Goal: Transaction & Acquisition: Purchase product/service

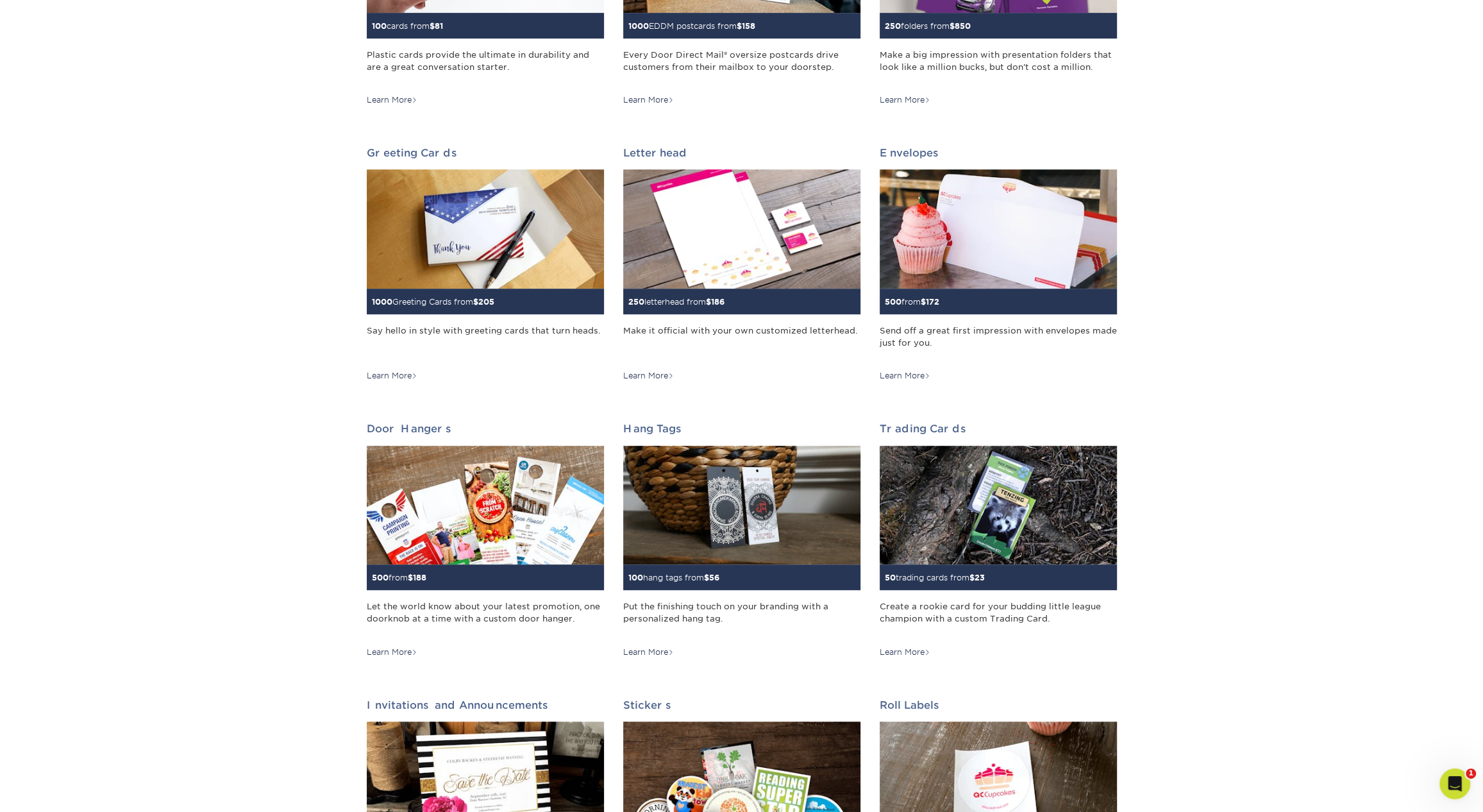
scroll to position [628, 0]
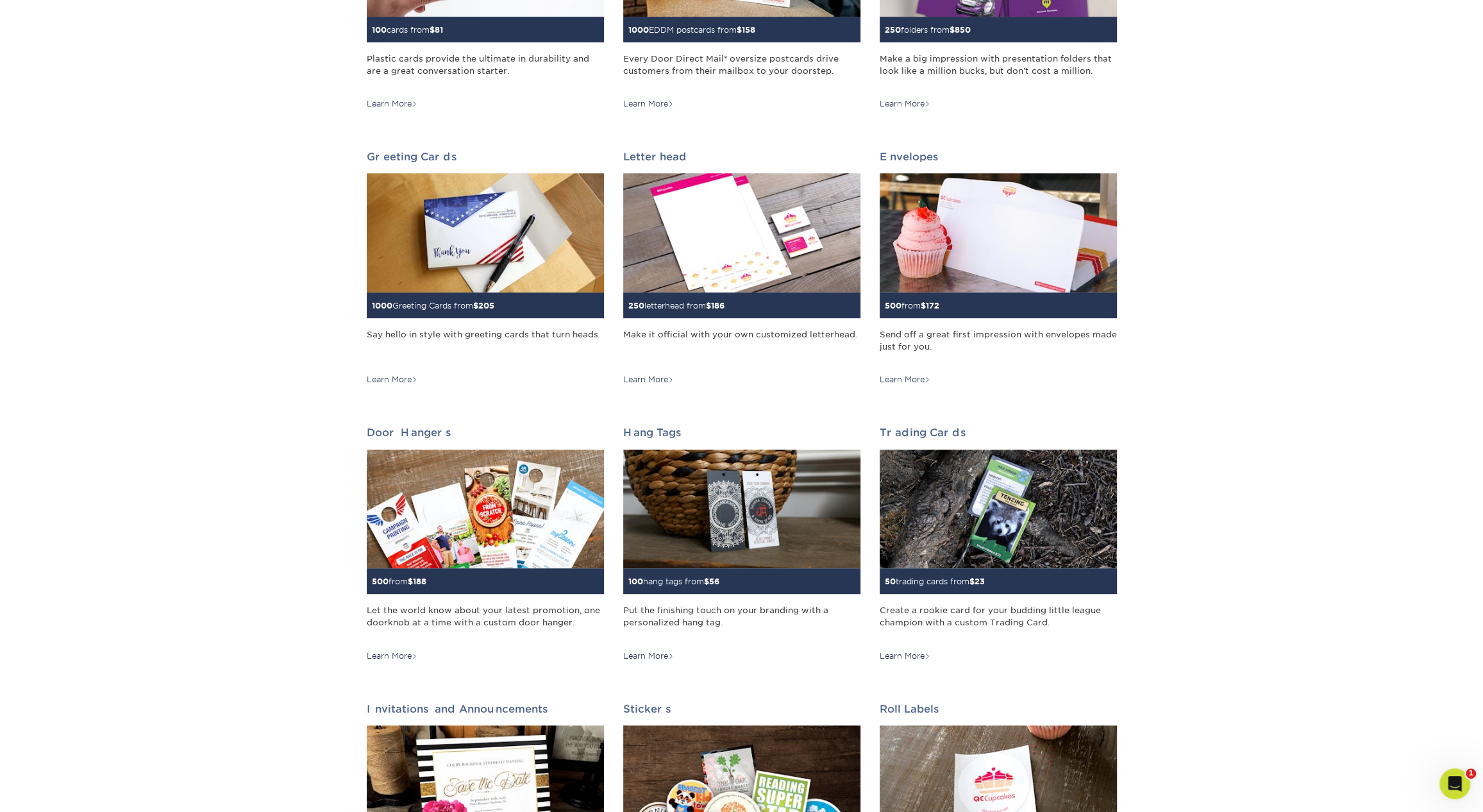
click at [1306, 404] on div "Print Products Business Cards 100 cards from $ 8 Cards as unique as you are. Fr…" at bounding box center [742, 623] width 1483 height 2261
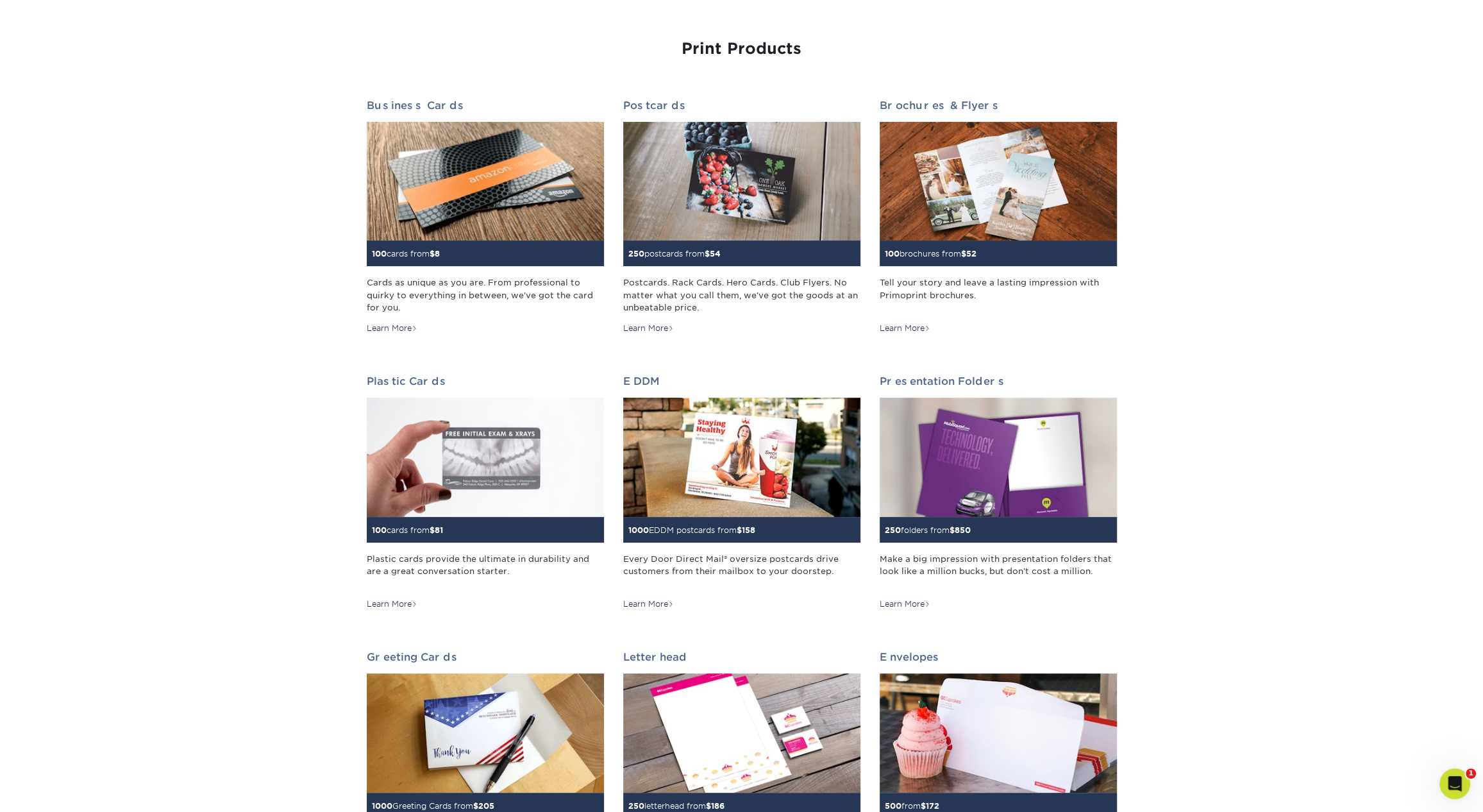
scroll to position [0, 0]
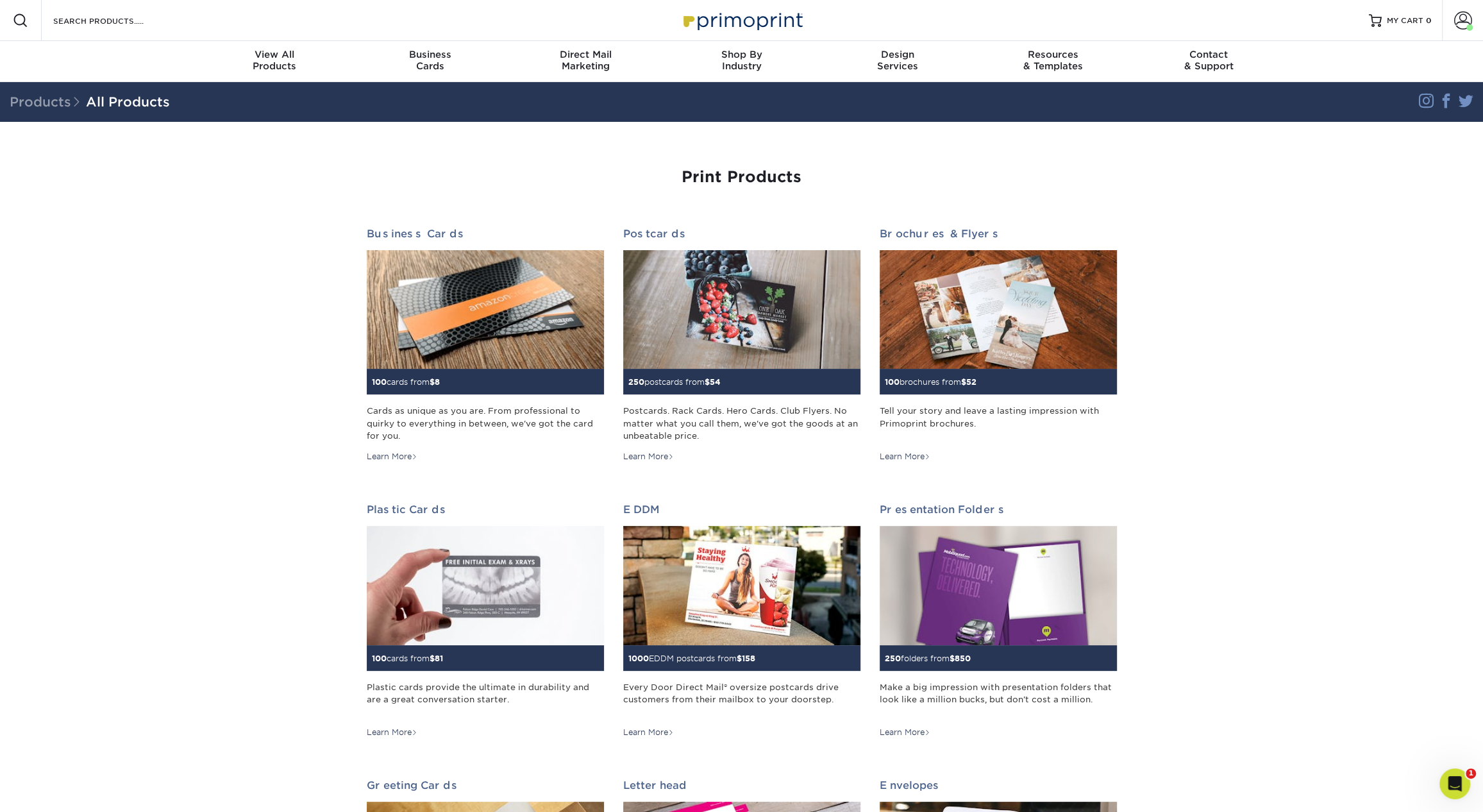
drag, startPoint x: 1485, startPoint y: 262, endPoint x: 1463, endPoint y: 82, distance: 181.3
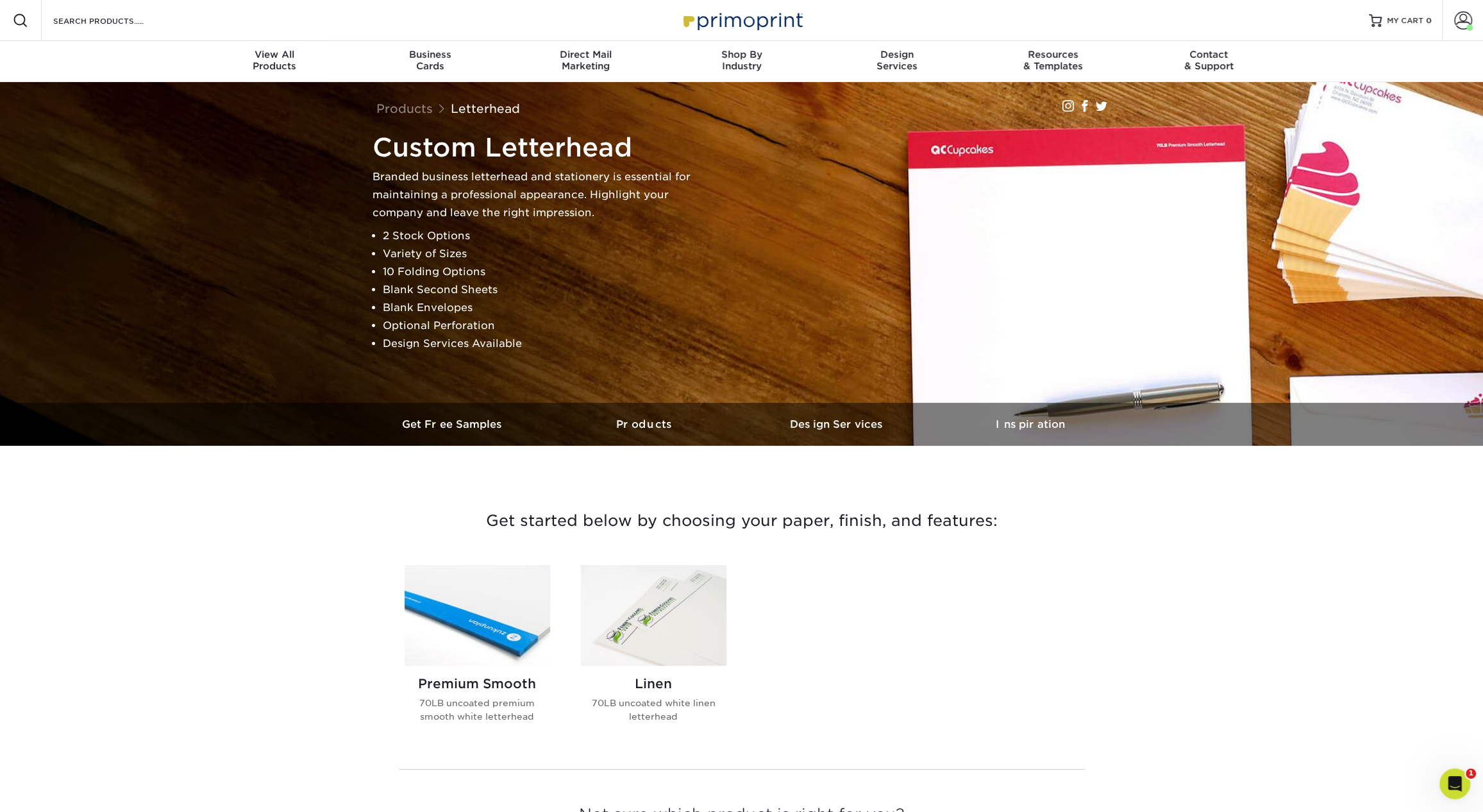
click at [477, 623] on img at bounding box center [477, 615] width 145 height 101
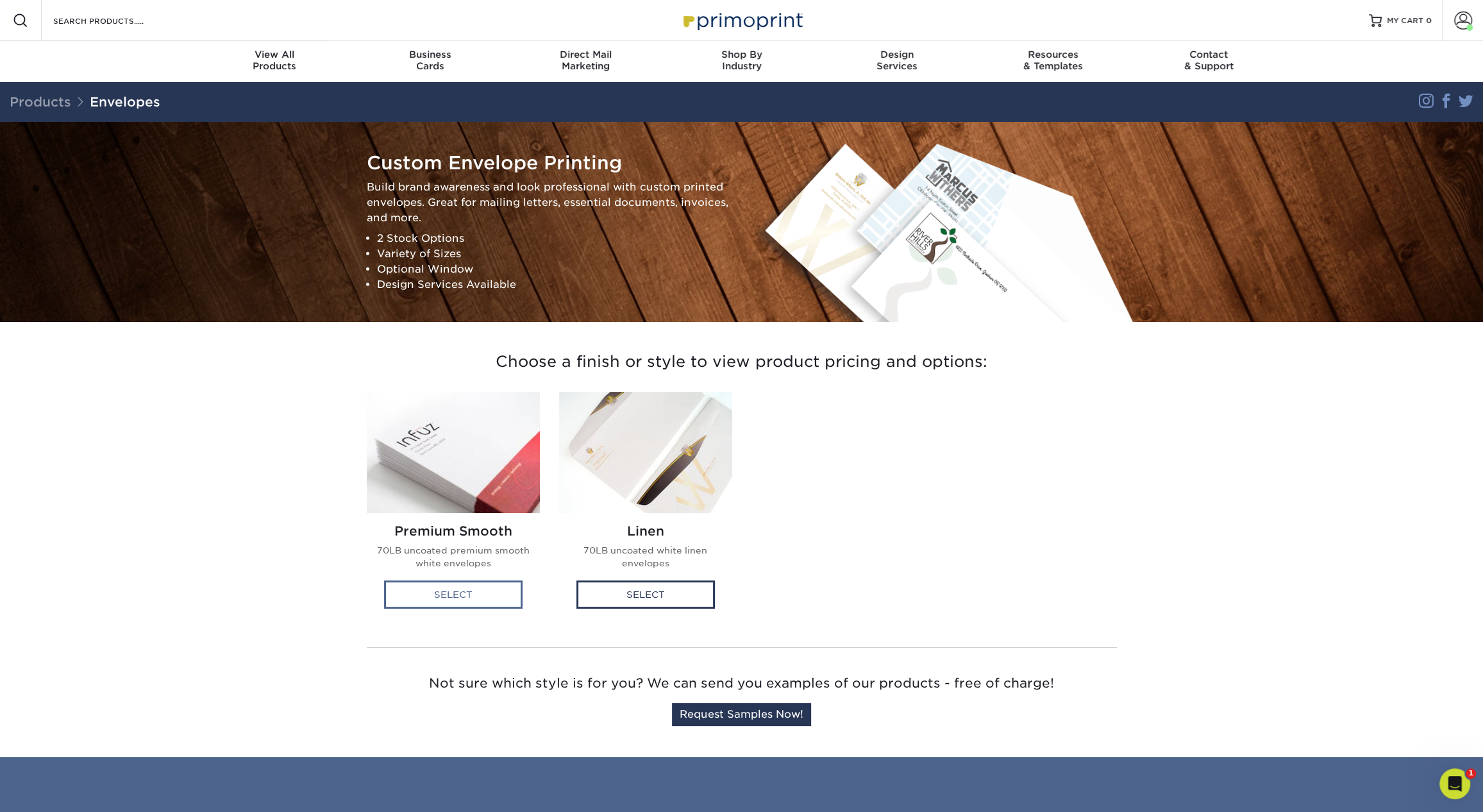
click at [459, 607] on div "Select" at bounding box center [453, 594] width 139 height 28
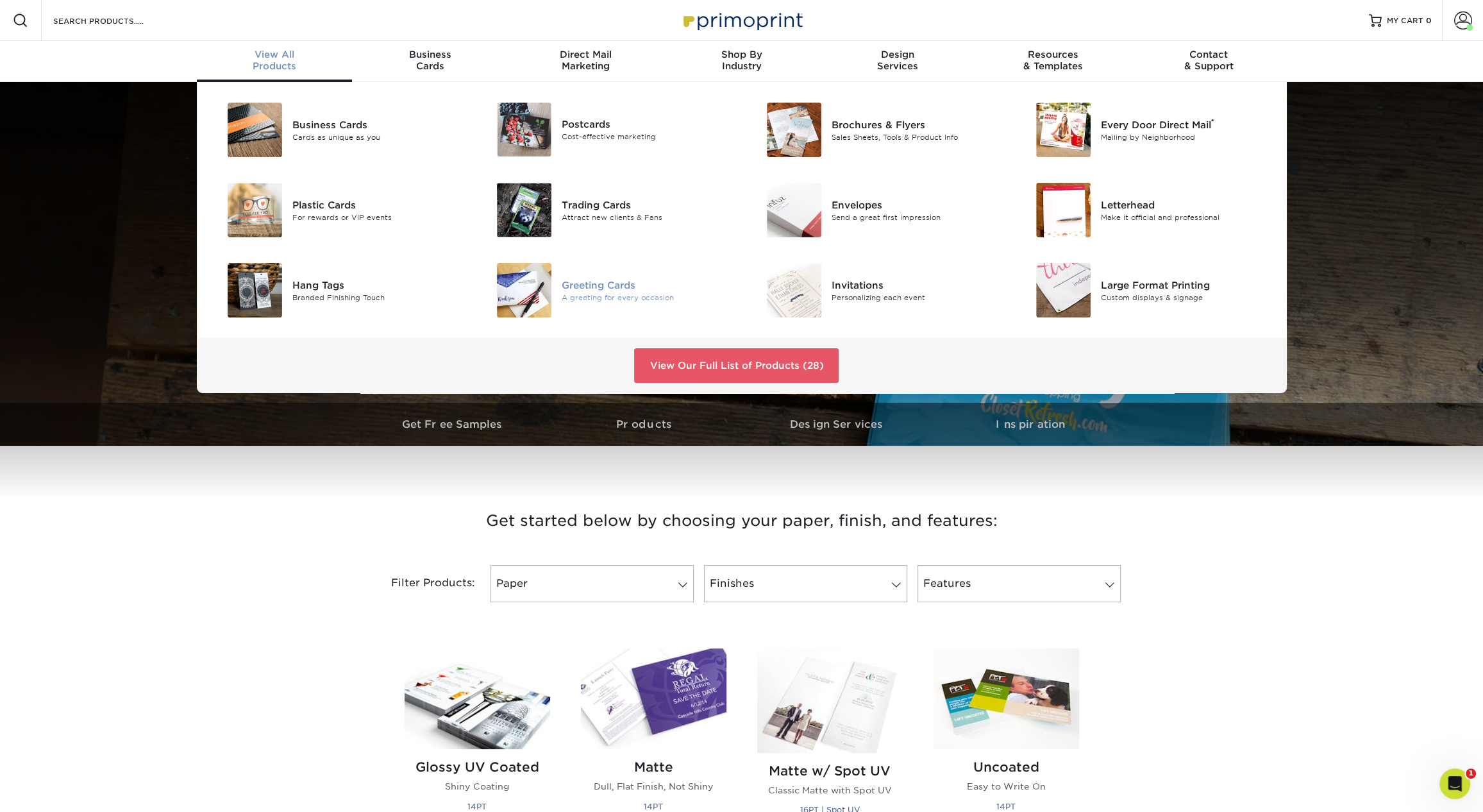
click at [624, 281] on div "Greeting Cards" at bounding box center [646, 284] width 170 height 14
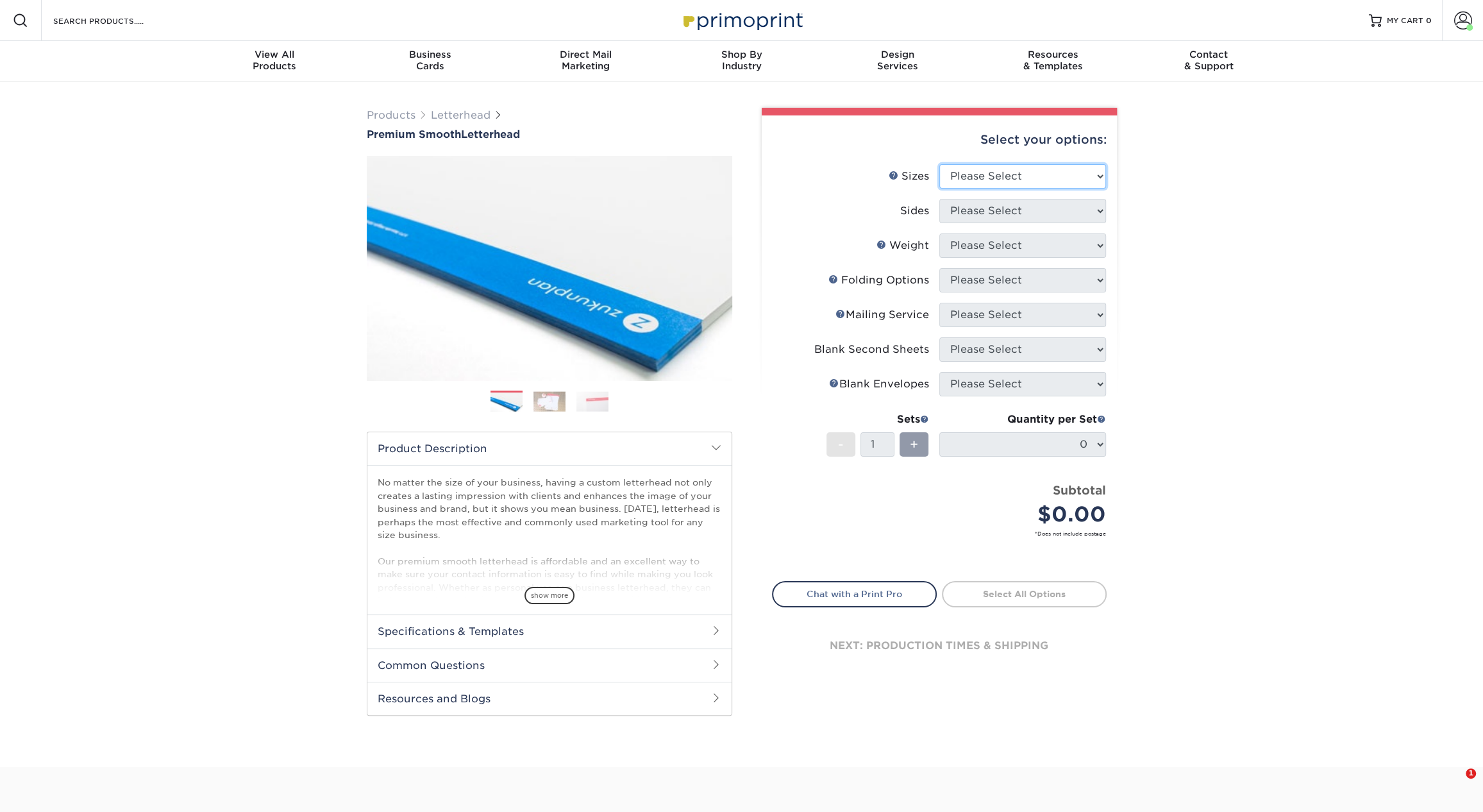
click at [979, 171] on select "Please Select 5.5" x 8.5" 8.5" x 11" 8.5" x 14" 11" x 17"" at bounding box center [1022, 176] width 167 height 25
select select "8.50x11.00"
click at [939, 164] on select "Please Select 5.5" x 8.5" 8.5" x 11" 8.5" x 14" 11" x 17"" at bounding box center [1022, 176] width 167 height 25
click at [983, 208] on select "Please Select Print Both Sides Print Front Only" at bounding box center [1022, 211] width 167 height 25
click at [939, 198] on select "Please Select Print Both Sides Print Front Only" at bounding box center [1022, 211] width 167 height 25
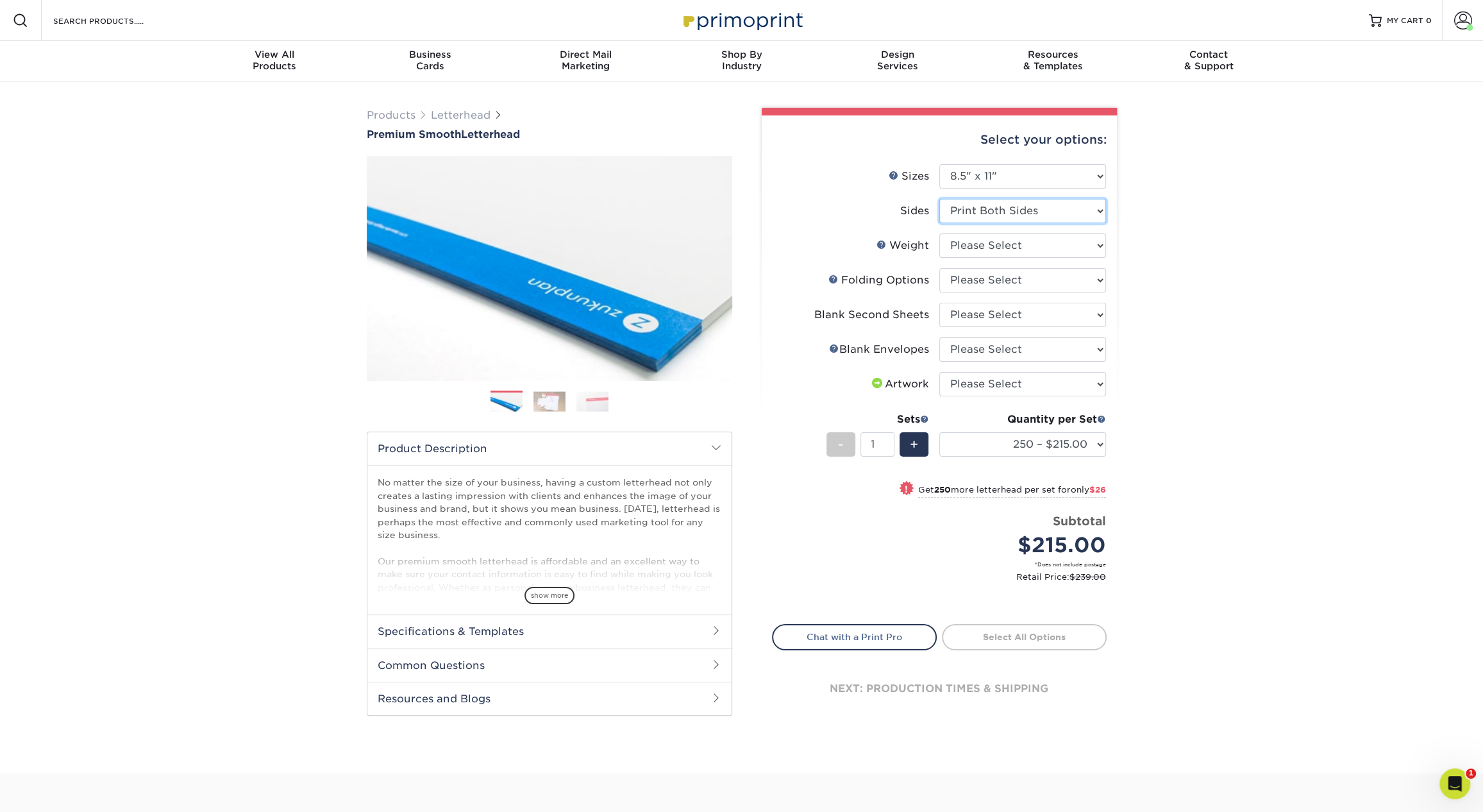
click at [1018, 212] on select "Please Select Print Both Sides Print Front Only" at bounding box center [1022, 211] width 167 height 25
select select "32d3c223-f82c-492b-b915-ba065a00862f"
click at [939, 198] on select "Please Select Print Both Sides Print Front Only" at bounding box center [1022, 211] width 167 height 25
click at [977, 247] on select "Please Select 70LB" at bounding box center [1022, 246] width 167 height 25
select select "70LB"
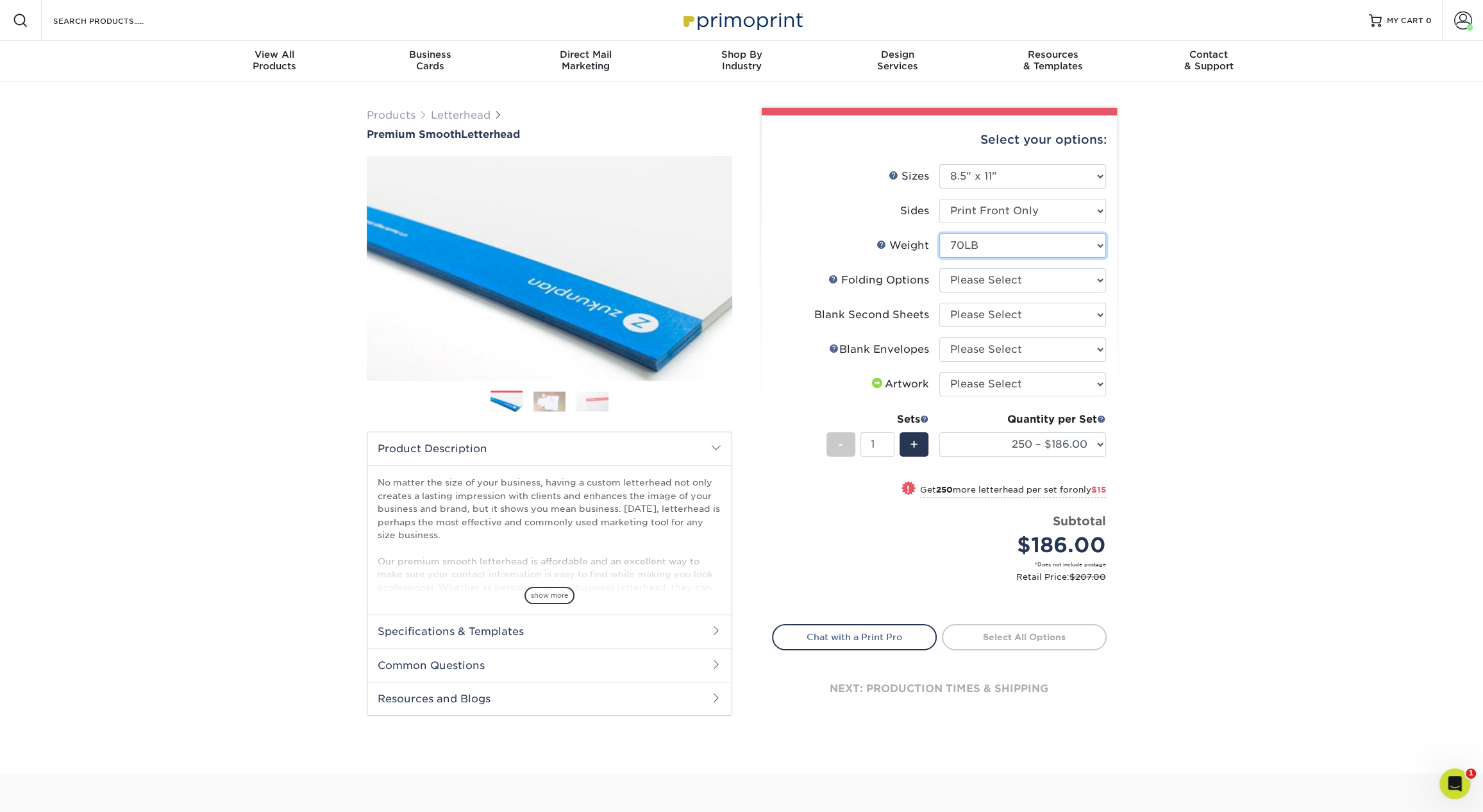
click at [939, 234] on select "Please Select 70LB" at bounding box center [1022, 246] width 167 height 25
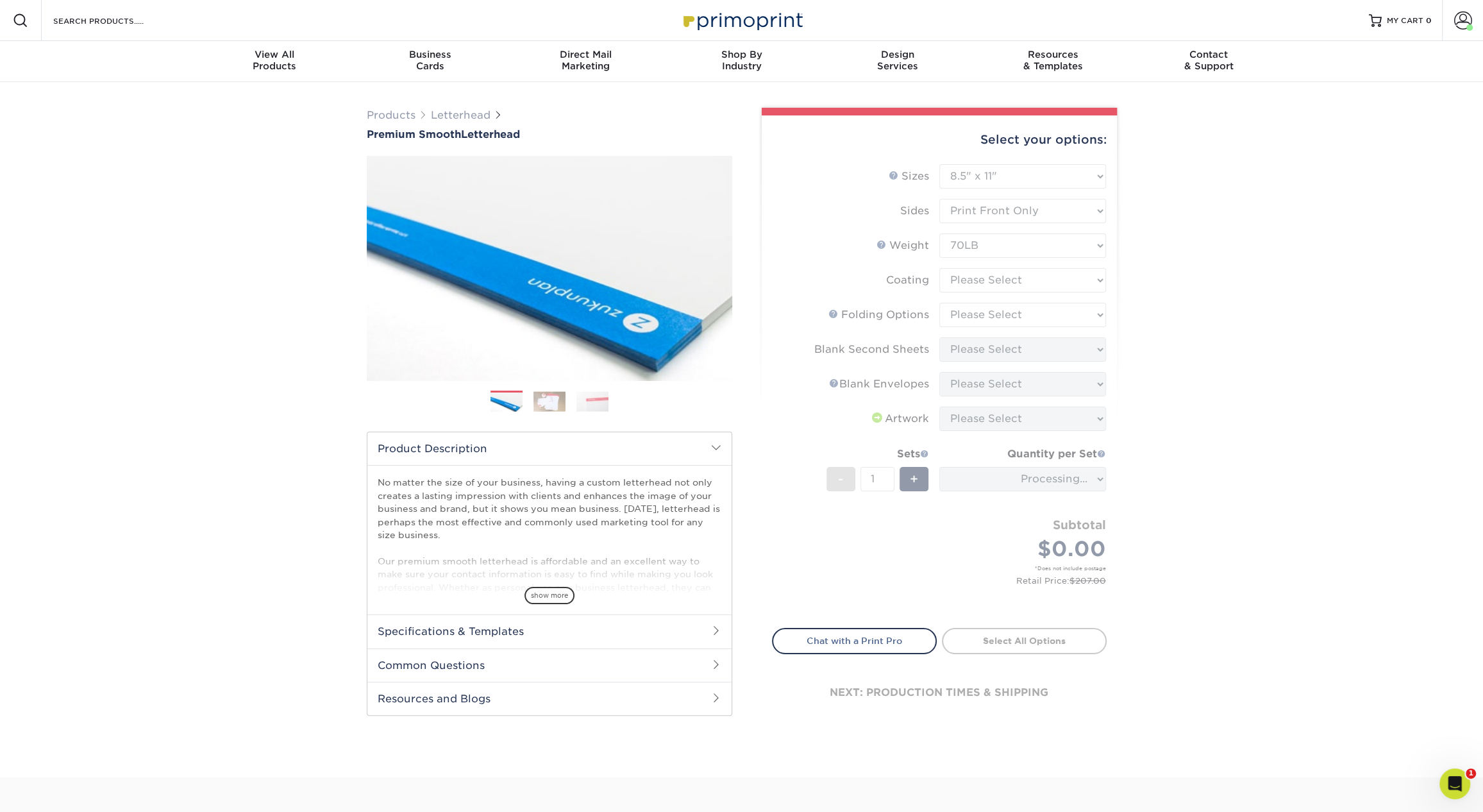
click at [978, 279] on form "Sizes Help Sizes Please Select 5.5" x 8.5" 8.5" x 11" 8.5" x 14" 11" x 17" Side…" at bounding box center [939, 388] width 335 height 449
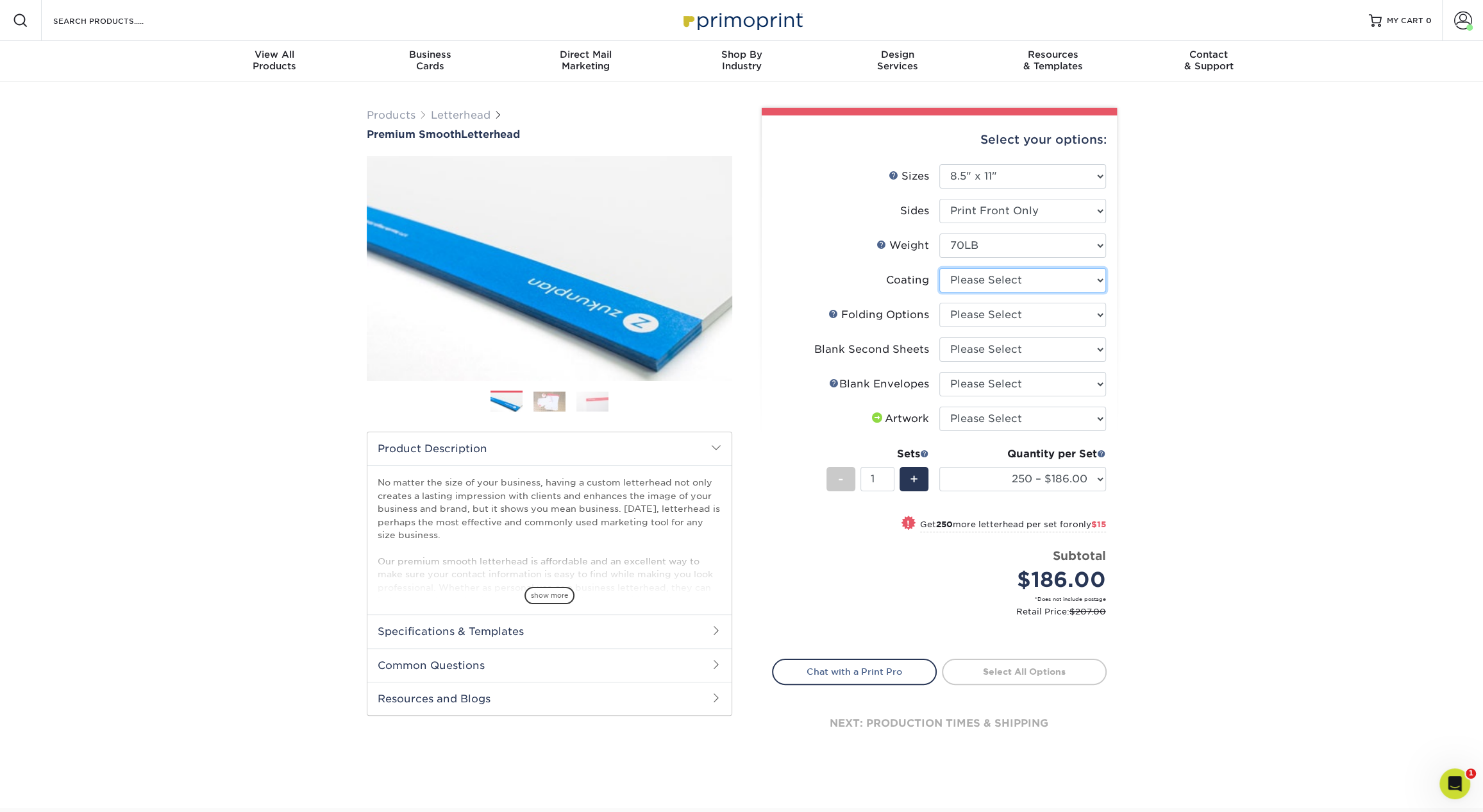
click at [978, 279] on select at bounding box center [1022, 281] width 167 height 25
select select "3e7618de-abca-4bda-9f97-8b9129e913d8"
click at [939, 268] on select at bounding box center [1022, 281] width 167 height 25
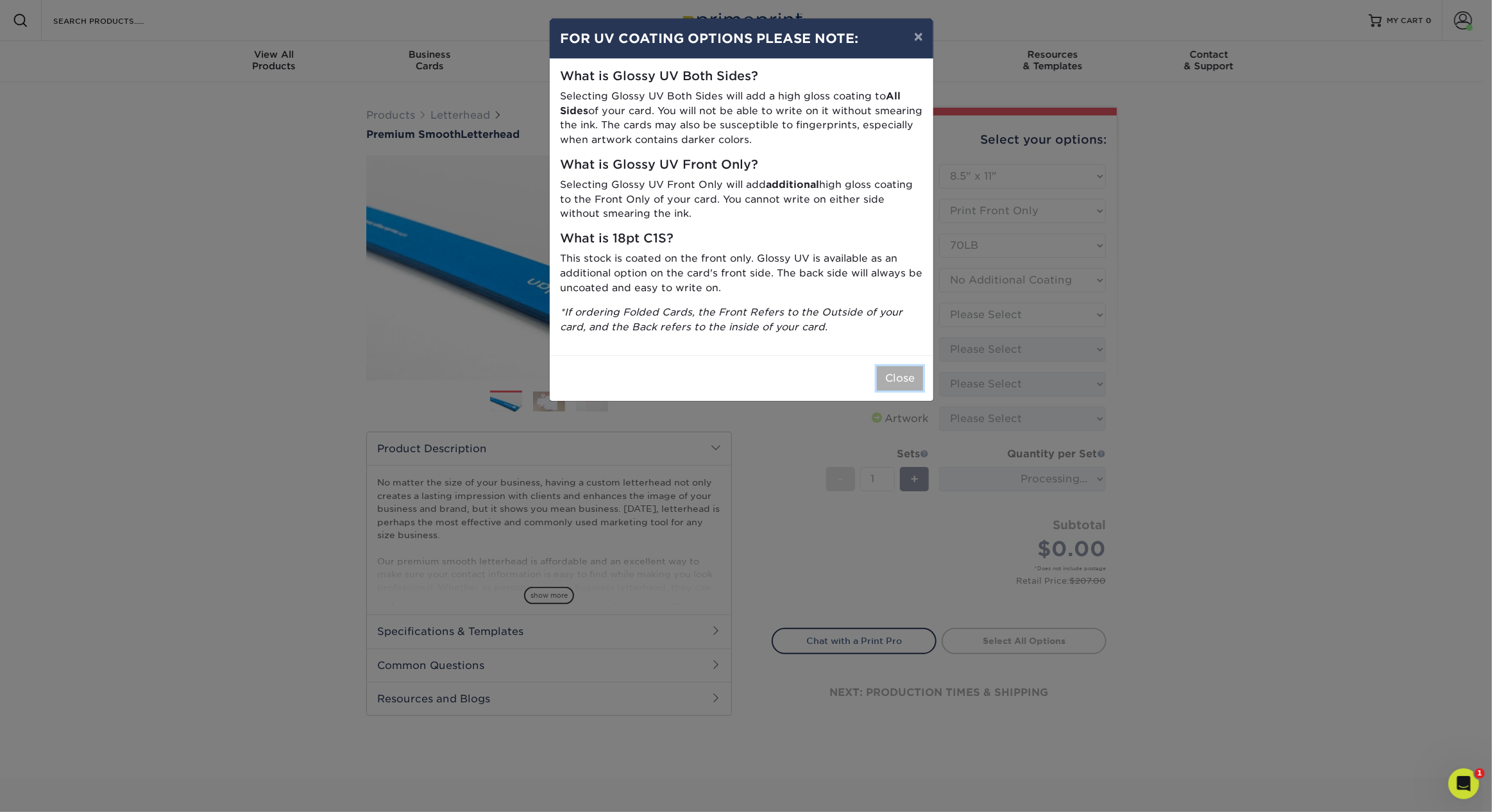
click at [903, 375] on button "Close" at bounding box center [900, 378] width 46 height 25
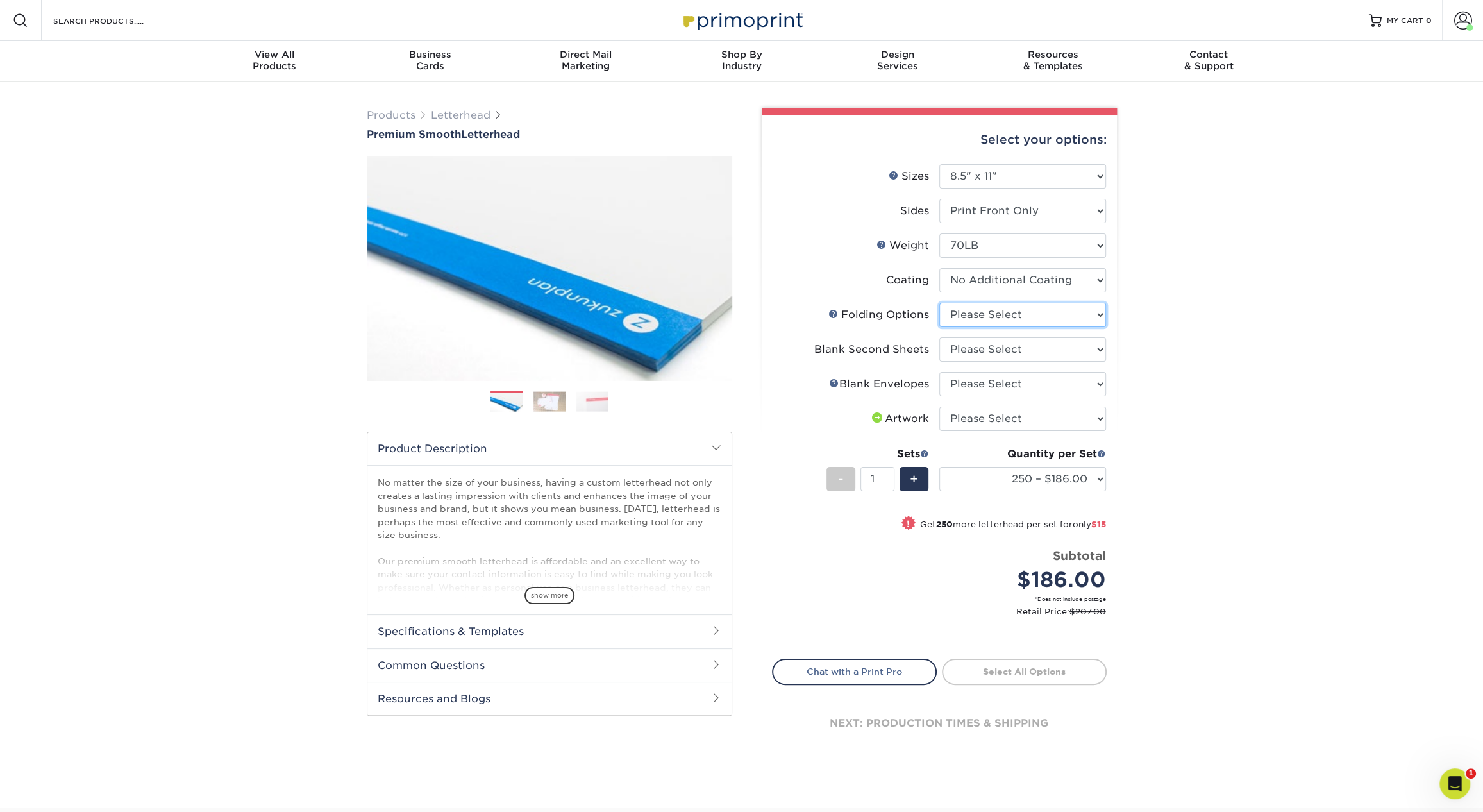
click at [988, 312] on select "Please Select FLAT - No Folding Accordion Fold Half-Fold (Vertical) Half-Fold (…" at bounding box center [1022, 315] width 167 height 25
select select "9b1d5825-34d1-4721-9874-ed79abb003d7"
click at [939, 303] on select "Please Select FLAT - No Folding Accordion Fold Half-Fold (Vertical) Half-Fold (…" at bounding box center [1022, 315] width 167 height 25
click at [978, 349] on select "Please Select No second blank sheets Yes 250 blank sheets Yes 500 blank sheets …" at bounding box center [1022, 349] width 167 height 25
select select "80c01c16-d127-4b18-b8f3-2c0f873fa65b"
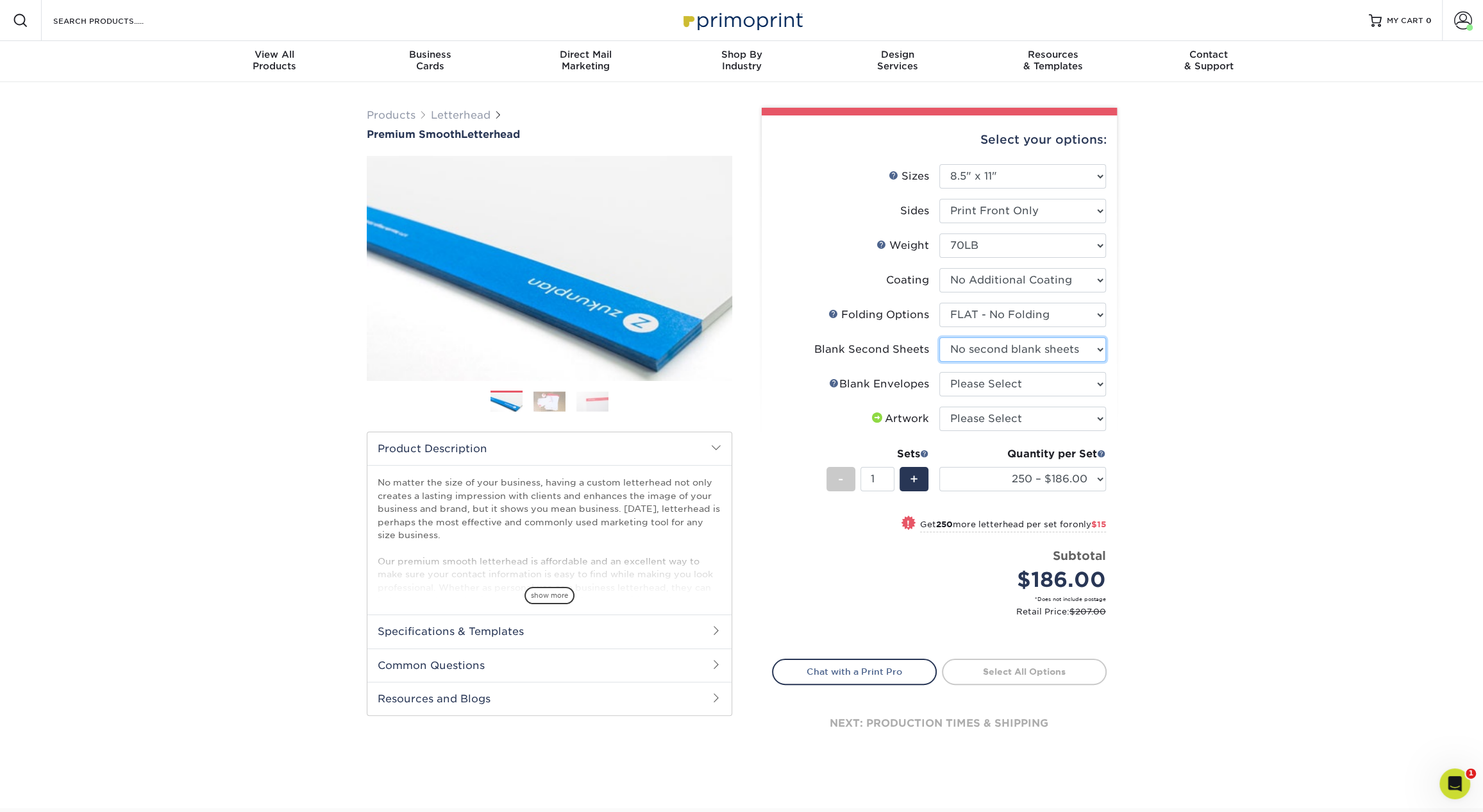
click at [939, 337] on select "Please Select No second blank sheets Yes 250 blank sheets Yes 500 blank sheets …" at bounding box center [1022, 349] width 167 height 25
click at [971, 390] on select "Please Select No Blank Envelopes Yes 250 Envelopes NO 10 Yes 500 Envelopes NO 1…" at bounding box center [1022, 384] width 167 height 25
select select "9f137334-7cf0-4a73-8a74-a4df662606ea"
click at [939, 372] on select "Please Select No Blank Envelopes Yes 250 Envelopes NO 10 Yes 500 Envelopes NO 1…" at bounding box center [1022, 384] width 167 height 25
click at [1037, 422] on select "Please Select I will upload files I need a design - $75" at bounding box center [1022, 419] width 167 height 25
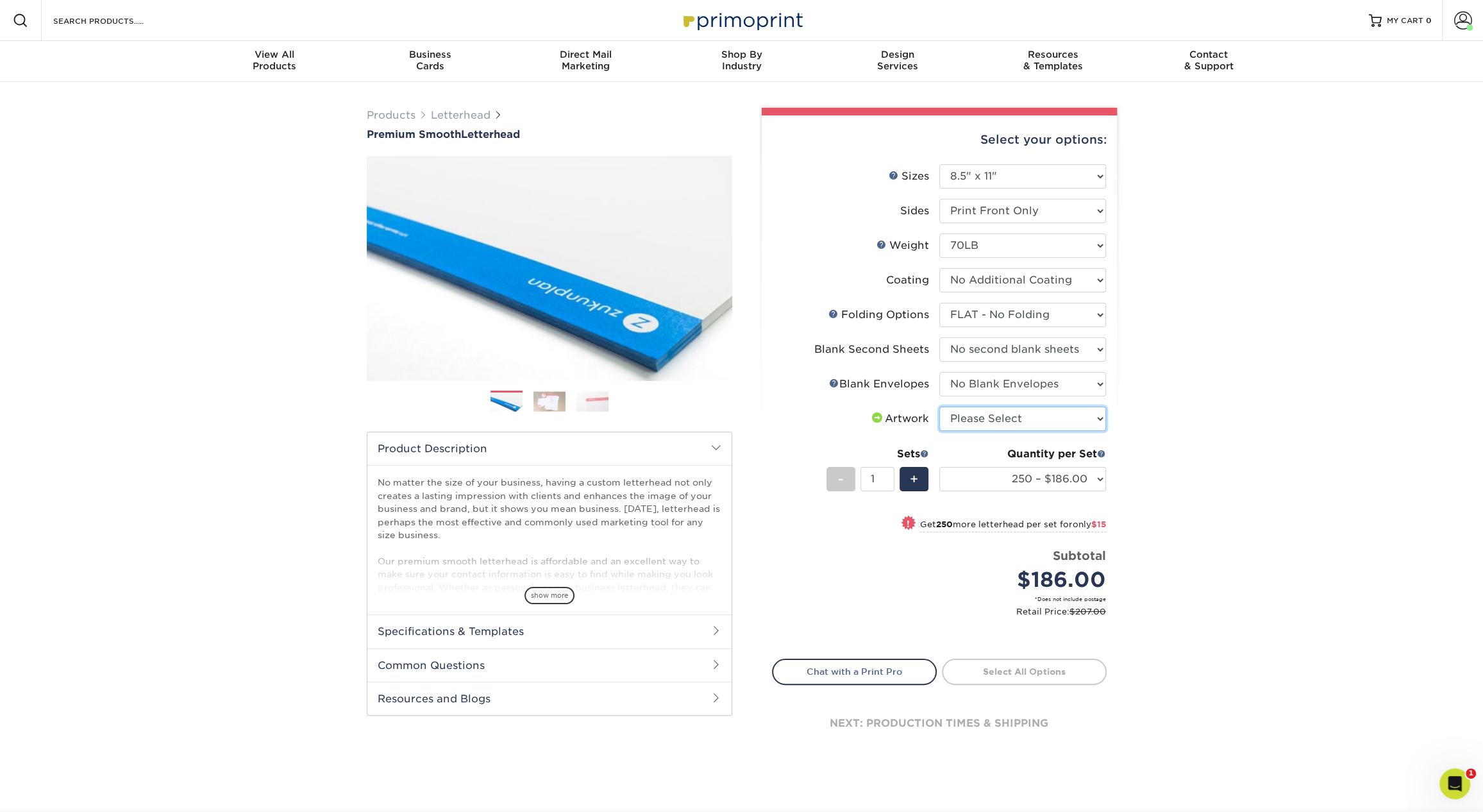
select select "upload"
click at [939, 407] on select "Please Select I will upload files I need a design - $75" at bounding box center [1022, 419] width 167 height 25
click at [1027, 493] on div "Quantity per Set 250 – $186.00 500 – $201.00 1000 – $229.00 2500 – $346.00 5000…" at bounding box center [1022, 476] width 167 height 60
click at [1027, 467] on select "250 – $186.00 500 – $201.00 1000 – $229.00 2500 – $346.00 5000 – $463.00 10000 …" at bounding box center [1022, 479] width 167 height 25
drag, startPoint x: 361, startPoint y: 135, endPoint x: 524, endPoint y: 135, distance: 163.0
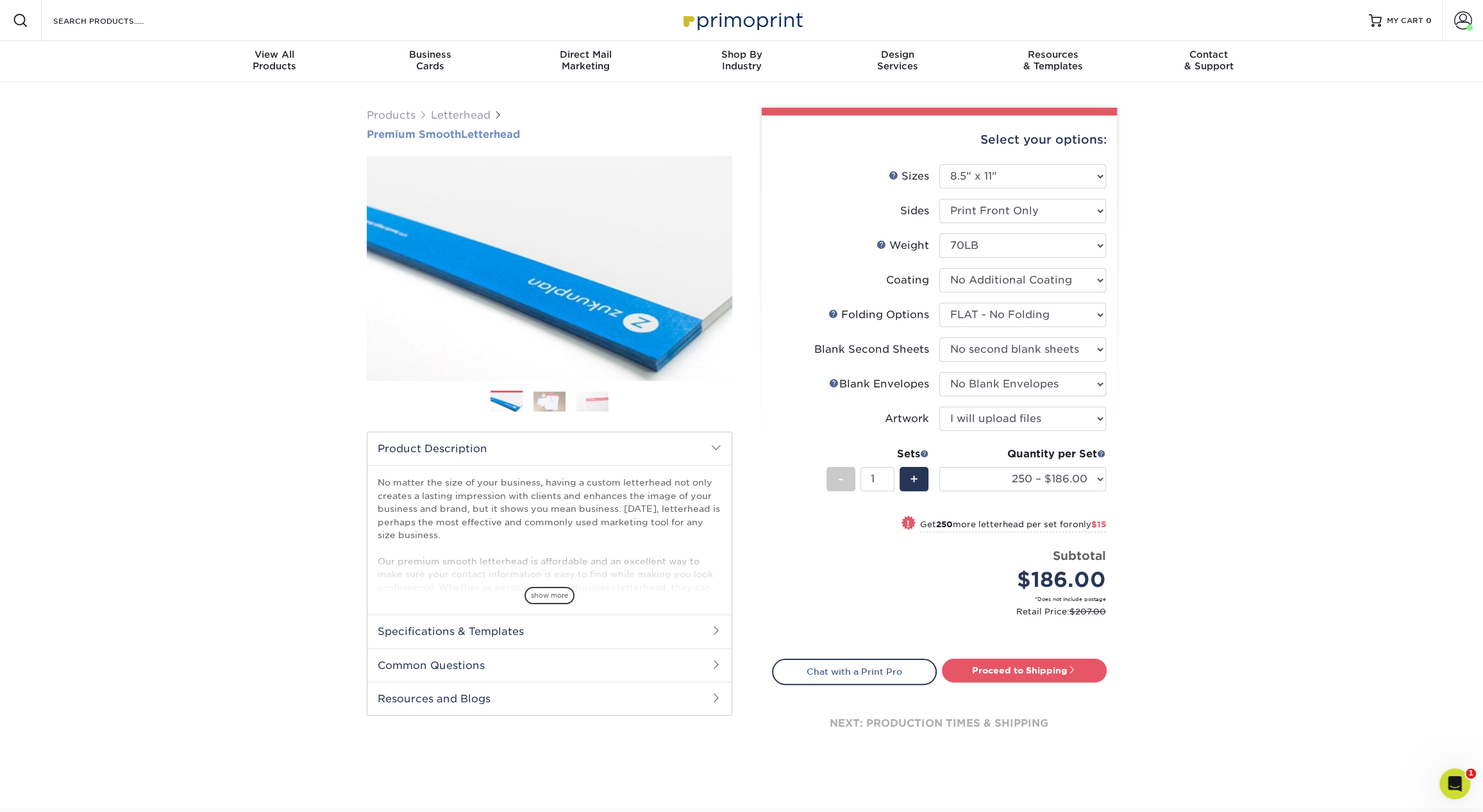
click at [524, 135] on div "Products Letterhead Premium Smooth Letterhead Previous Next" at bounding box center [549, 431] width 385 height 649
copy h1 "Premium Smooth Letterhead"
click at [1054, 477] on select "250 – $186.00 500 – $201.00 1000 – $229.00 2500 – $346.00 5000 – $463.00 10000 …" at bounding box center [1022, 479] width 167 height 25
select select "500 – $201.00"
click at [939, 467] on select "250 – $186.00 500 – $201.00 1000 – $229.00 2500 – $346.00 5000 – $463.00 10000 …" at bounding box center [1022, 479] width 167 height 25
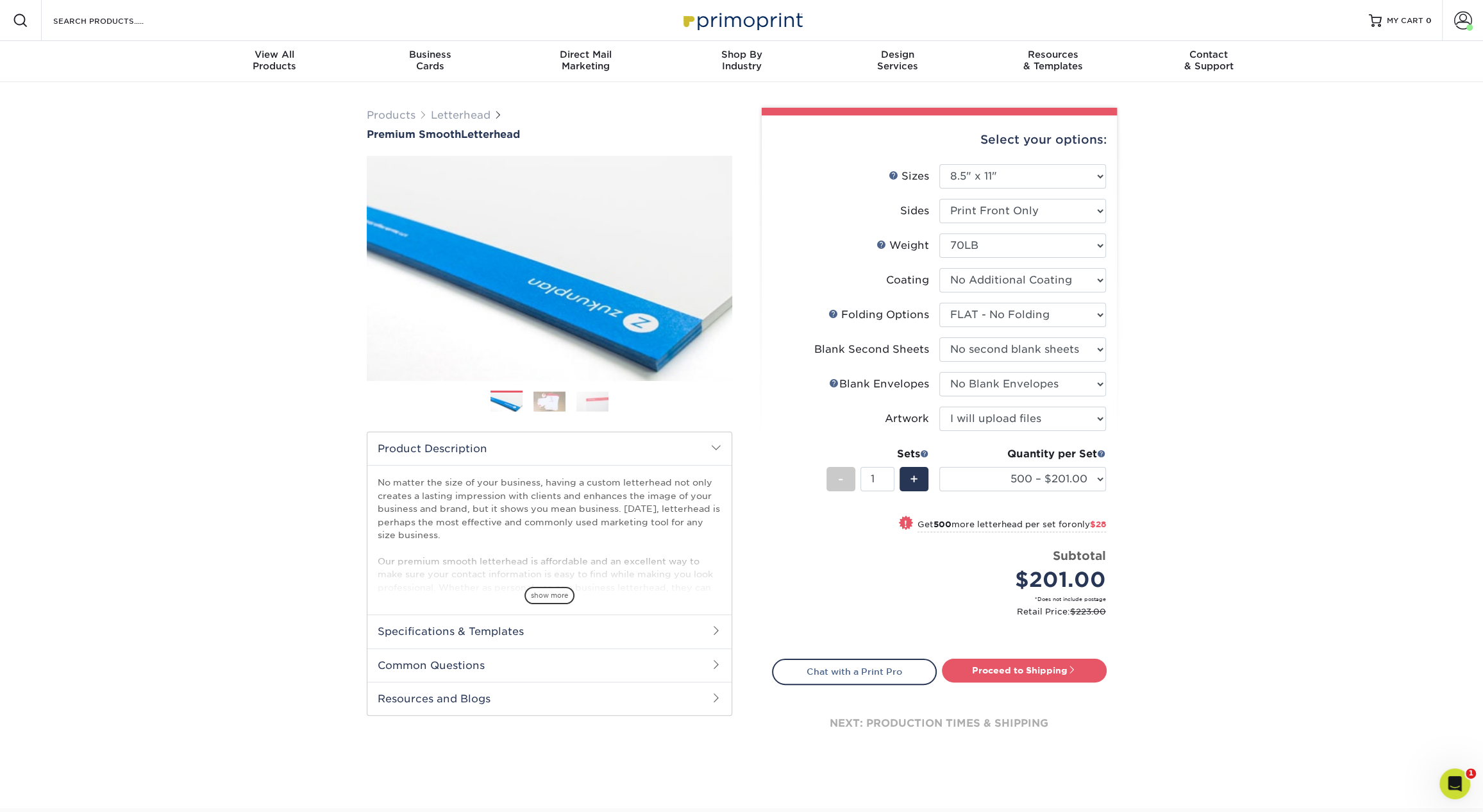
click at [1229, 409] on div "Products Letterhead Premium Smooth Letterhead Previous Next /" at bounding box center [742, 445] width 1483 height 726
click at [1055, 482] on select "250 – $186.00 500 – $201.00 1000 – $229.00 2500 – $346.00 5000 – $463.00 10000 …" at bounding box center [1022, 479] width 167 height 25
click at [939, 467] on select "250 – $186.00 500 – $201.00 1000 – $229.00 2500 – $346.00 5000 – $463.00 10000 …" at bounding box center [1022, 479] width 167 height 25
click at [1055, 482] on select "250 – $186.00 500 – $201.00 1000 – $229.00 2500 – $346.00 5000 – $463.00 10000 …" at bounding box center [1022, 479] width 167 height 25
click at [1086, 481] on select "250 – $186.00 500 – $201.00 1000 – $229.00 2500 – $346.00 5000 – $463.00 10000 …" at bounding box center [1022, 479] width 167 height 25
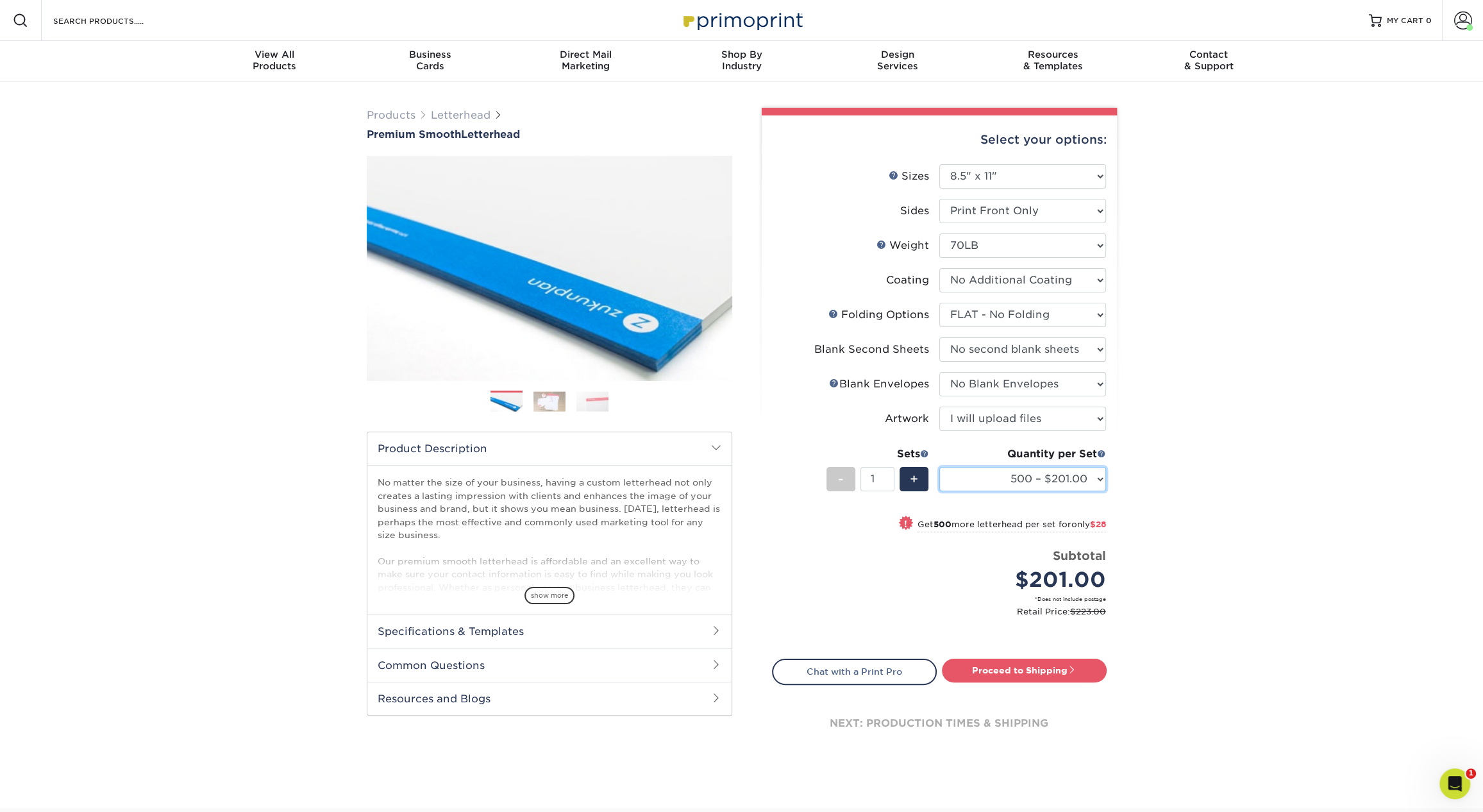
click at [1086, 481] on select "250 – $186.00 500 – $201.00 1000 – $229.00 2500 – $346.00 5000 – $463.00 10000 …" at bounding box center [1022, 479] width 167 height 25
click at [988, 664] on link "Proceed to Shipping" at bounding box center [1024, 670] width 165 height 23
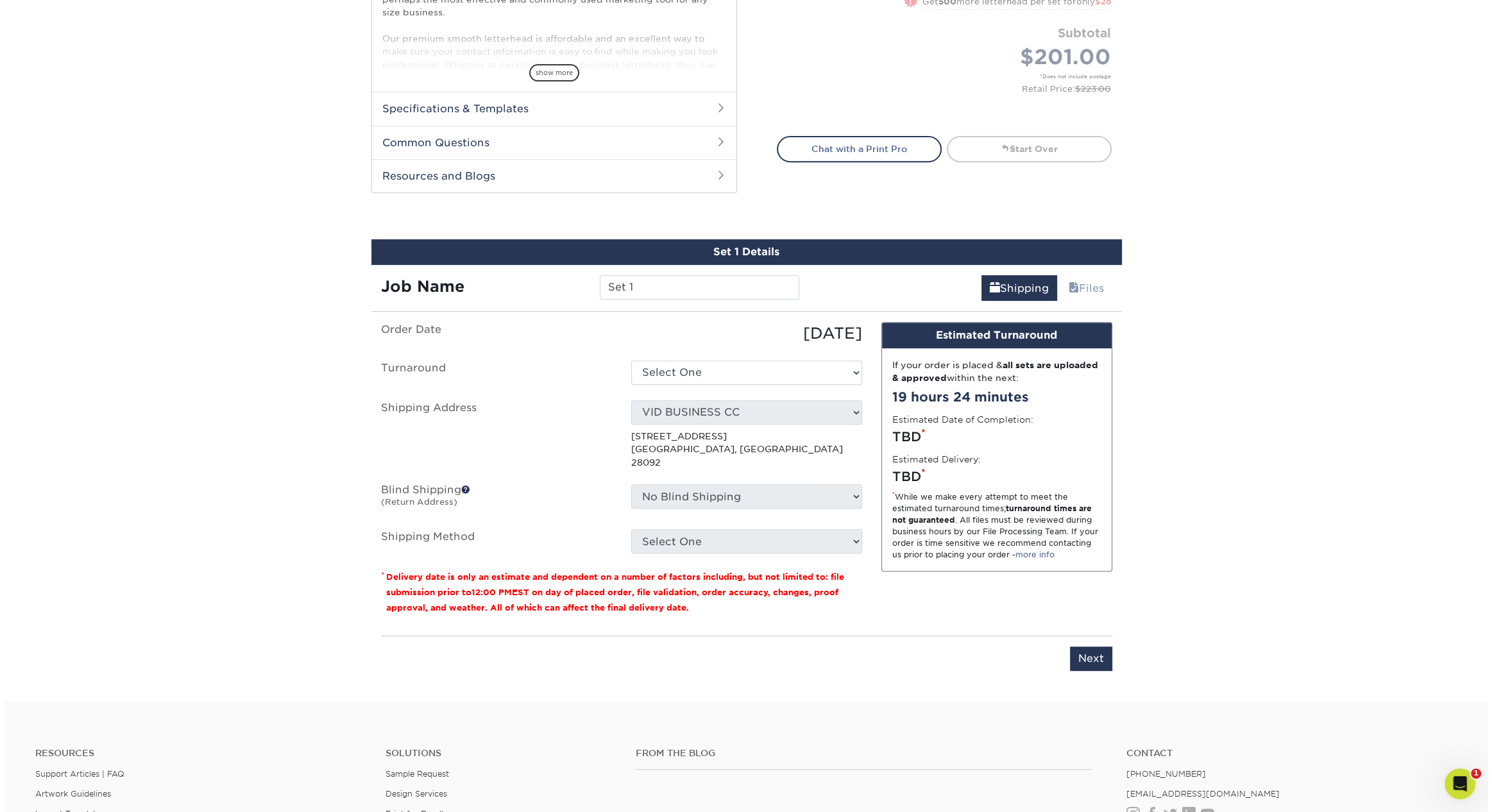
scroll to position [692, 0]
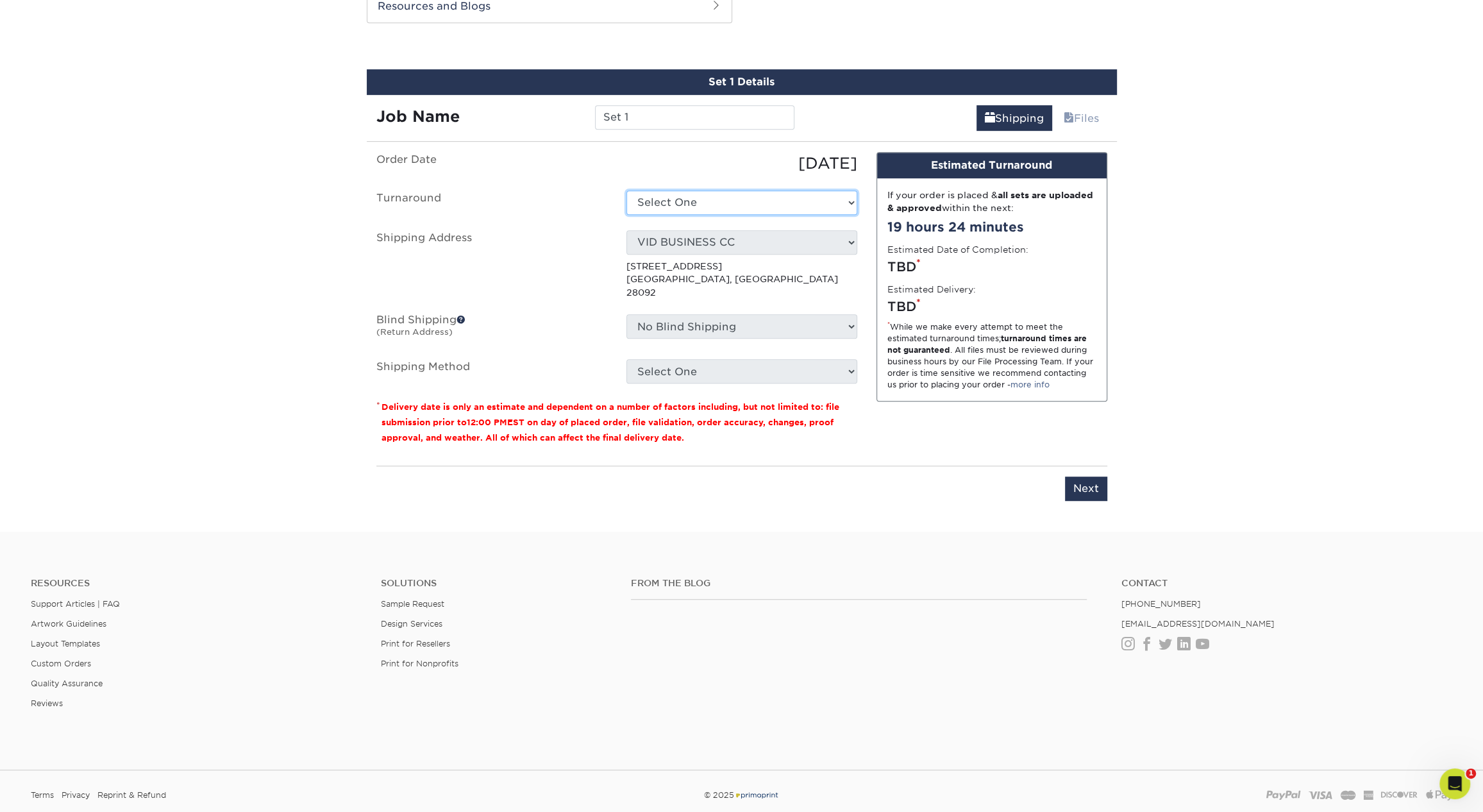
click at [700, 201] on select "Select One 2-4 Business Days 2 Day Next Business Day" at bounding box center [742, 203] width 230 height 25
select select "f08b9256-ef23-4190-a253-97a2873d0ac9"
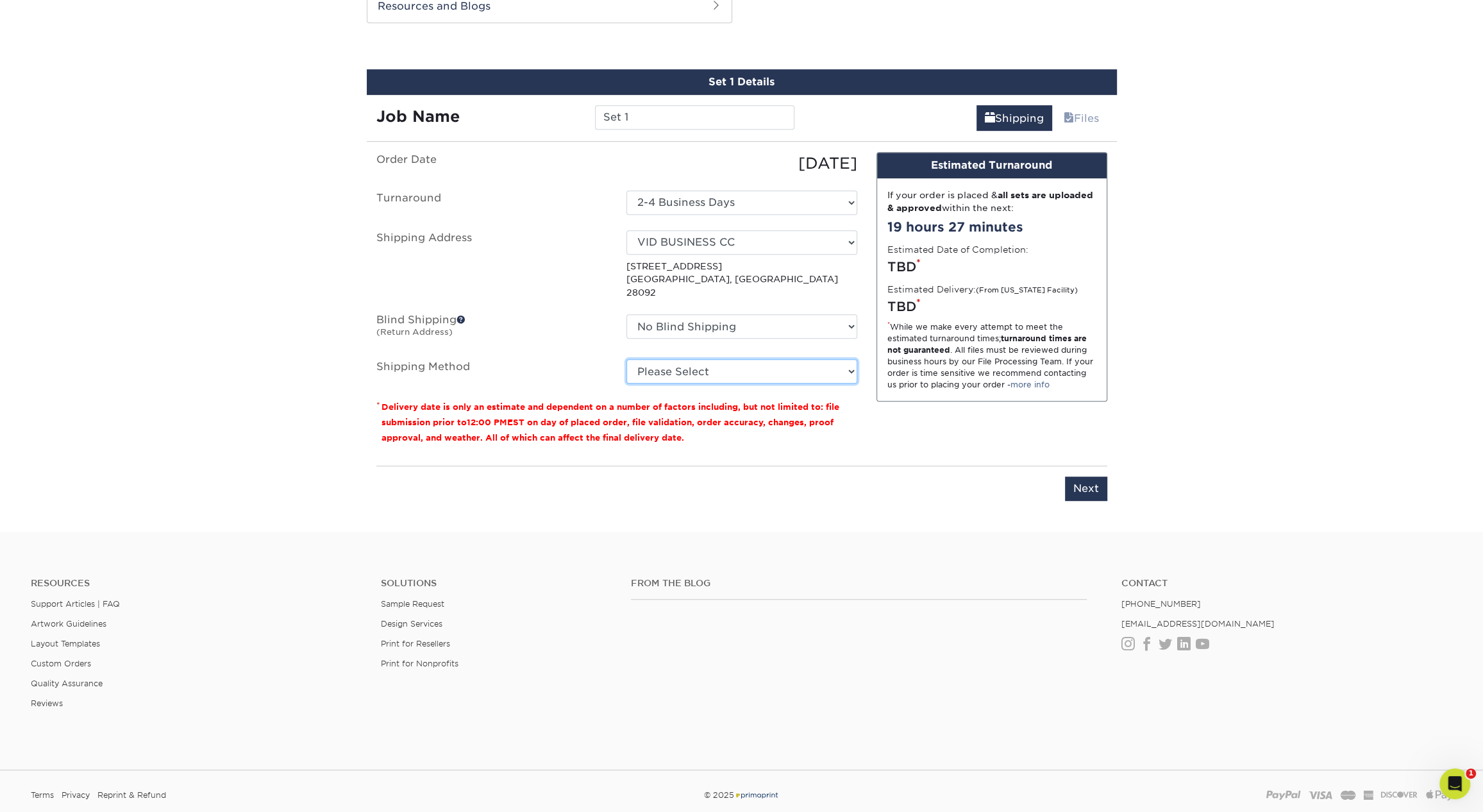
click at [664, 359] on select "Please Select Ground Shipping (+$36.40) 3 Day Shipping Service (+$46.45) 2 Day …" at bounding box center [742, 372] width 230 height 25
select select "03"
click at [627, 359] on select "Please Select Ground Shipping (+$36.40) 3 Day Shipping Service (+$46.45) 2 Day …" at bounding box center [742, 372] width 230 height 25
click at [640, 114] on input "Set 1" at bounding box center [694, 117] width 199 height 25
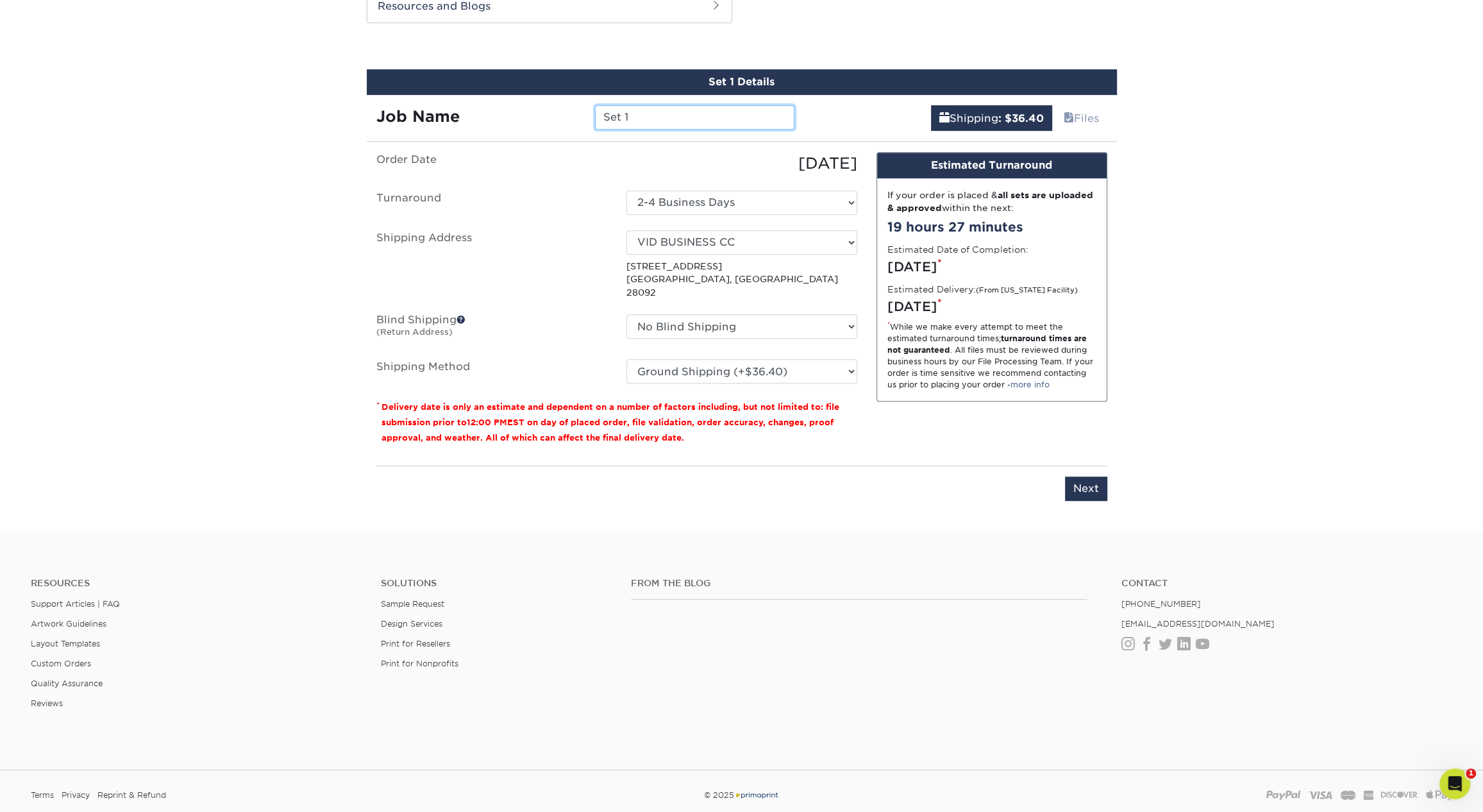
click at [640, 114] on input "Set 1" at bounding box center [694, 117] width 199 height 25
type input "BOLTON"
click at [698, 235] on select "Select One 1 2527 Cleaning 2527 CLEANING (HAMILTON CIRC) 360 Graphics 5812 Acco…" at bounding box center [742, 243] width 230 height 25
select select "234155"
click at [737, 359] on select "Please Select Ground Shipping (+$19.13) 3 Day Shipping Service (+$27.34) 2 Day …" at bounding box center [742, 372] width 230 height 25
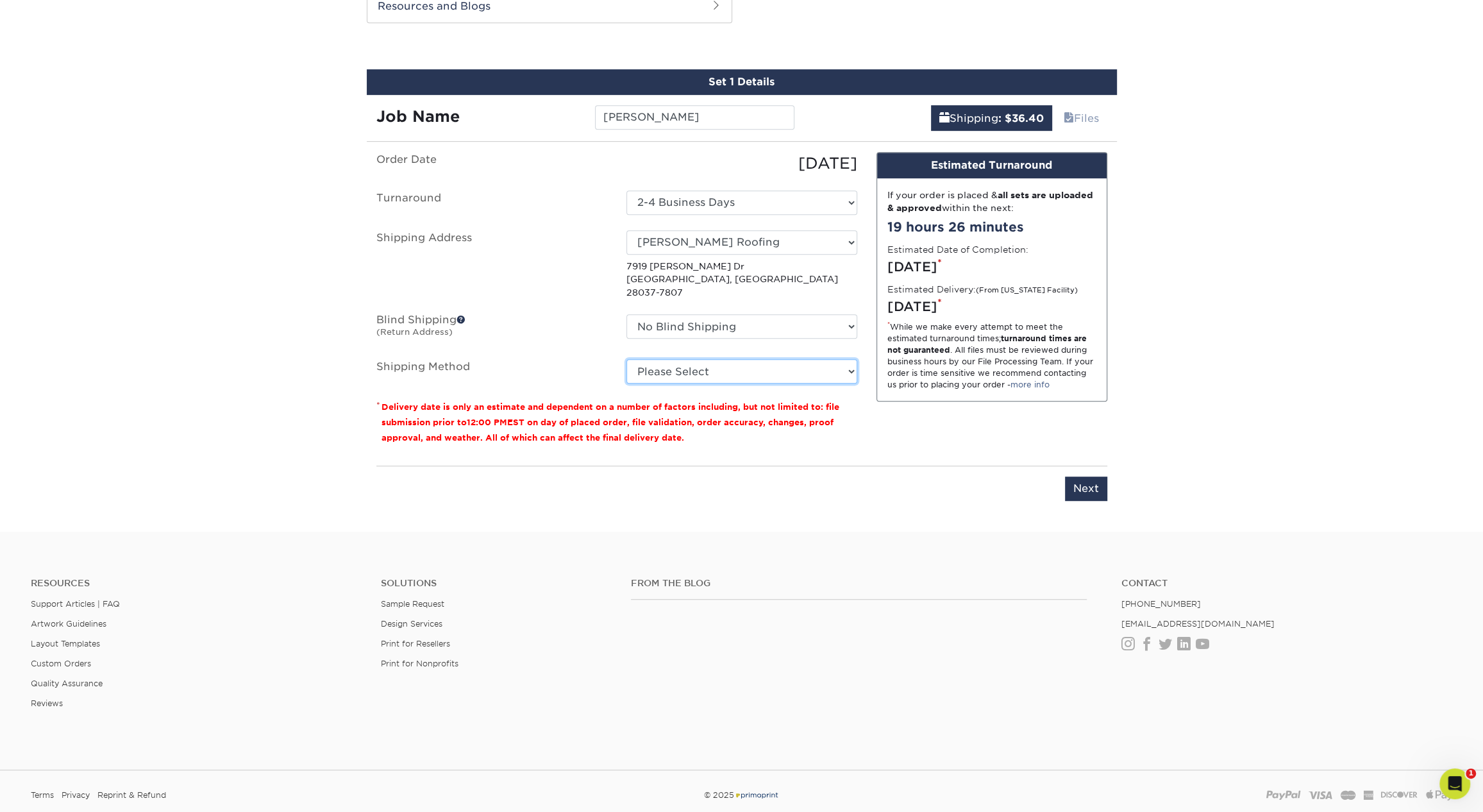
select select "03"
click at [627, 359] on select "Please Select Ground Shipping (+$19.13) 3 Day Shipping Service (+$27.34) 2 Day …" at bounding box center [742, 372] width 230 height 25
click at [745, 314] on select "No Blind Shipping 1 2527 Cleaning 2527 CLEANING (HAMILTON CIRC) 360 Graphics 58…" at bounding box center [742, 326] width 230 height 25
select select "211910"
click at [627, 314] on select "No Blind Shipping 1 2527 Cleaning 2527 CLEANING (HAMILTON CIRC) 360 Graphics 58…" at bounding box center [742, 326] width 230 height 25
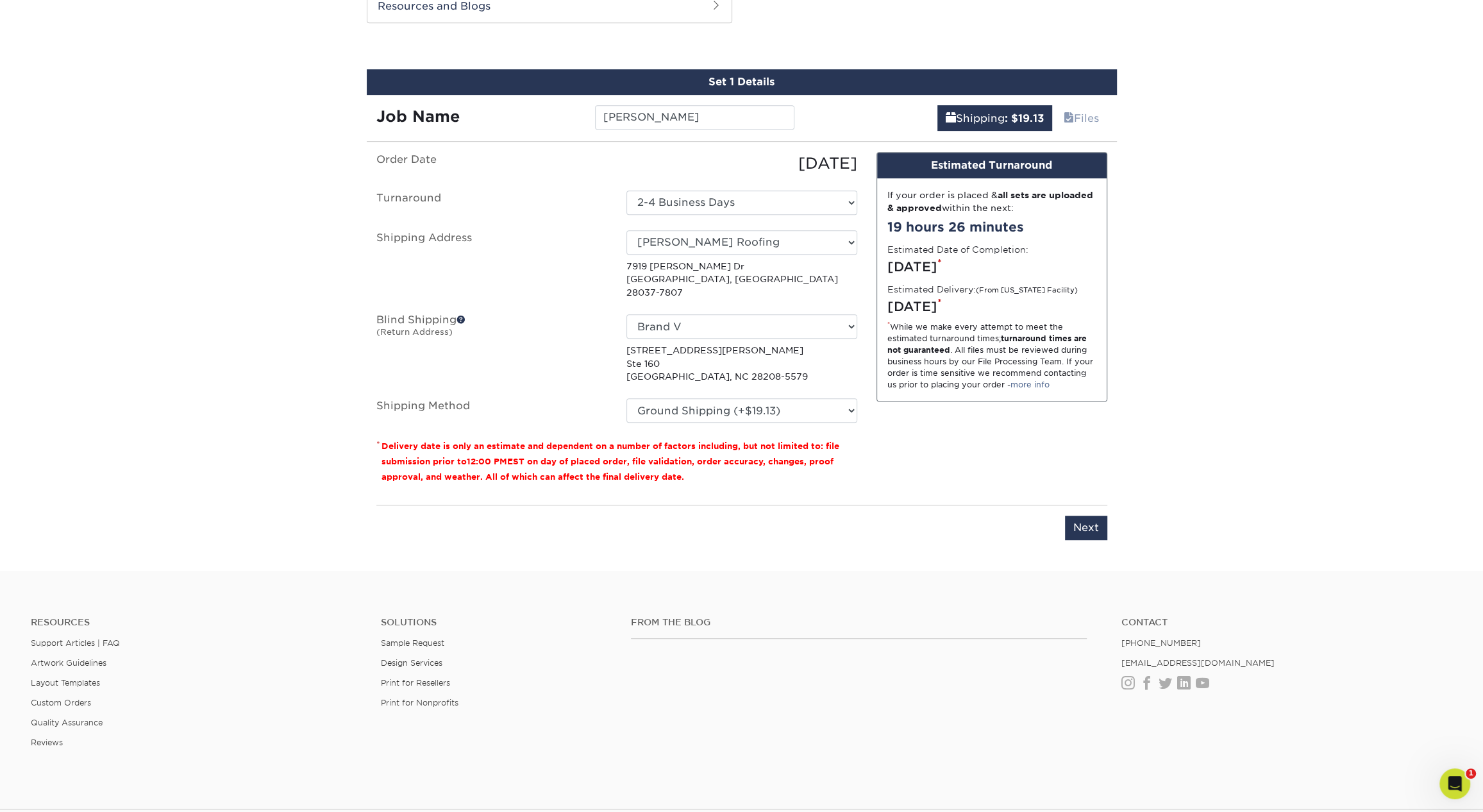
click at [839, 530] on div "You've choosen mailing services! If you have a csv address list please upload i…" at bounding box center [742, 354] width 731 height 404
click at [1095, 519] on input "Next" at bounding box center [1086, 528] width 43 height 25
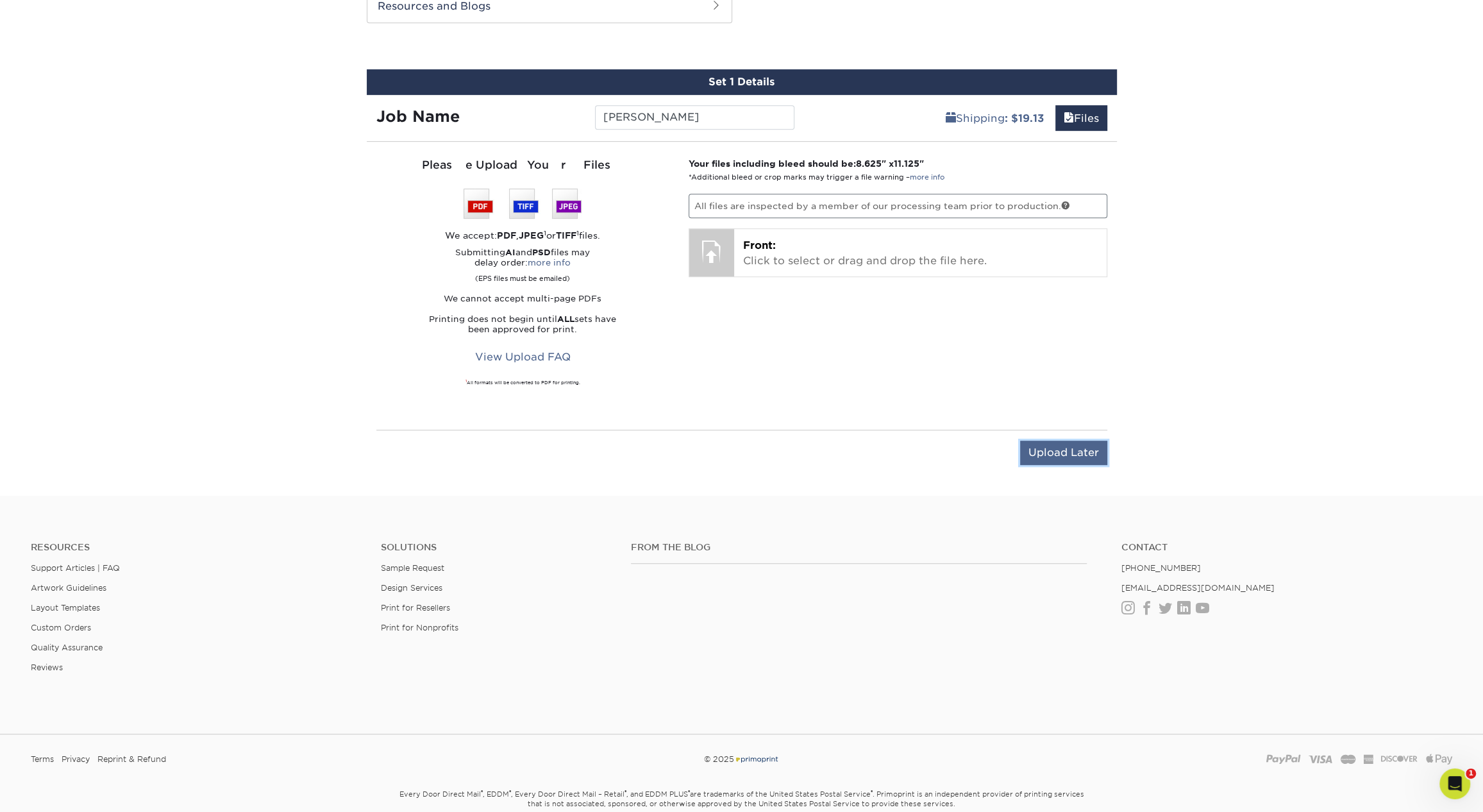
click at [1056, 445] on input "Upload Later" at bounding box center [1064, 453] width 87 height 25
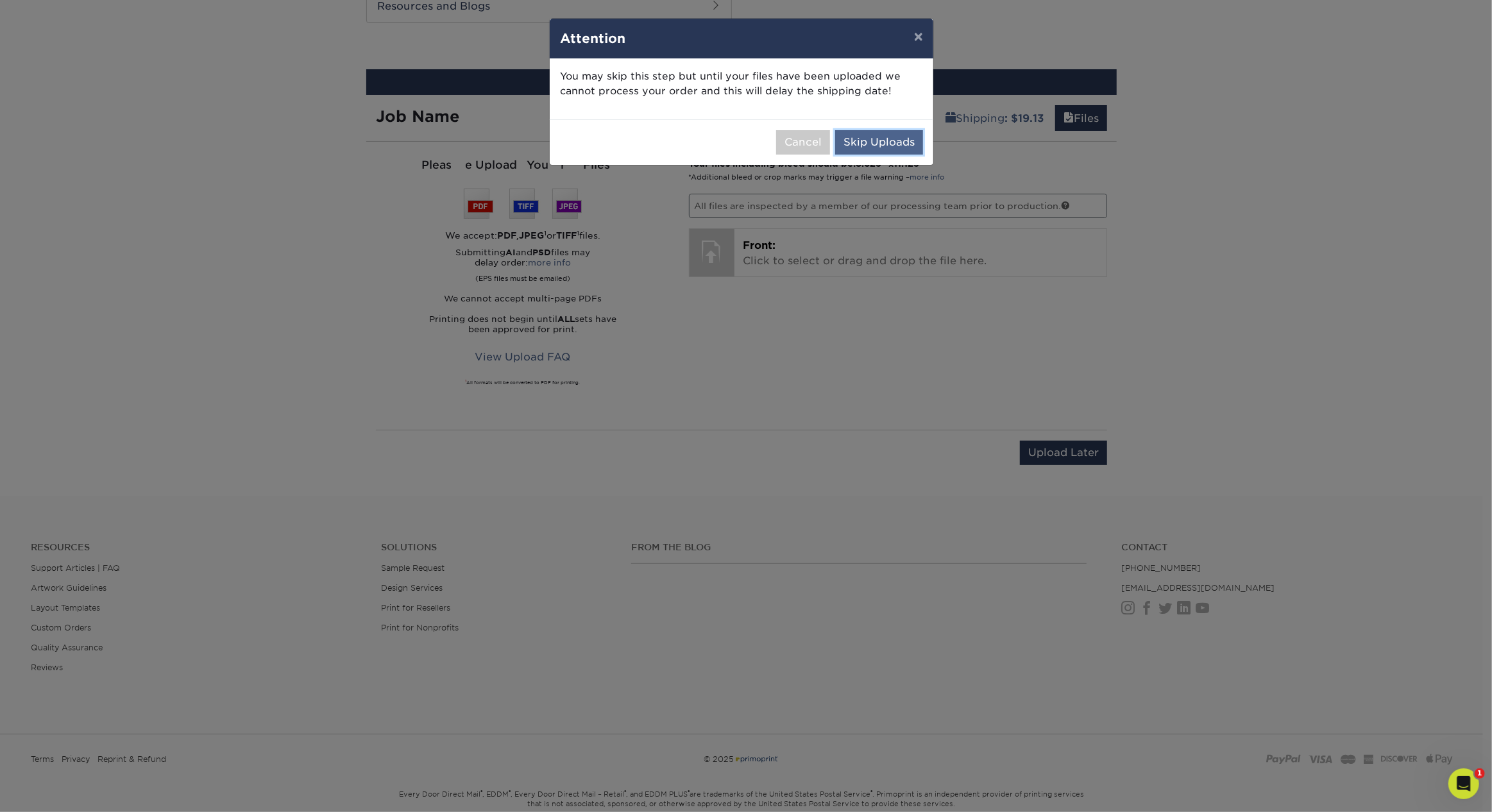
click at [863, 137] on button "Skip Uploads" at bounding box center [879, 143] width 88 height 25
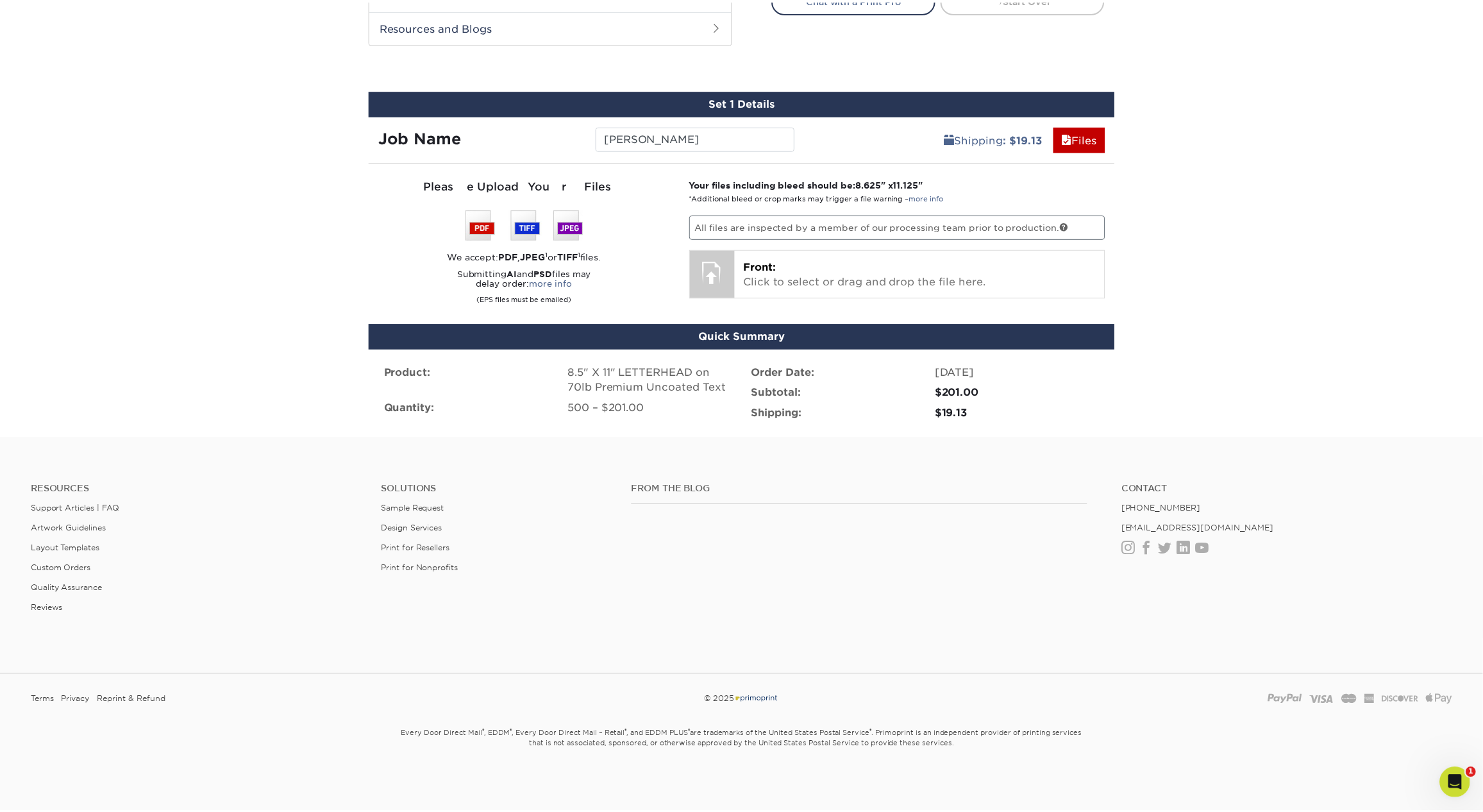
scroll to position [631, 0]
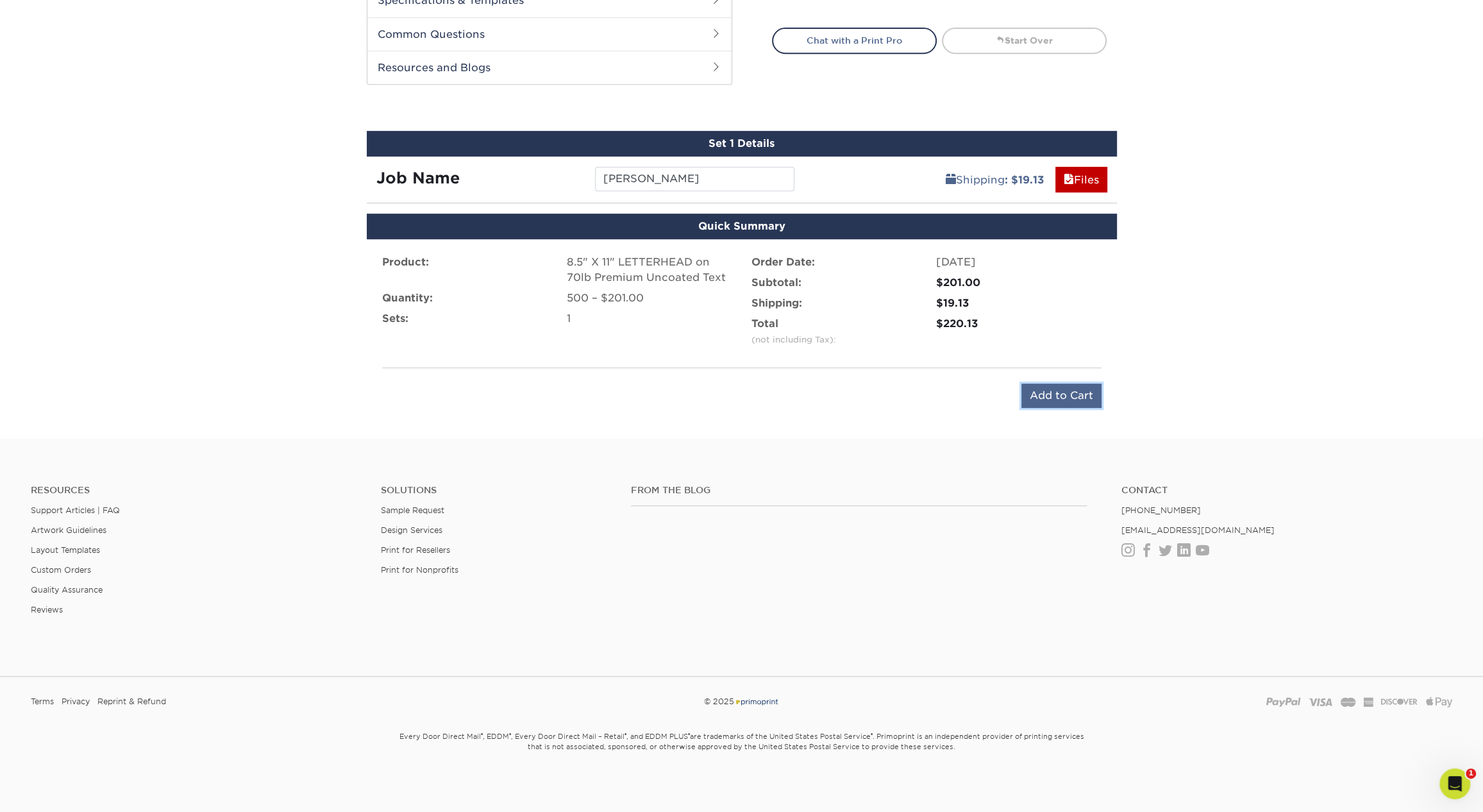
click at [1062, 393] on input "Add to Cart" at bounding box center [1061, 395] width 80 height 25
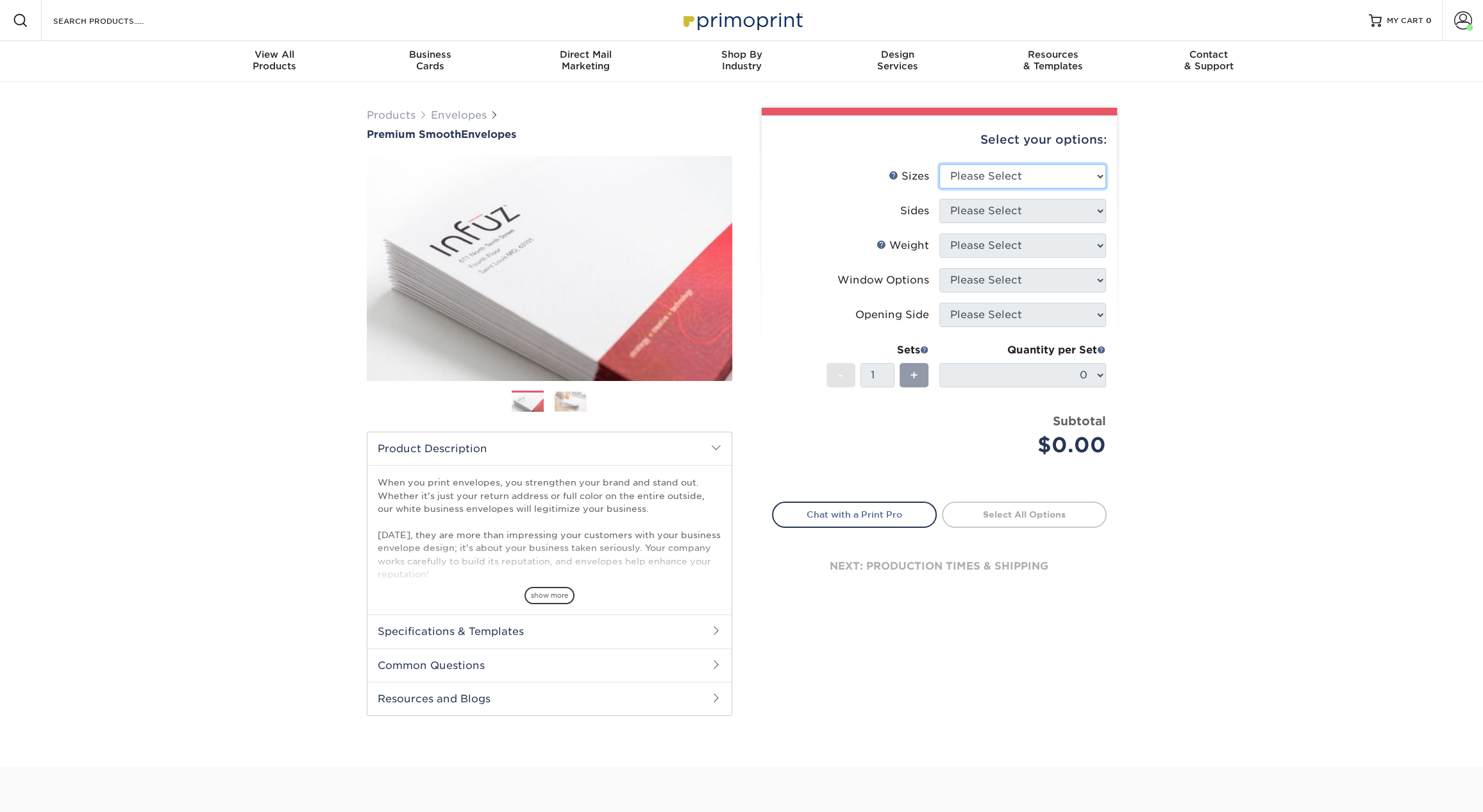
click at [1012, 175] on select "Please Select 8.875" x 3.875" 4.125" x 9.5" 5.25" x 7.25" 9" x 12"" at bounding box center [1022, 176] width 167 height 25
select select "4.12x9.50"
click at [939, 164] on select "Please Select 8.875" x 3.875" 4.125" x 9.5" 5.25" x 7.25" 9" x 12"" at bounding box center [1022, 176] width 167 height 25
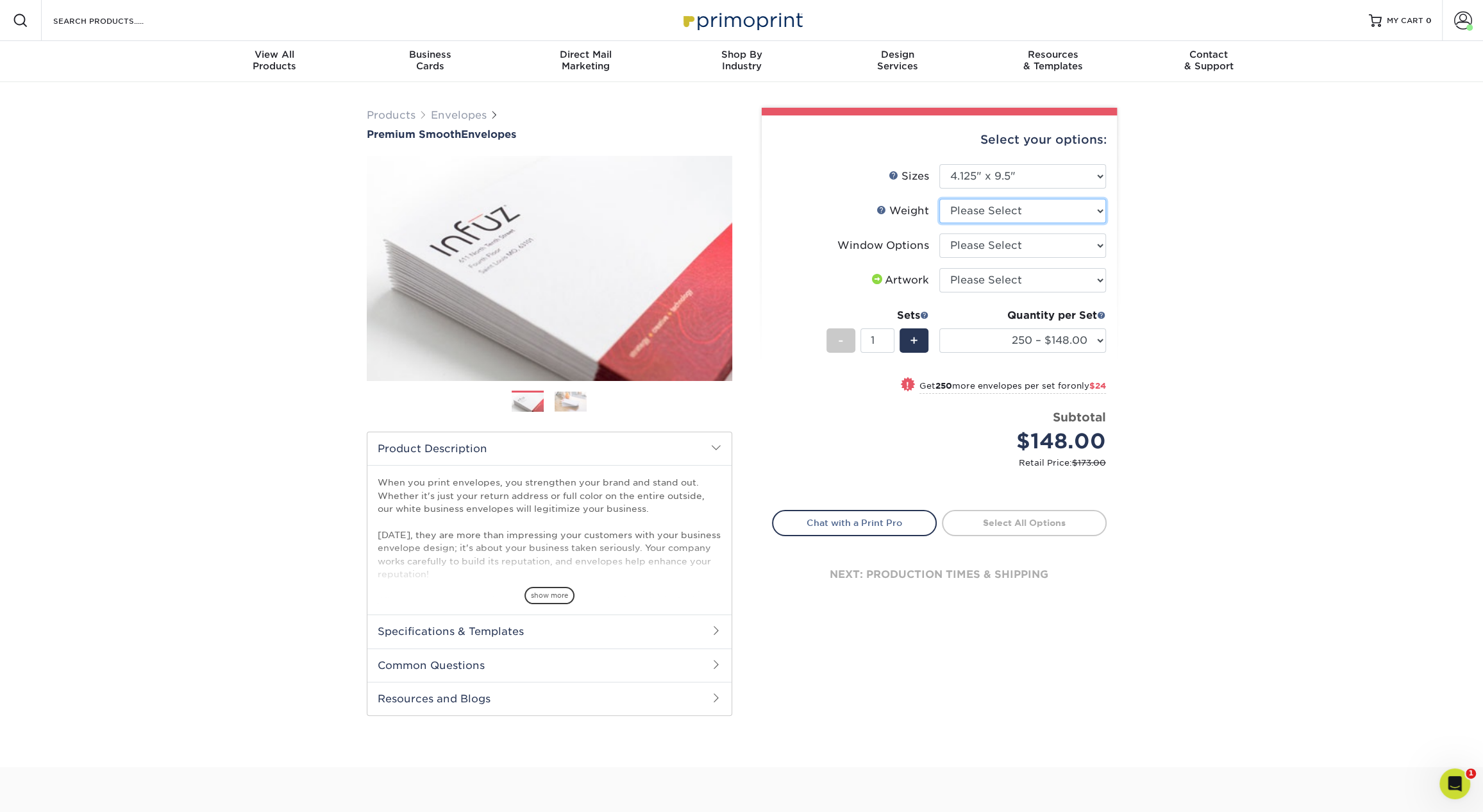
click at [1001, 206] on select "Please Select 70LB" at bounding box center [1022, 211] width 167 height 25
select select "70LB"
click at [939, 198] on select "Please Select 70LB" at bounding box center [1022, 211] width 167 height 25
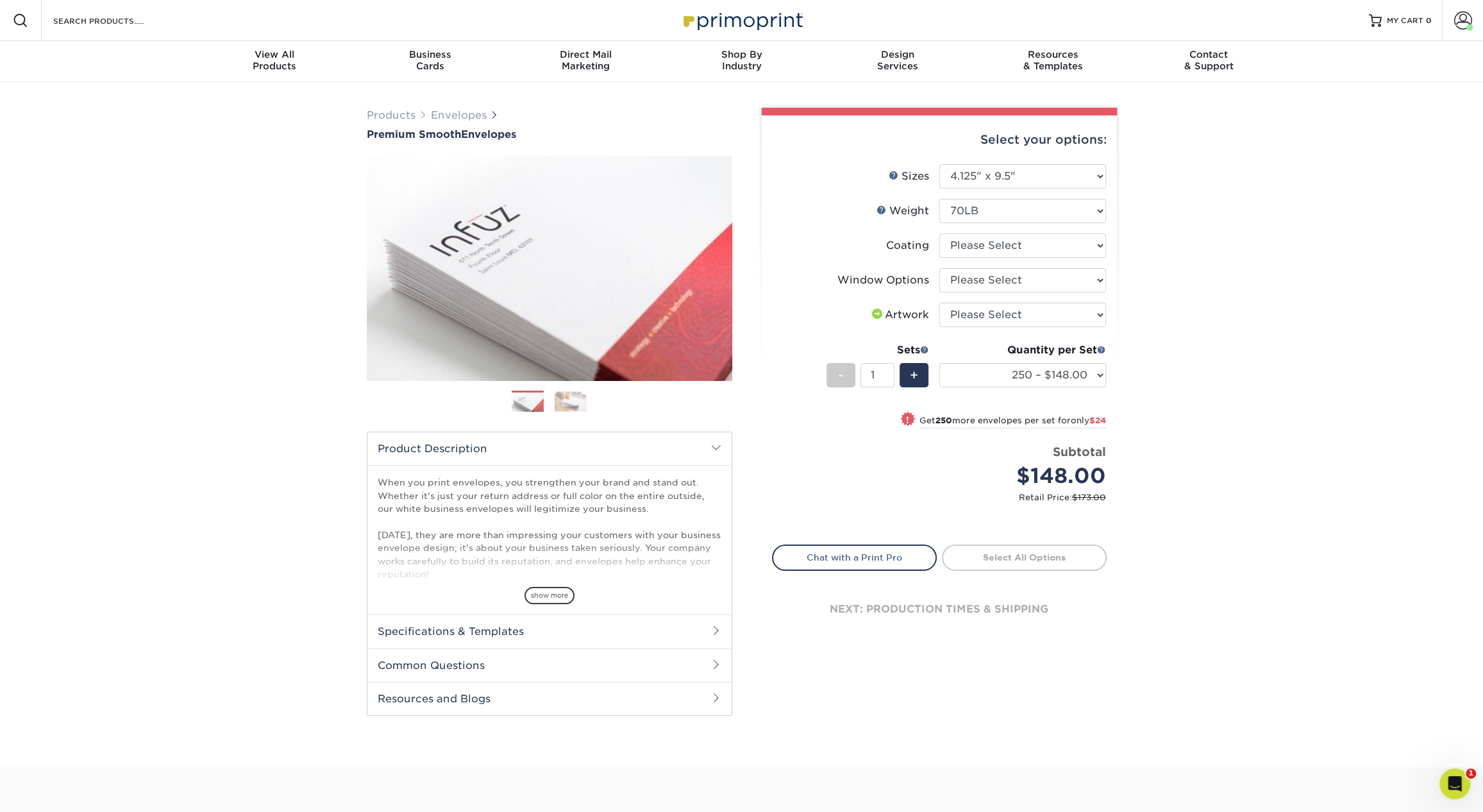
click at [574, 404] on img at bounding box center [570, 401] width 32 height 20
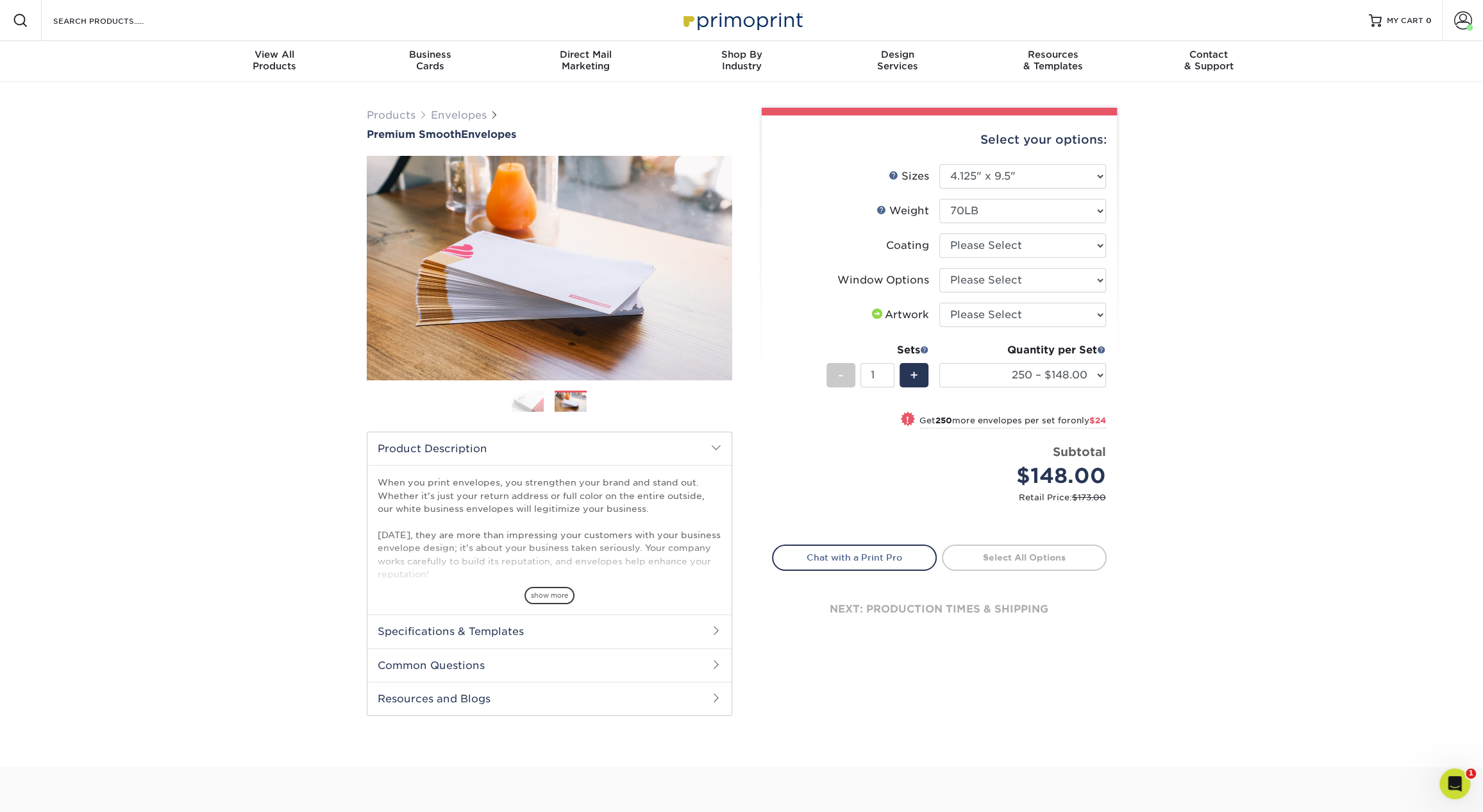
click at [539, 408] on img at bounding box center [527, 400] width 32 height 22
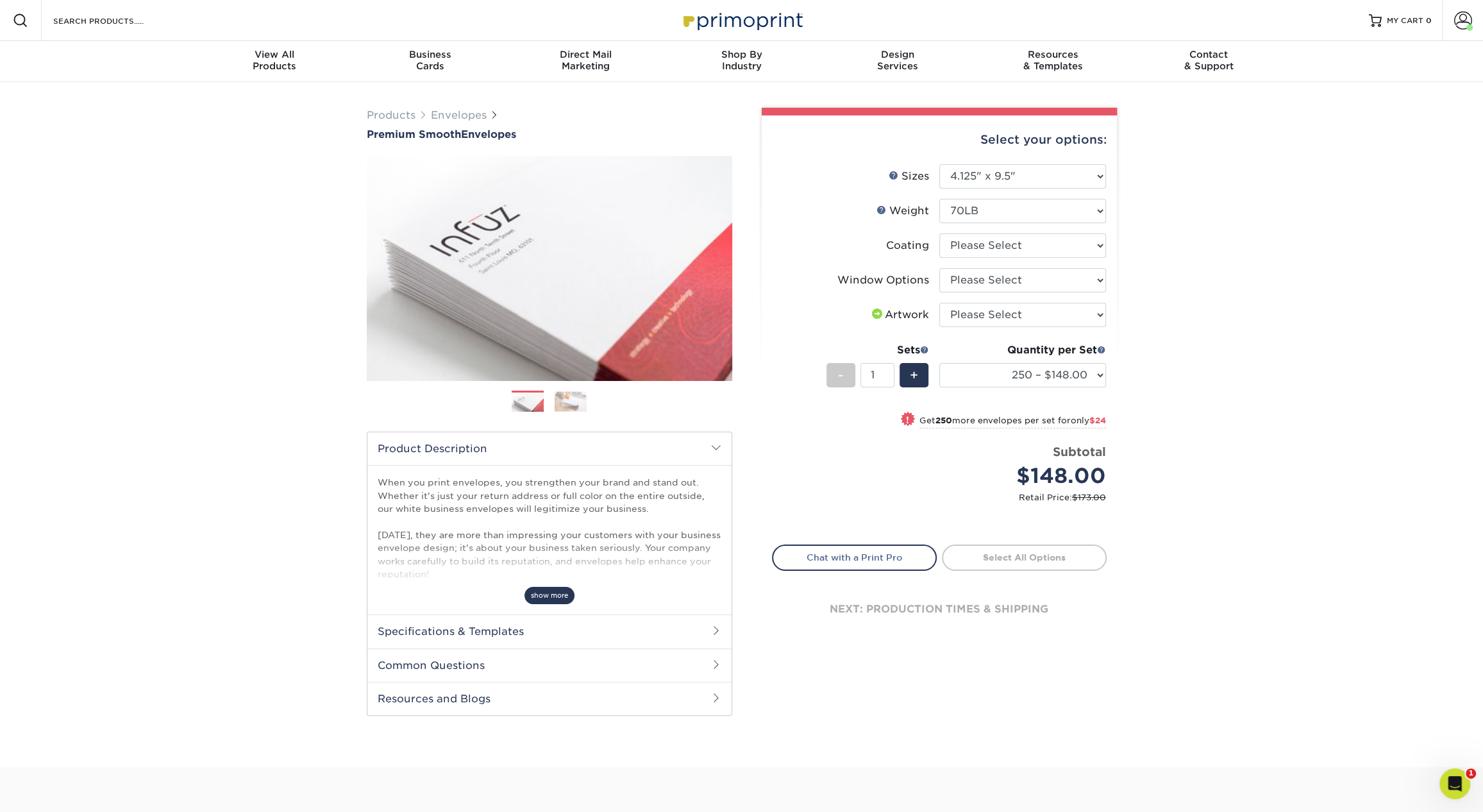
click at [545, 595] on span "show more" at bounding box center [549, 595] width 50 height 17
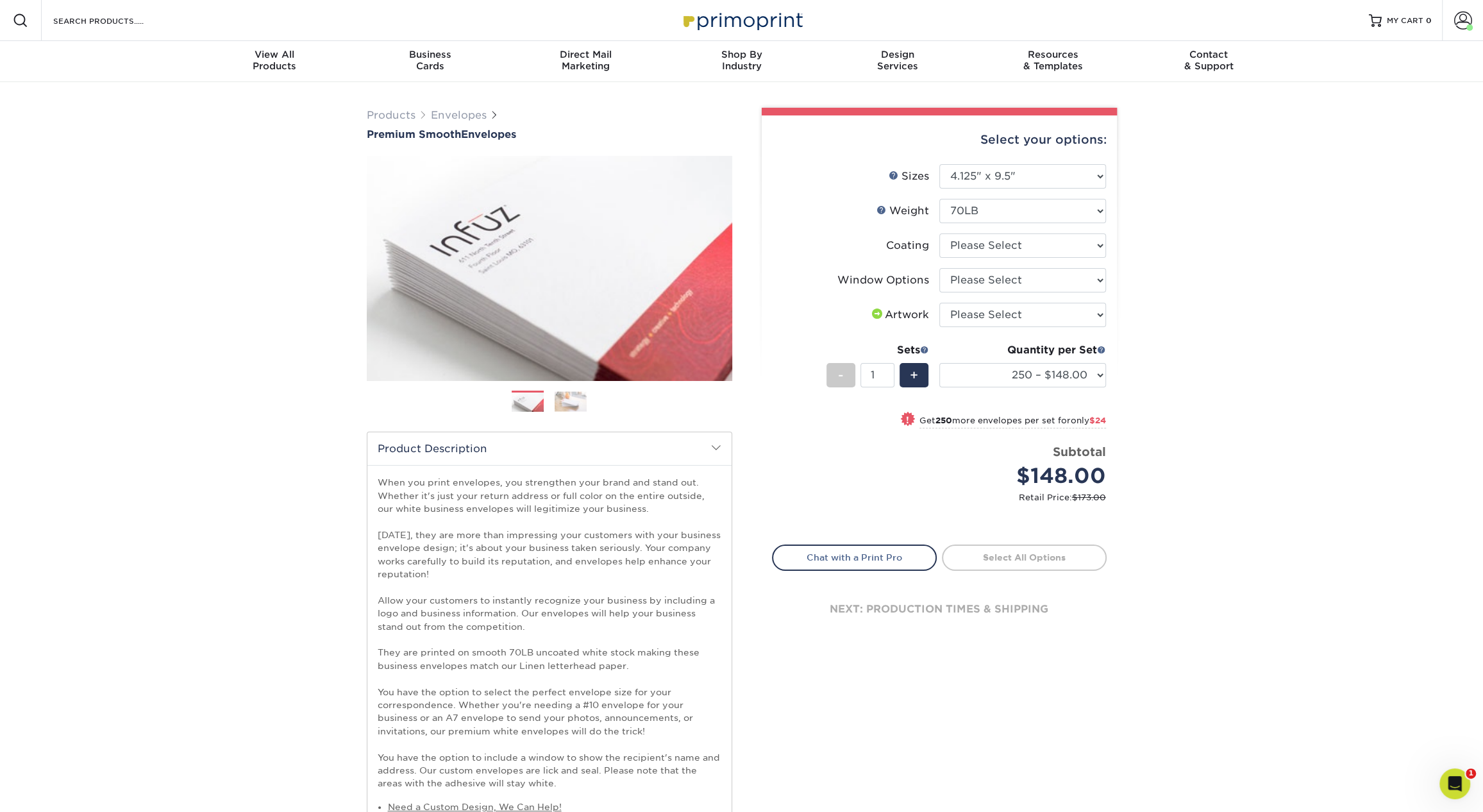
click at [627, 537] on p "When you print envelopes, you strengthen your brand and stand out. Whether it's…" at bounding box center [549, 632] width 344 height 313
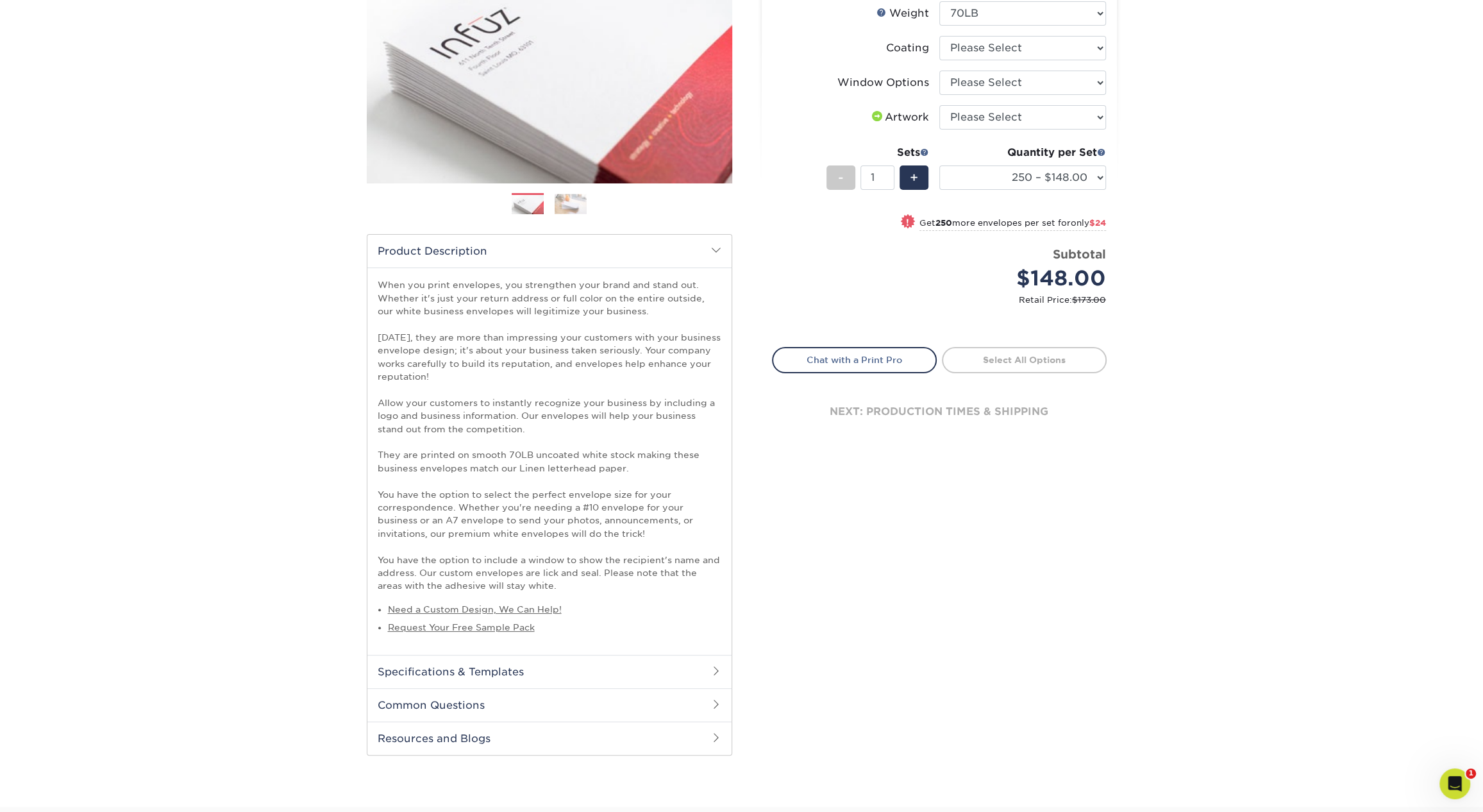
scroll to position [210, 0]
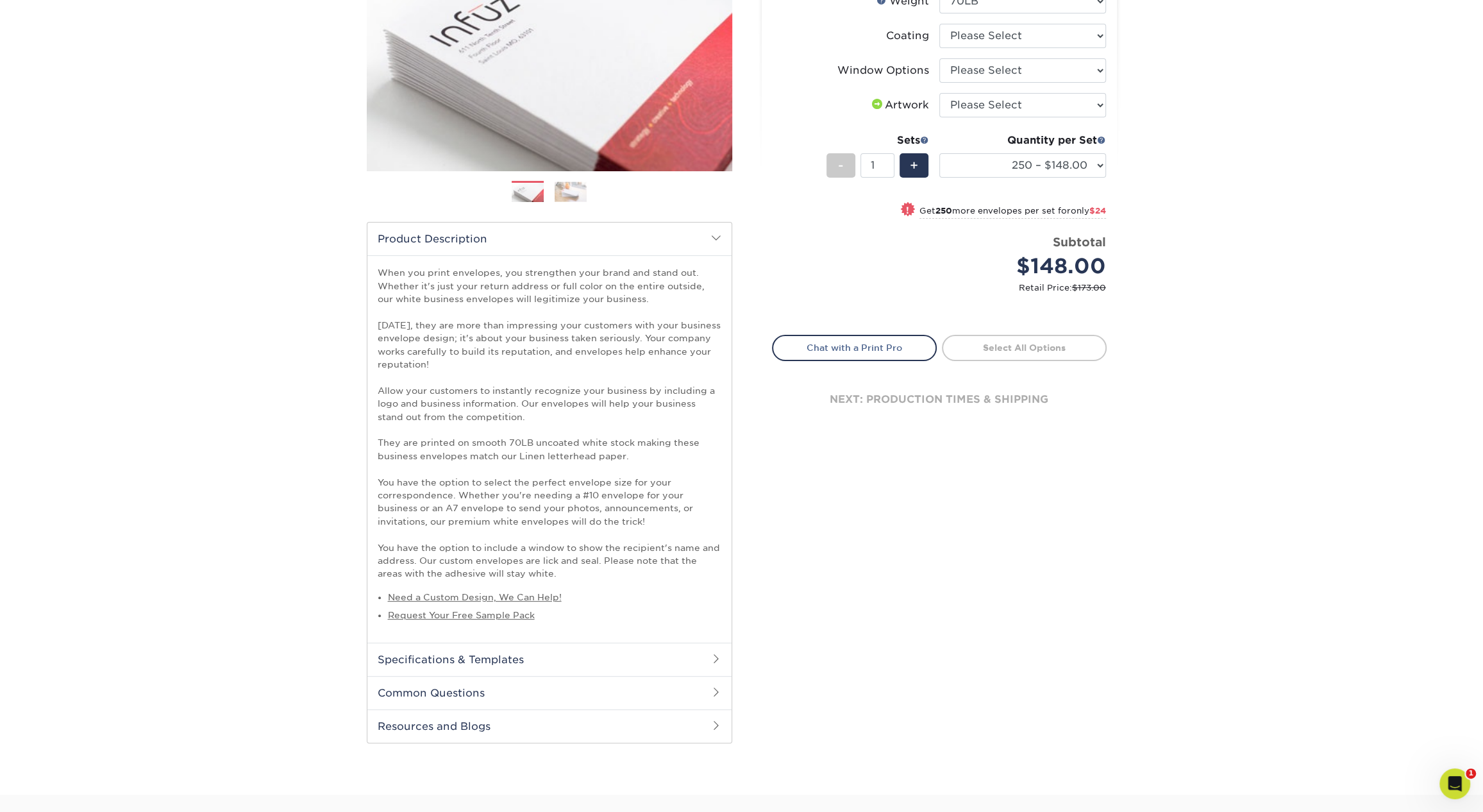
click at [532, 536] on p "When you print envelopes, you strengthen your brand and stand out. Whether it's…" at bounding box center [549, 422] width 344 height 313
click at [477, 664] on h2 "Specifications & Templates" at bounding box center [550, 659] width 364 height 34
click at [448, 690] on link "See All Sizes" at bounding box center [451, 692] width 53 height 10
click at [1203, 210] on div "Products Envelopes Premium Smooth Envelopes Previous Next / /" at bounding box center [742, 373] width 1483 height 1003
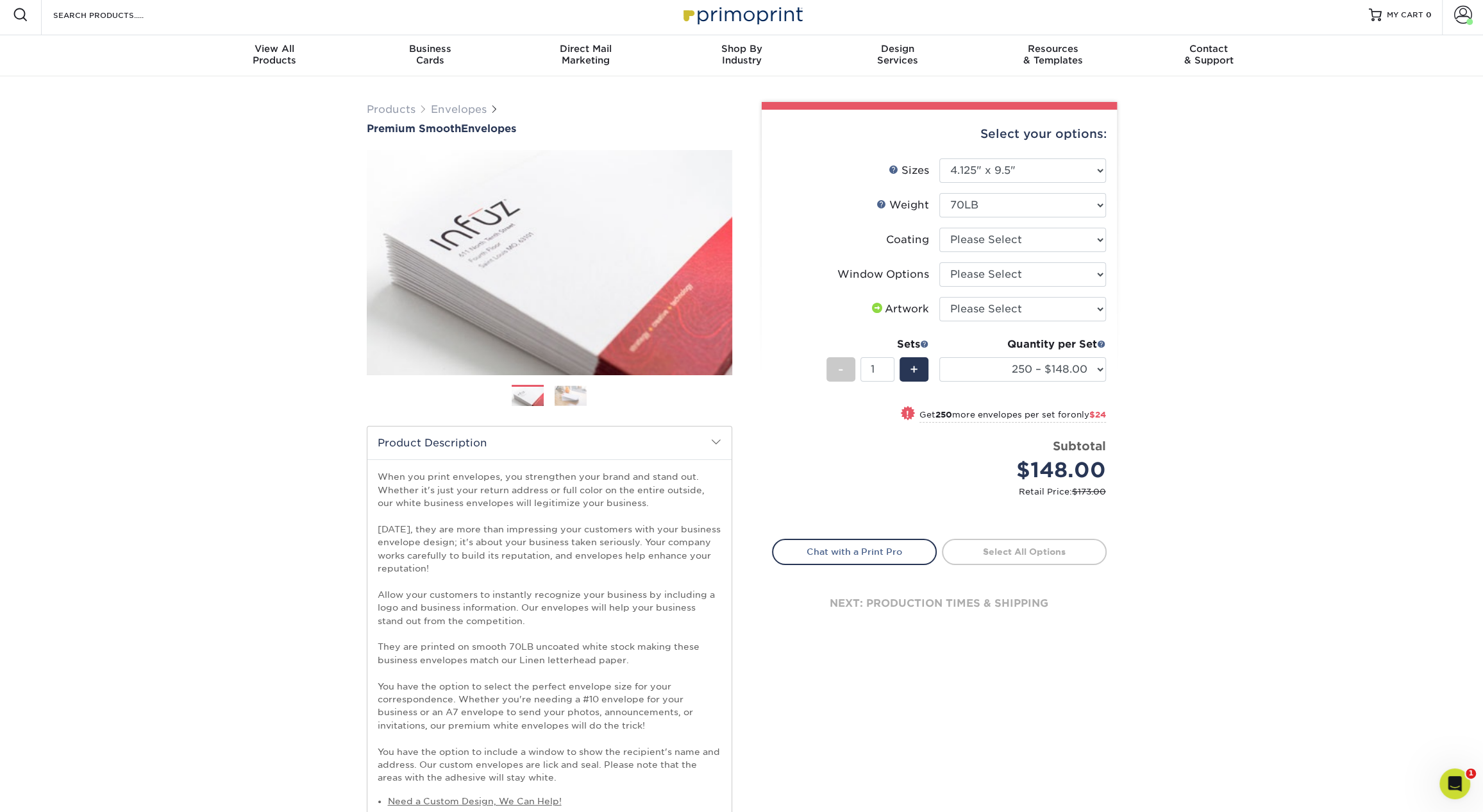
scroll to position [0, 0]
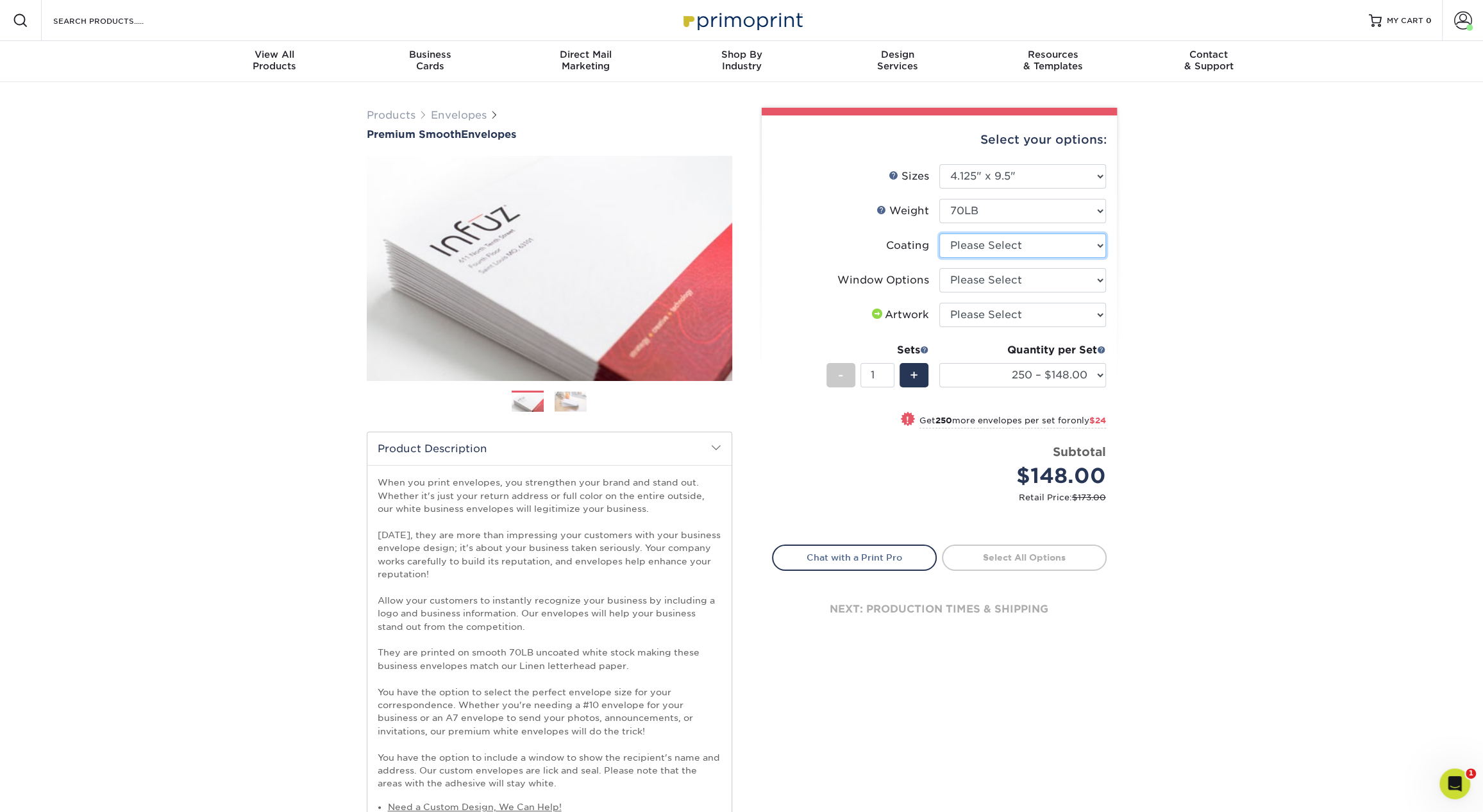
click at [1030, 245] on select at bounding box center [1022, 246] width 167 height 25
select select "3e7618de-abca-4bda-9f97-8b9129e913d8"
click at [939, 234] on select at bounding box center [1022, 246] width 167 height 25
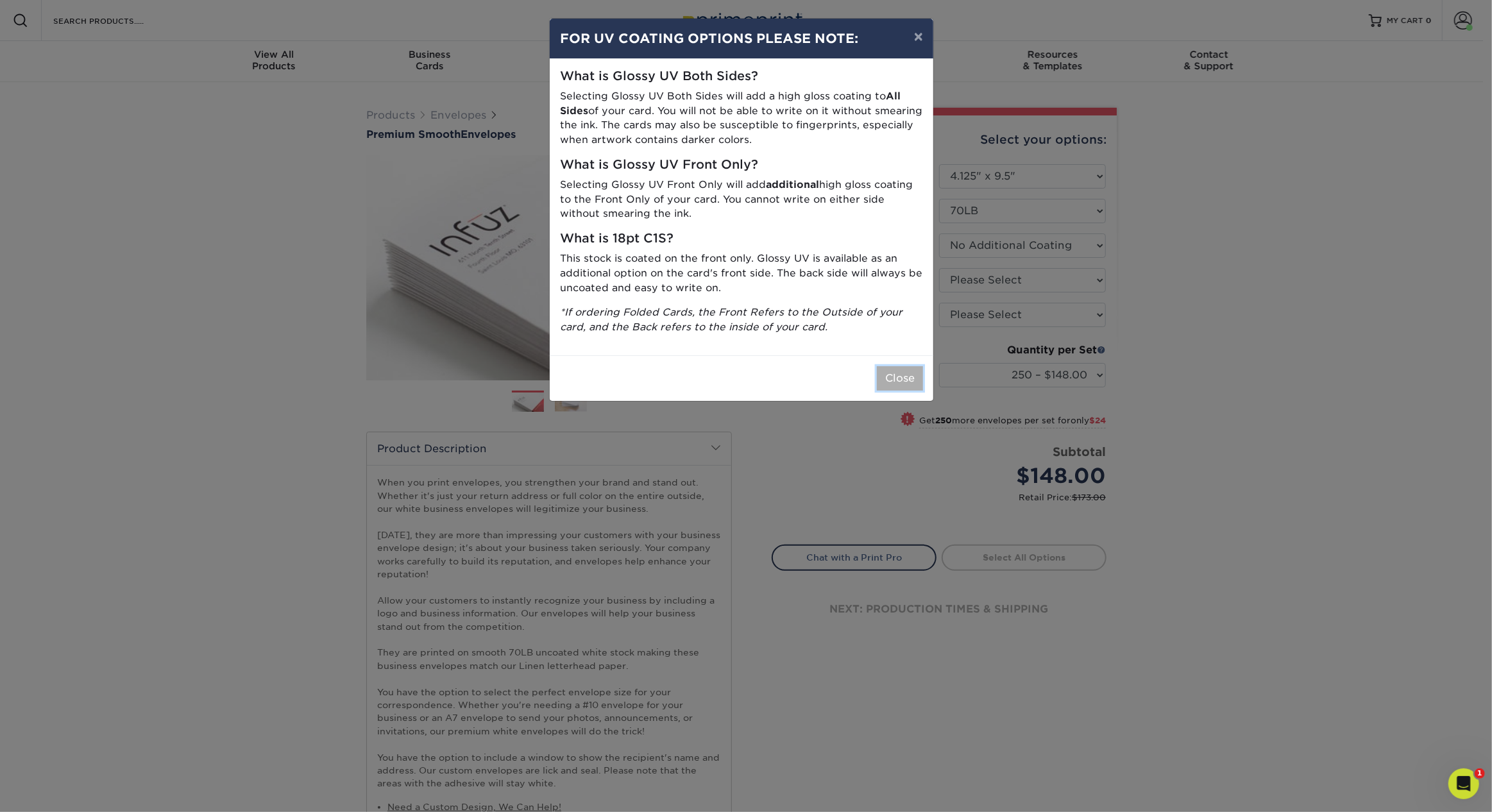
click at [901, 381] on button "Close" at bounding box center [900, 378] width 46 height 25
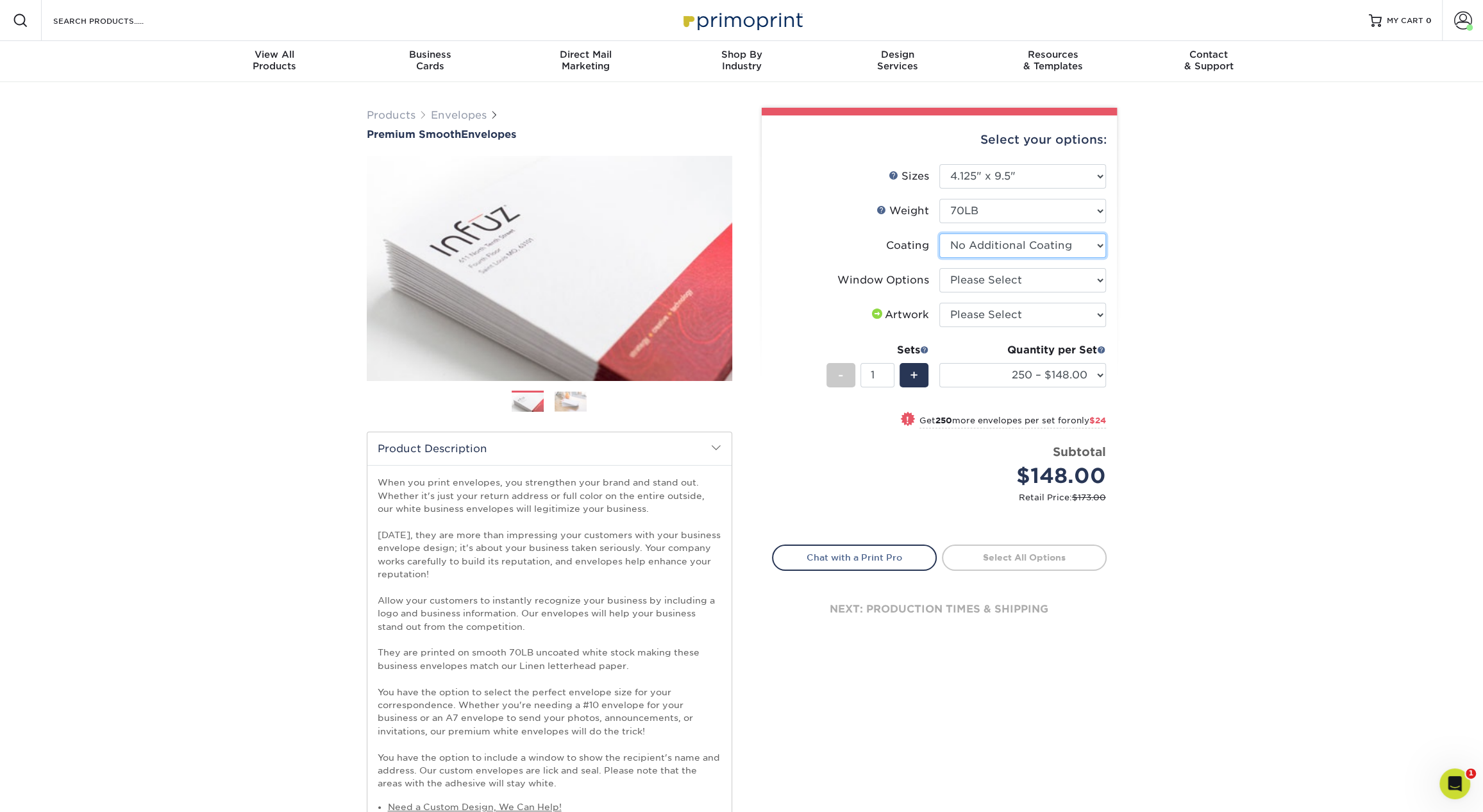
click at [984, 249] on select at bounding box center [1022, 246] width 167 height 25
click at [939, 234] on select at bounding box center [1022, 246] width 167 height 25
click at [974, 280] on select "Please Select No Window Window (Left Side)" at bounding box center [1022, 281] width 167 height 25
select select "1f9e9f9f-4237-4243-ba79-49052844f6e6"
click at [939, 268] on select "Please Select No Window Window (Left Side)" at bounding box center [1022, 281] width 167 height 25
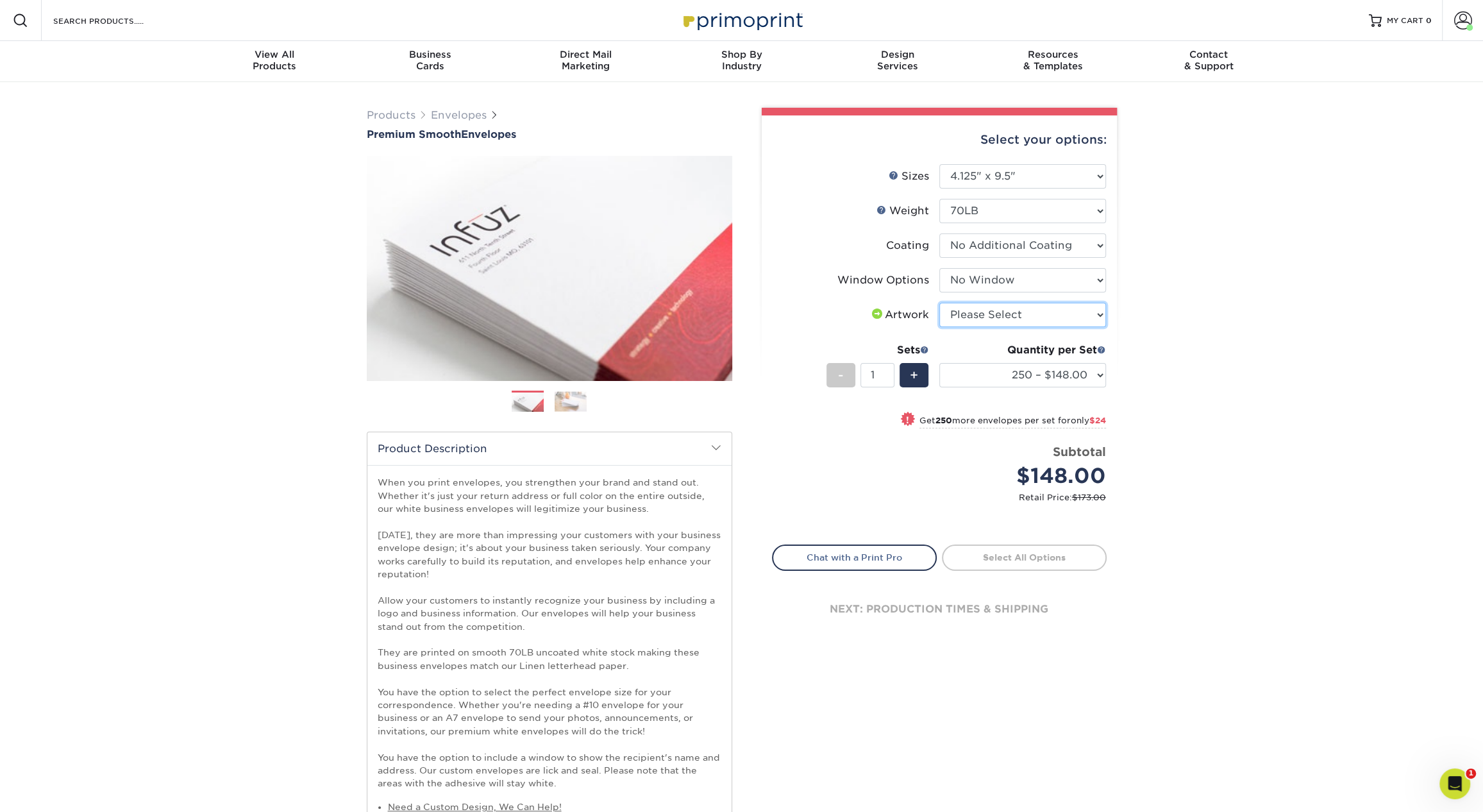
click at [991, 319] on select "Please Select I will upload files I need a design - $50" at bounding box center [1022, 315] width 167 height 25
select select "upload"
click at [939, 303] on select "Please Select I will upload files I need a design - $50" at bounding box center [1022, 315] width 167 height 25
click at [1029, 280] on select "Please Select No Window Window (Left Side)" at bounding box center [1022, 281] width 167 height 25
click at [939, 268] on select "Please Select No Window Window (Left Side)" at bounding box center [1022, 281] width 167 height 25
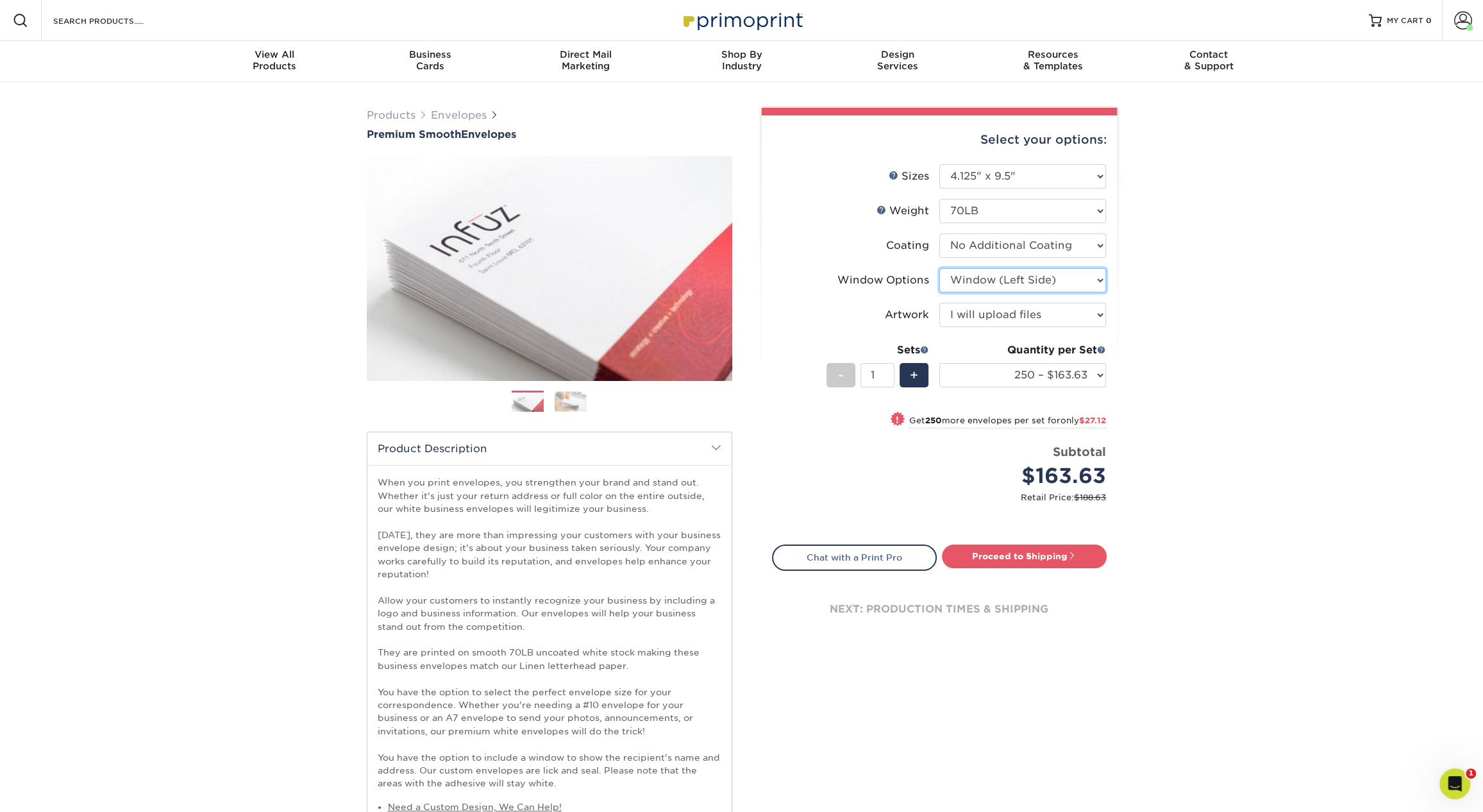
click at [1020, 285] on select "Please Select No Window Window (Left Side)" at bounding box center [1022, 281] width 167 height 25
select select "1f9e9f9f-4237-4243-ba79-49052844f6e6"
click at [939, 268] on select "Please Select No Window Window (Left Side)" at bounding box center [1022, 281] width 167 height 25
click at [532, 136] on h1 "Premium Smooth Envelopes" at bounding box center [550, 134] width 366 height 12
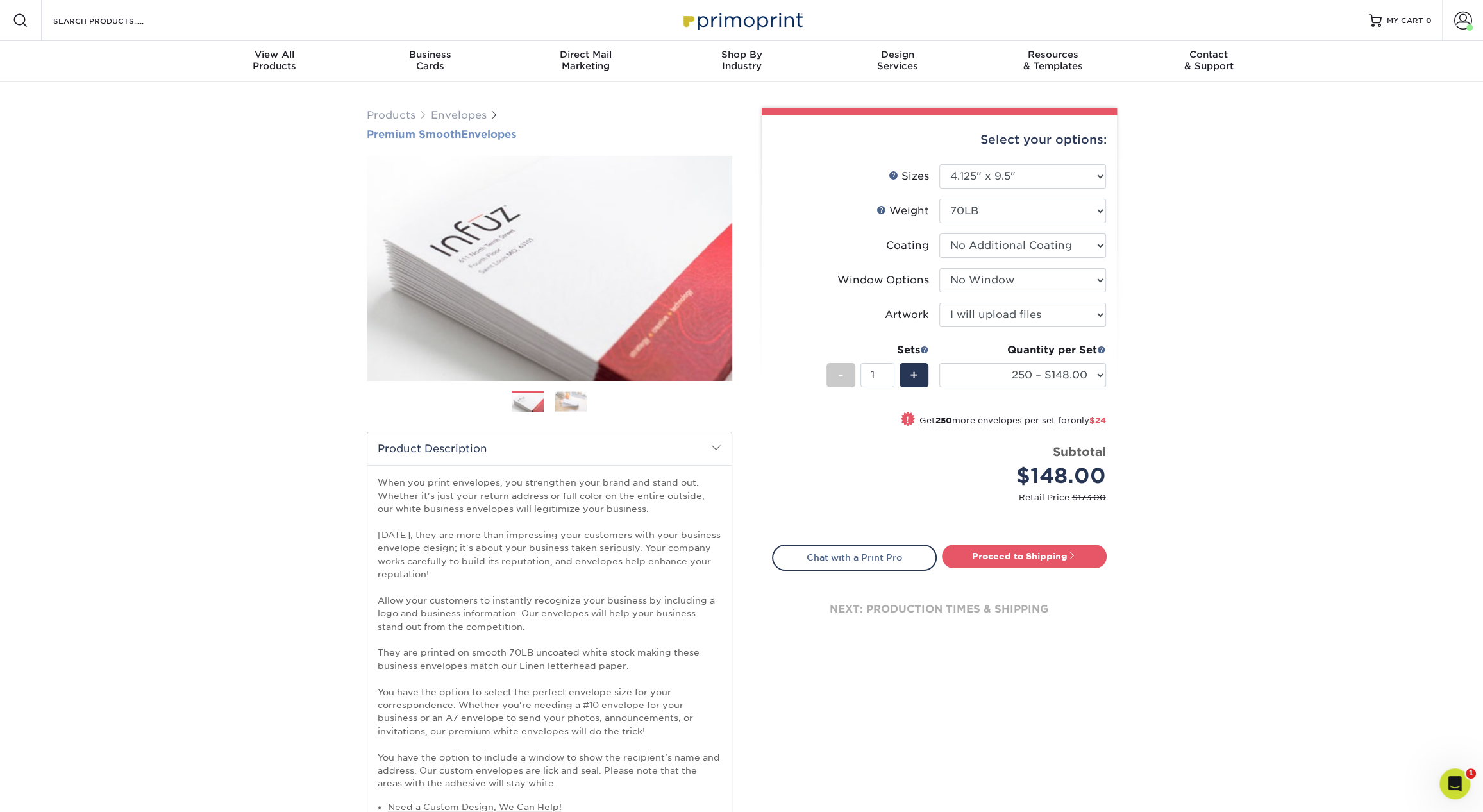
click at [532, 136] on h1 "Premium Smooth Envelopes" at bounding box center [550, 134] width 366 height 12
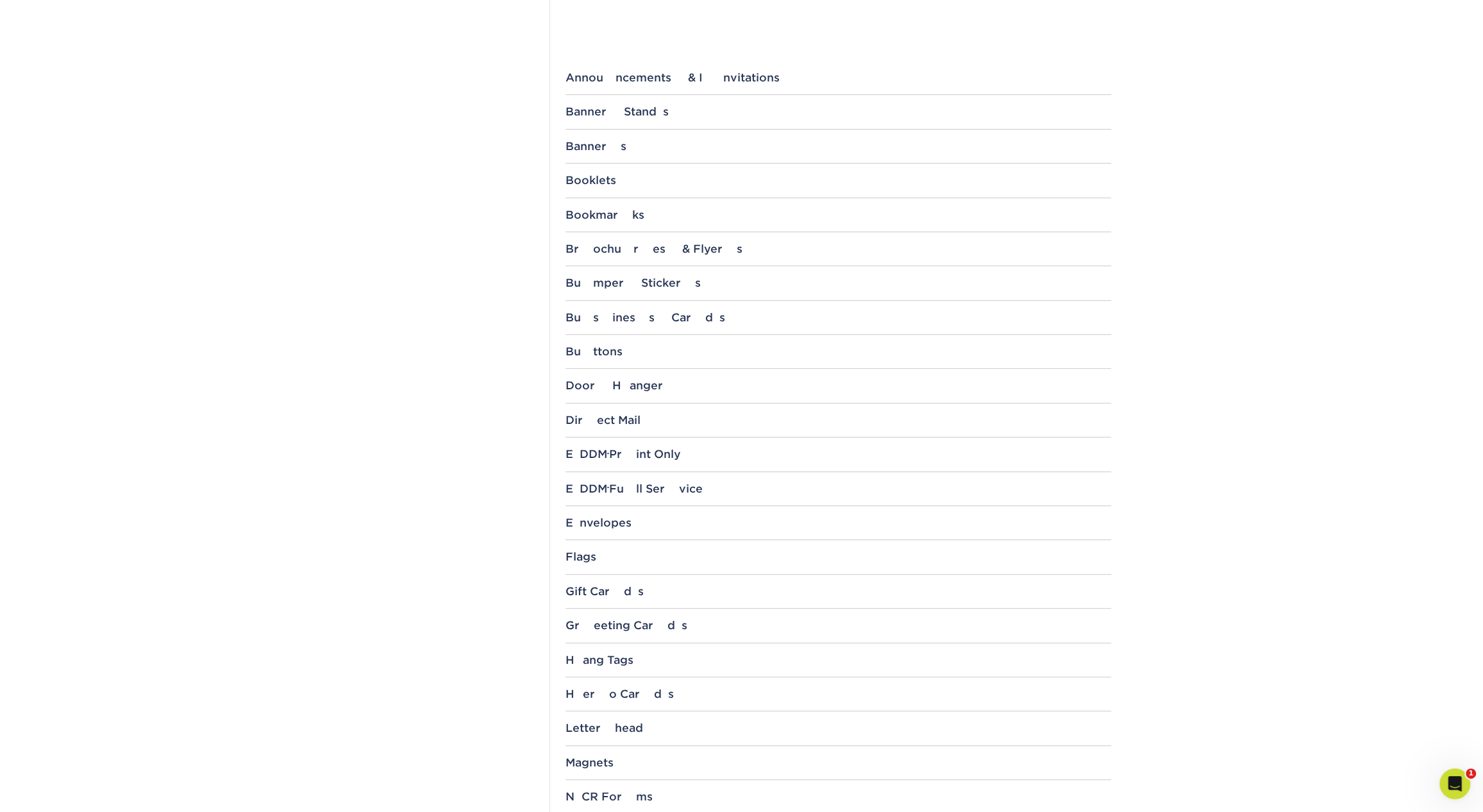
scroll to position [483, 0]
click at [615, 519] on div "Envelopes" at bounding box center [837, 522] width 545 height 13
click at [624, 582] on link "9.5" x 4.125"" at bounding box center [605, 582] width 57 height 11
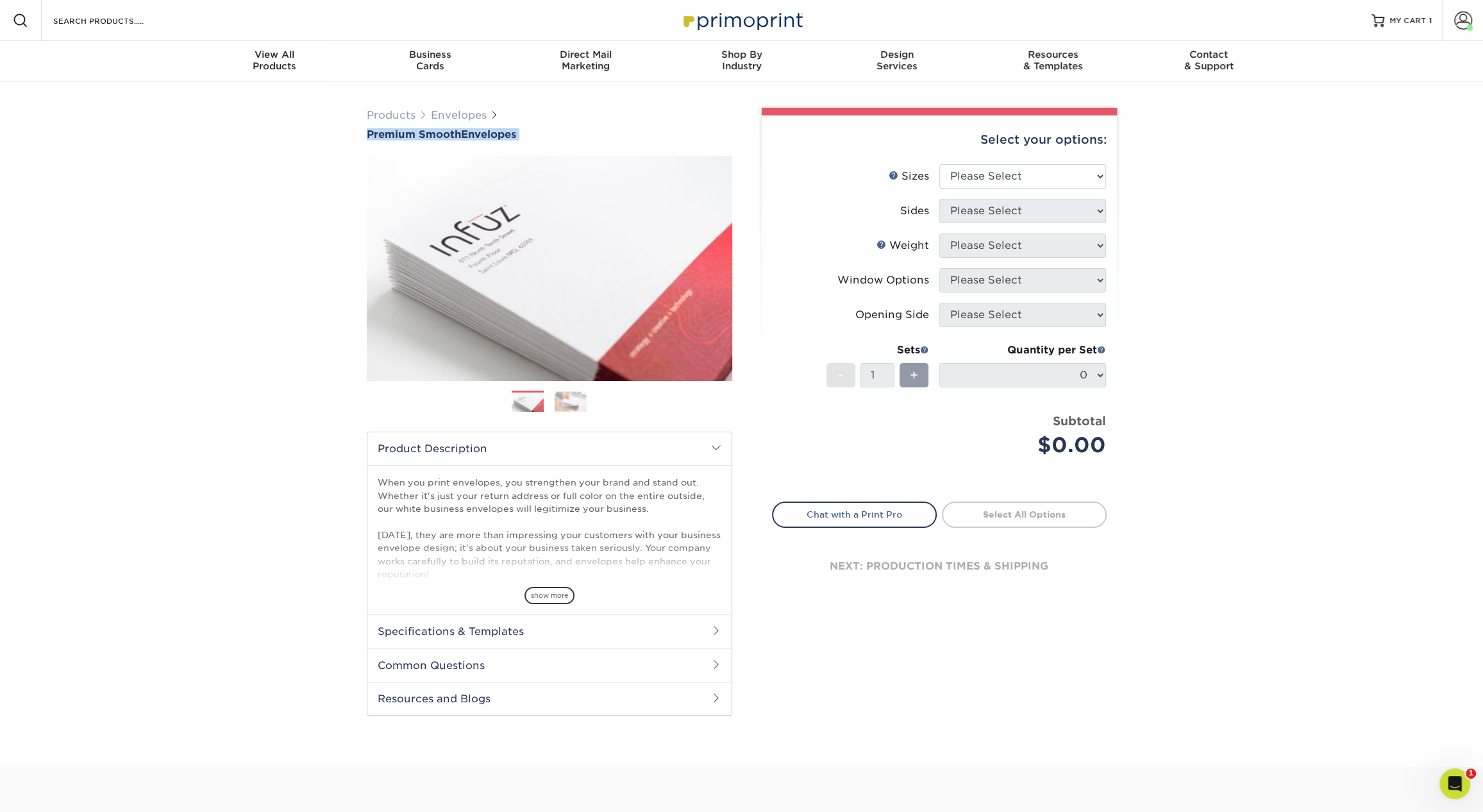
drag, startPoint x: 346, startPoint y: 130, endPoint x: 568, endPoint y: 144, distance: 222.4
click at [568, 144] on div "Products Envelopes Premium Smooth Envelopes Previous Next / /" at bounding box center [742, 424] width 1483 height 685
copy div "Premium Smooth Envelopes"
click at [995, 169] on select "Please Select 8.875" x 3.875" 4.125" x 9.5" 5.25" x 7.25" 9" x 12"" at bounding box center [1022, 176] width 167 height 25
select select "4.12x9.50"
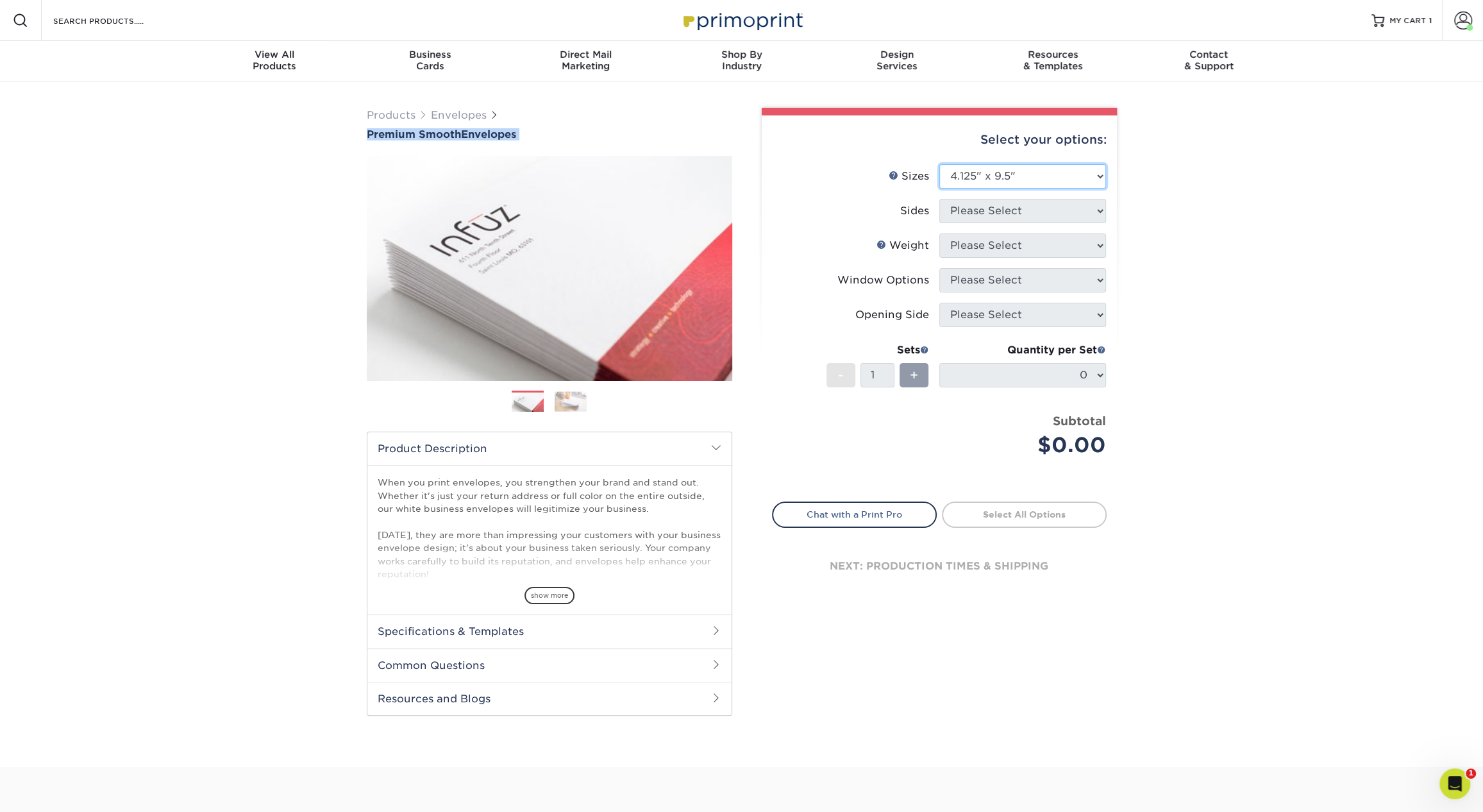
click at [939, 164] on select "Please Select 8.875" x 3.875" 4.125" x 9.5" 5.25" x 7.25" 9" x 12"" at bounding box center [1022, 176] width 167 height 25
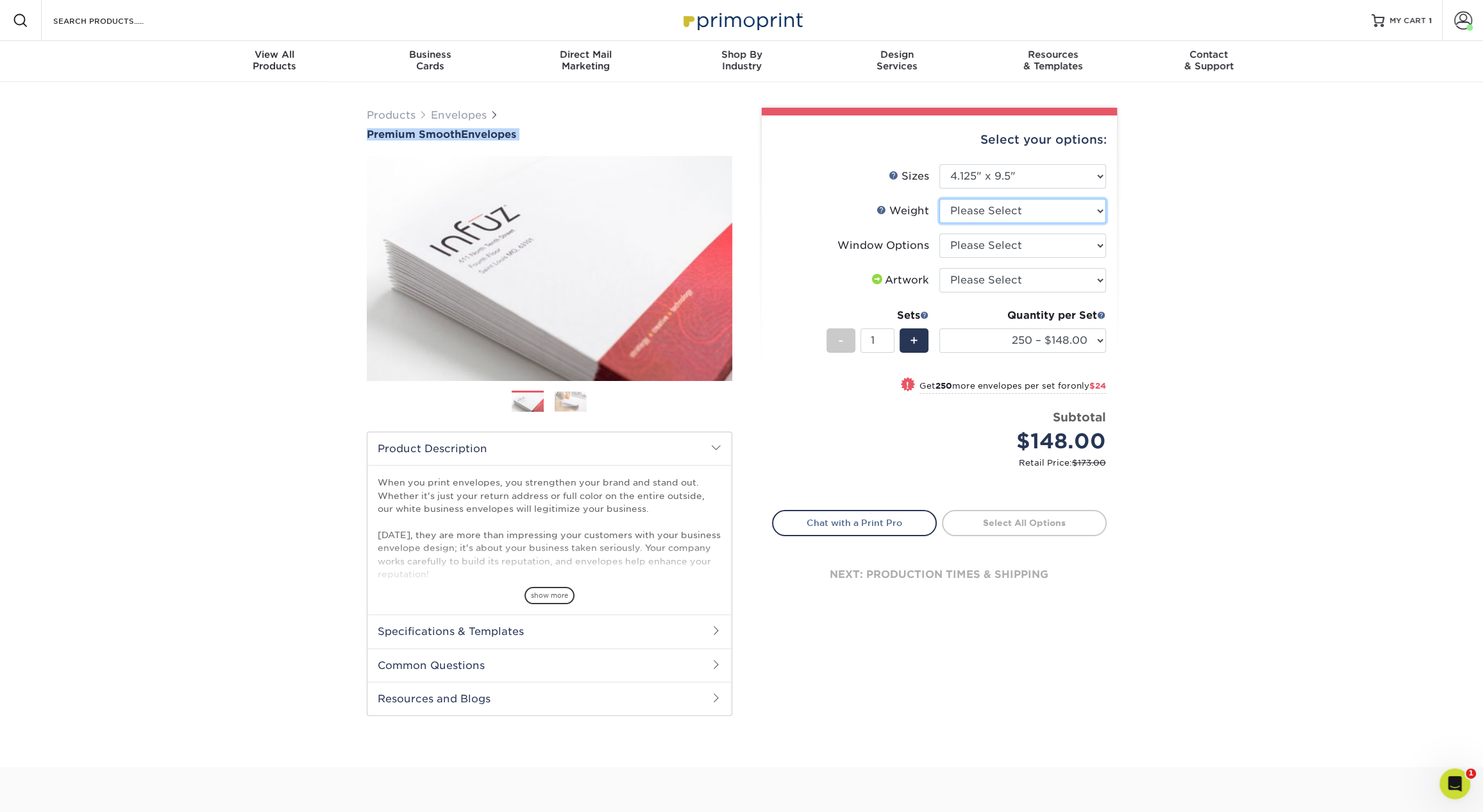
click at [975, 208] on select "Please Select 70LB" at bounding box center [1022, 211] width 167 height 25
select select "70LB"
click at [939, 198] on select "Please Select 70LB" at bounding box center [1022, 211] width 167 height 25
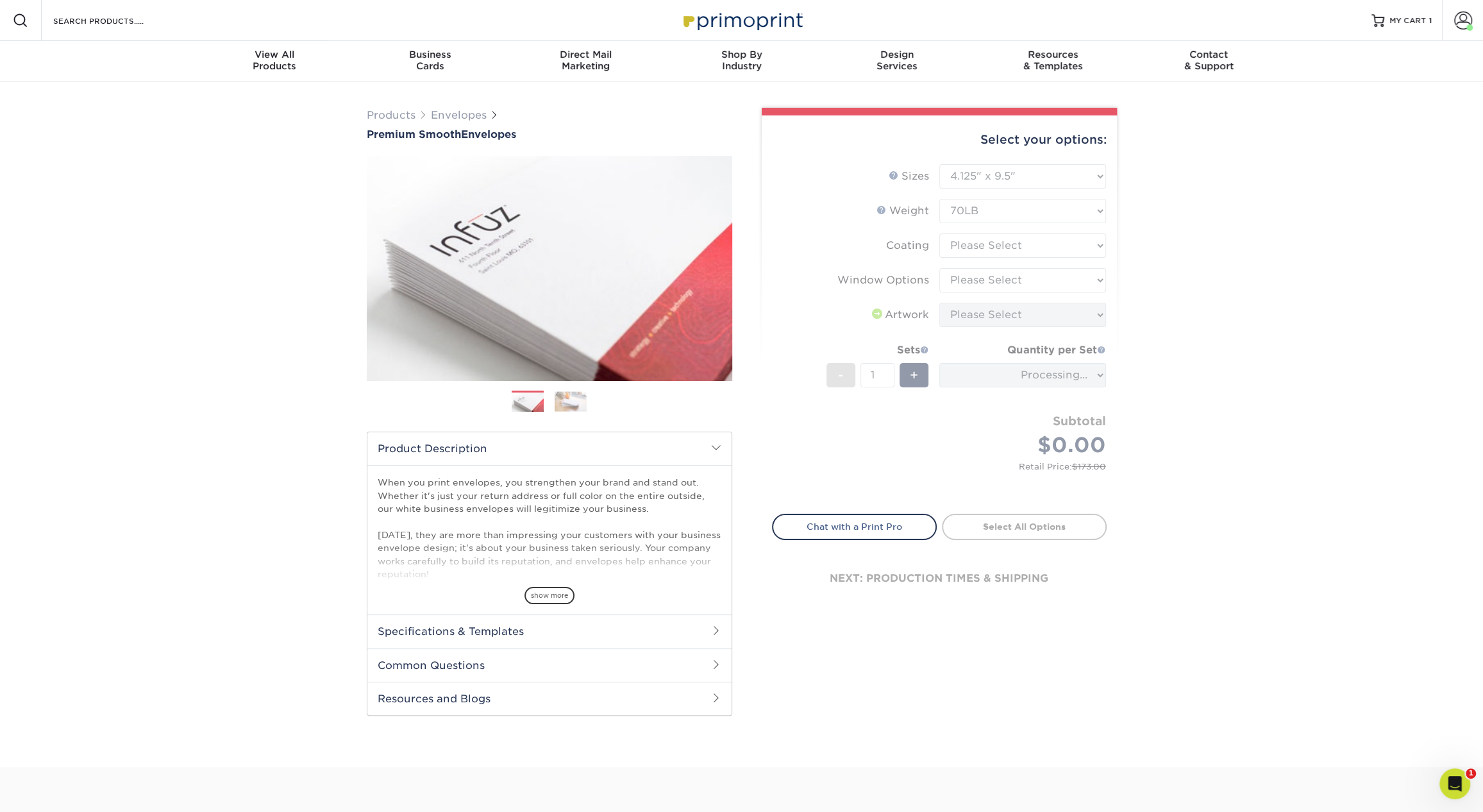
click at [977, 249] on form "Sizes Help Sizes Please Select 8.875" x 3.875" 4.125" x 9.5" 5.25" x 7.25" 9" x…" at bounding box center [939, 331] width 335 height 335
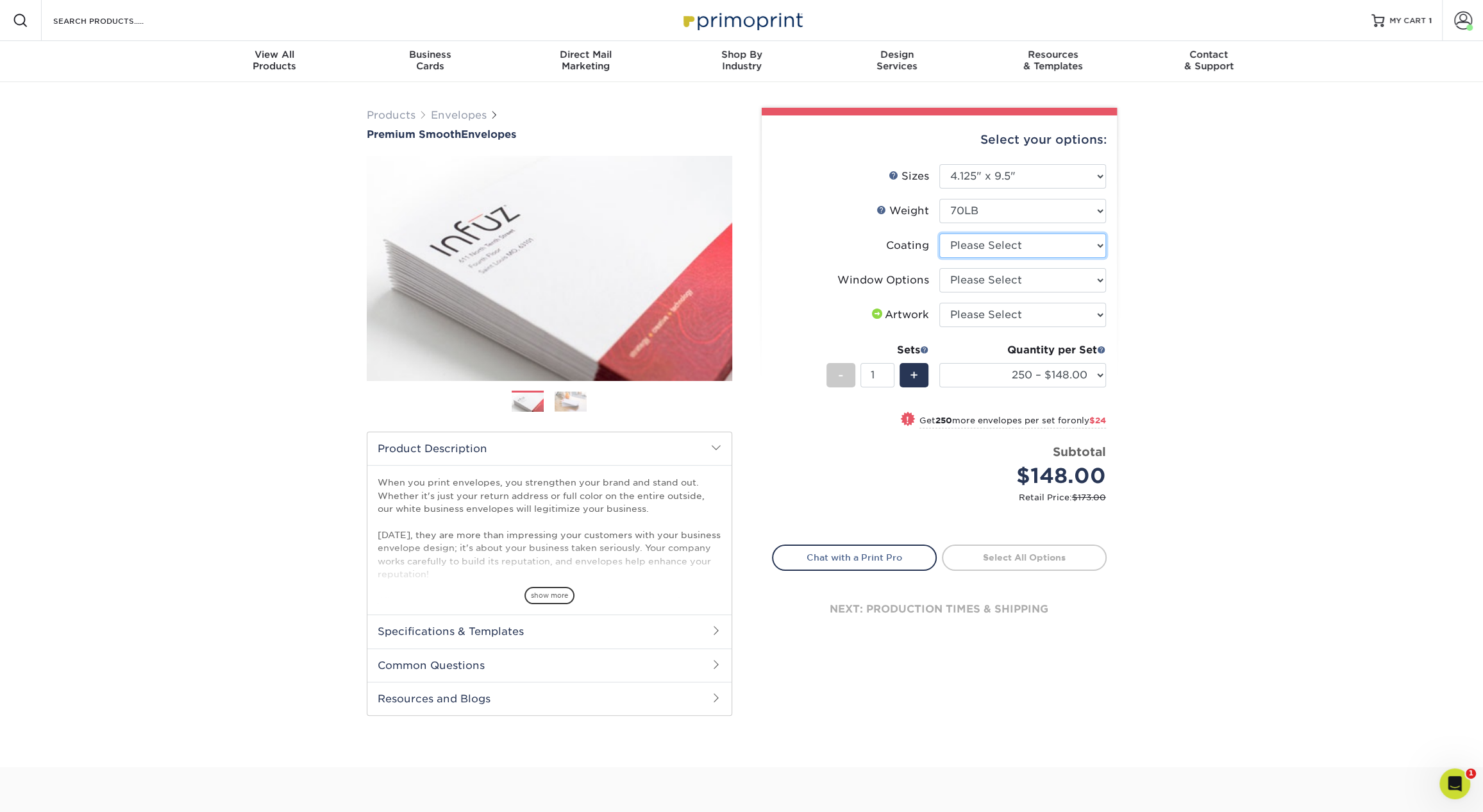
click at [976, 249] on select at bounding box center [1022, 246] width 167 height 25
select select "3e7618de-abca-4bda-9f97-8b9129e913d8"
click at [939, 234] on select at bounding box center [1022, 246] width 167 height 25
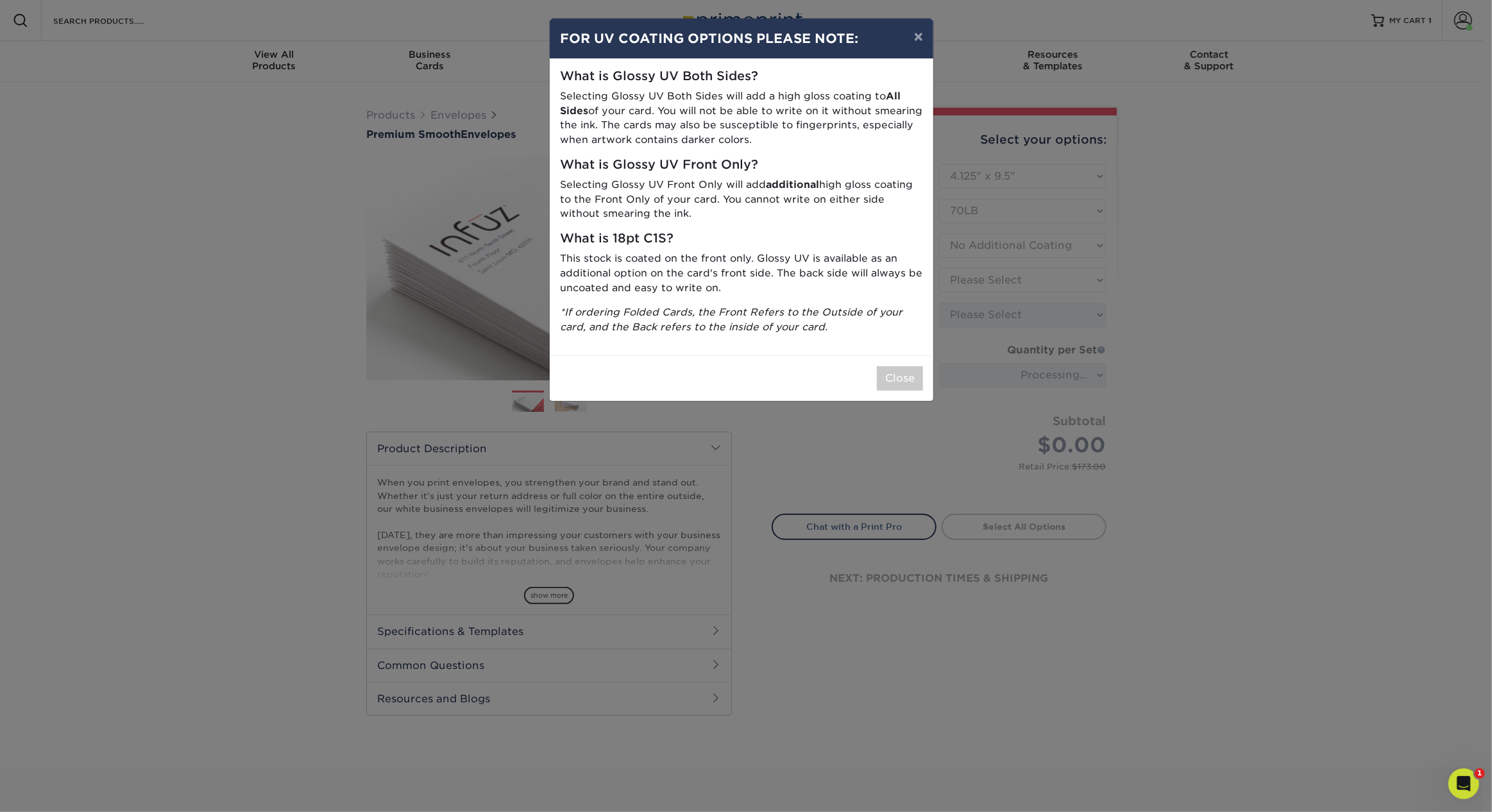
click at [970, 283] on div "× FOR UV COATING OPTIONS PLEASE NOTE: What is Glossy UV Both Sides? Selecting G…" at bounding box center [746, 406] width 1492 height 812
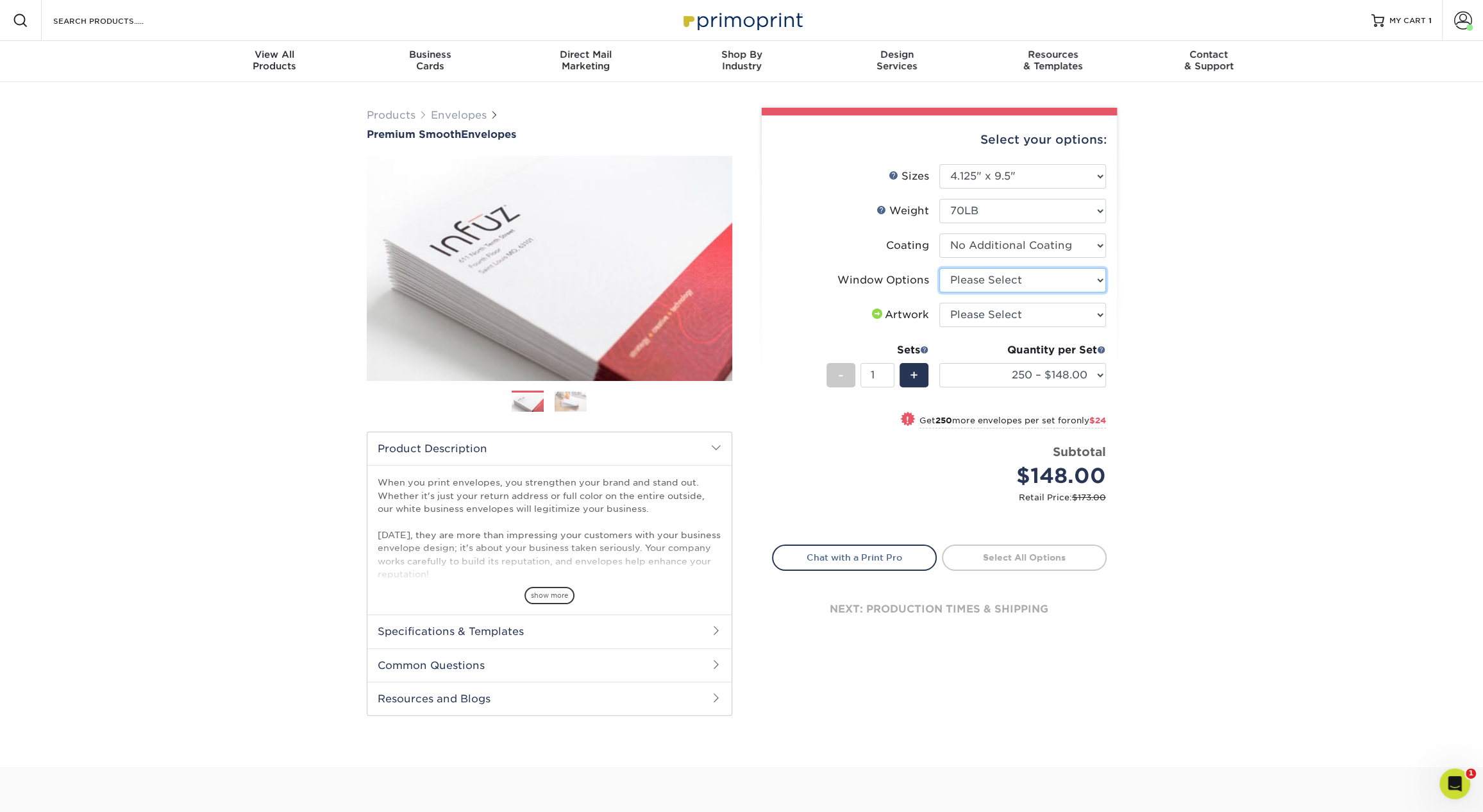
click at [970, 283] on select "Please Select No Window Window (Left Side)" at bounding box center [1022, 281] width 167 height 25
select select "1f9e9f9f-4237-4243-ba79-49052844f6e6"
click at [939, 268] on select "Please Select No Window Window (Left Side)" at bounding box center [1022, 281] width 167 height 25
click at [980, 312] on select "Please Select I will upload files I need a design - $50" at bounding box center [1022, 315] width 167 height 25
select select "upload"
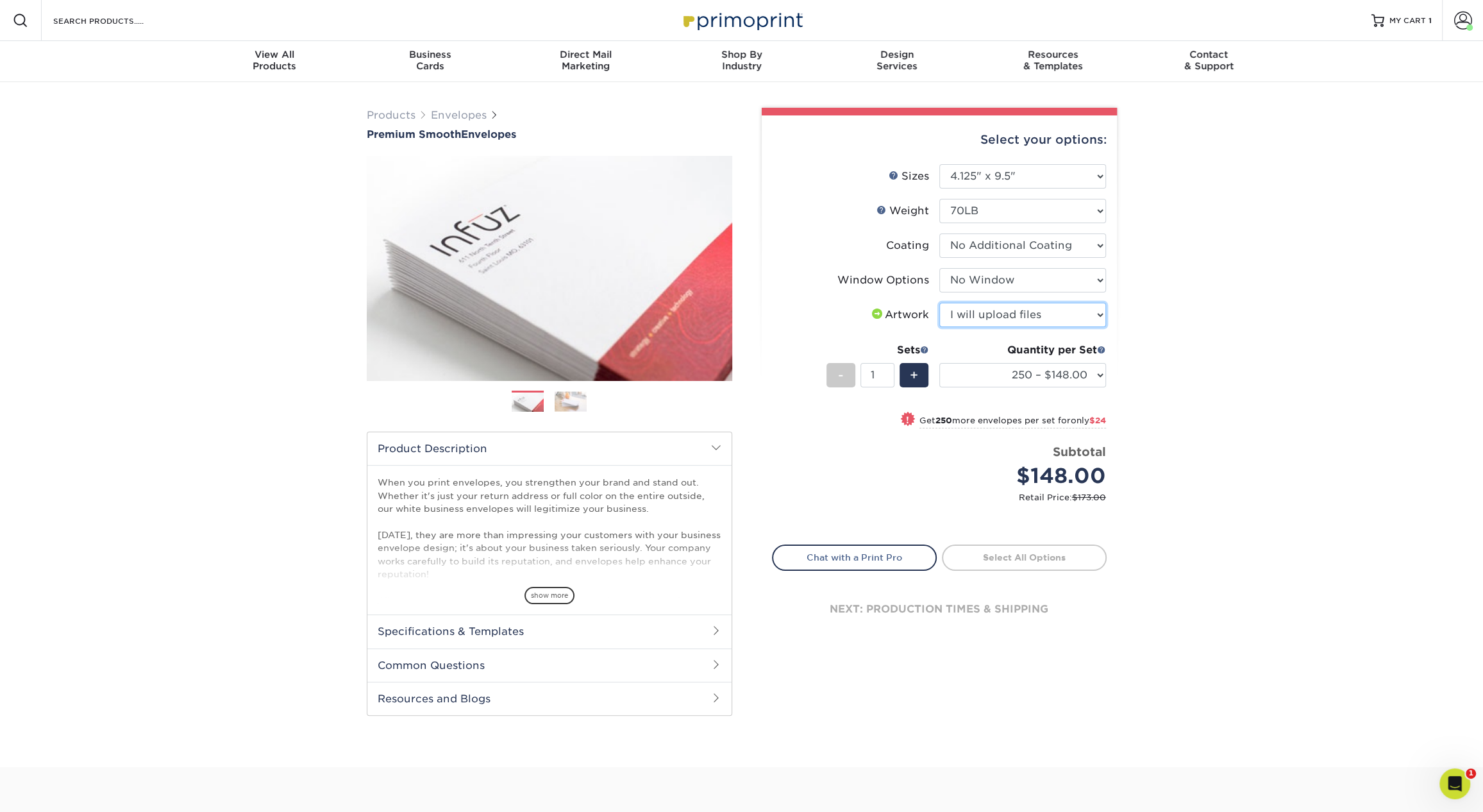
click at [939, 303] on select "Please Select I will upload files I need a design - $50" at bounding box center [1022, 315] width 167 height 25
click at [1207, 256] on div "Products Envelopes Premium Smooth Envelopes Previous Next / /" at bounding box center [742, 424] width 1483 height 685
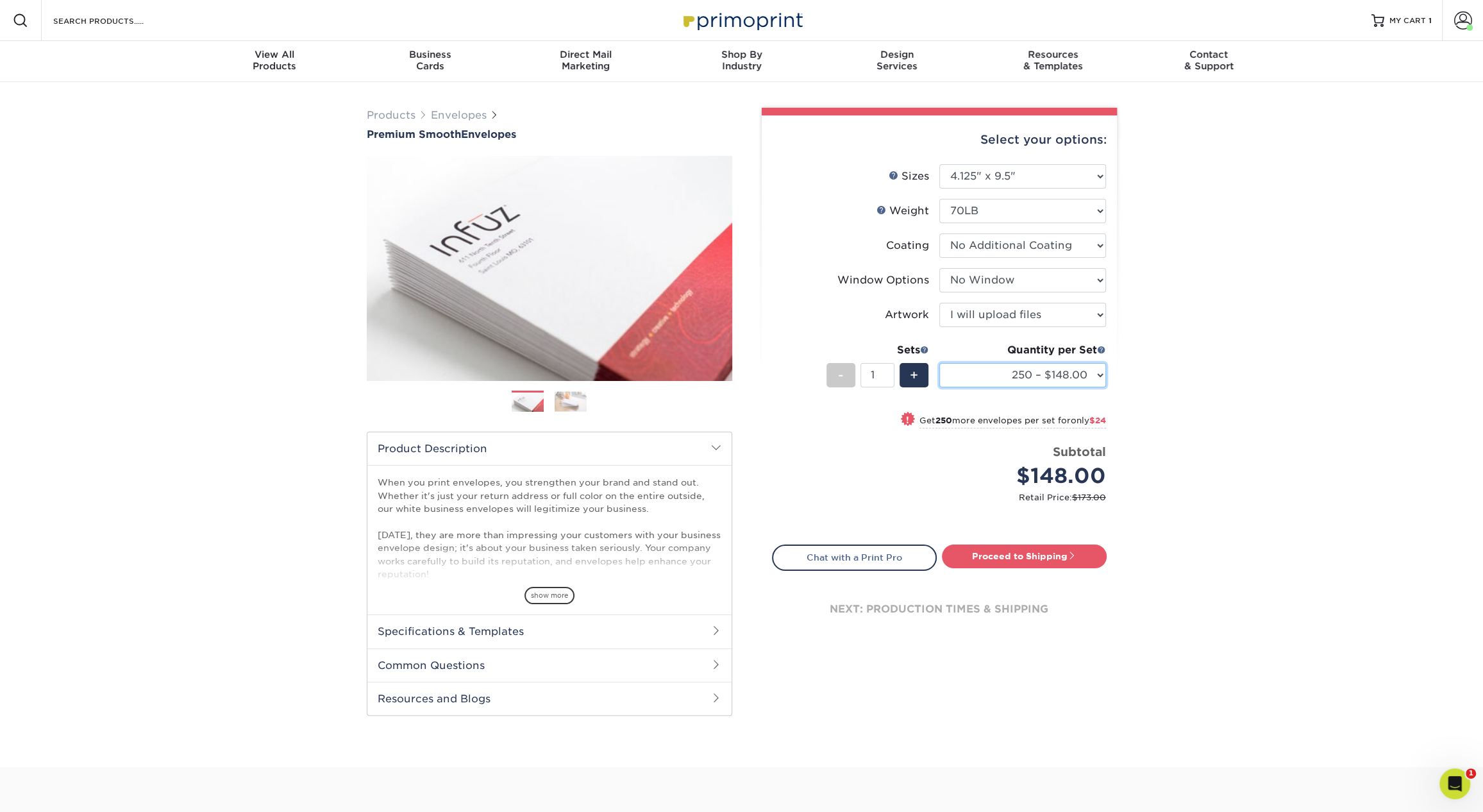
click at [1024, 367] on select "250 – $148.00 500 – $172.00 1000 – $214.00 2500 – $331.00 5000 – $483.00 10000 …" at bounding box center [1022, 375] width 167 height 25
select select "500 – $172.00"
click at [939, 363] on select "250 – $148.00 500 – $172.00 1000 – $214.00 2500 – $331.00 5000 – $483.00 10000 …" at bounding box center [1022, 375] width 167 height 25
click at [1243, 377] on div "Products Envelopes Premium Smooth Envelopes Previous Next / /" at bounding box center [742, 424] width 1483 height 685
click at [915, 493] on small "Retail Price: $201.00" at bounding box center [944, 497] width 324 height 12
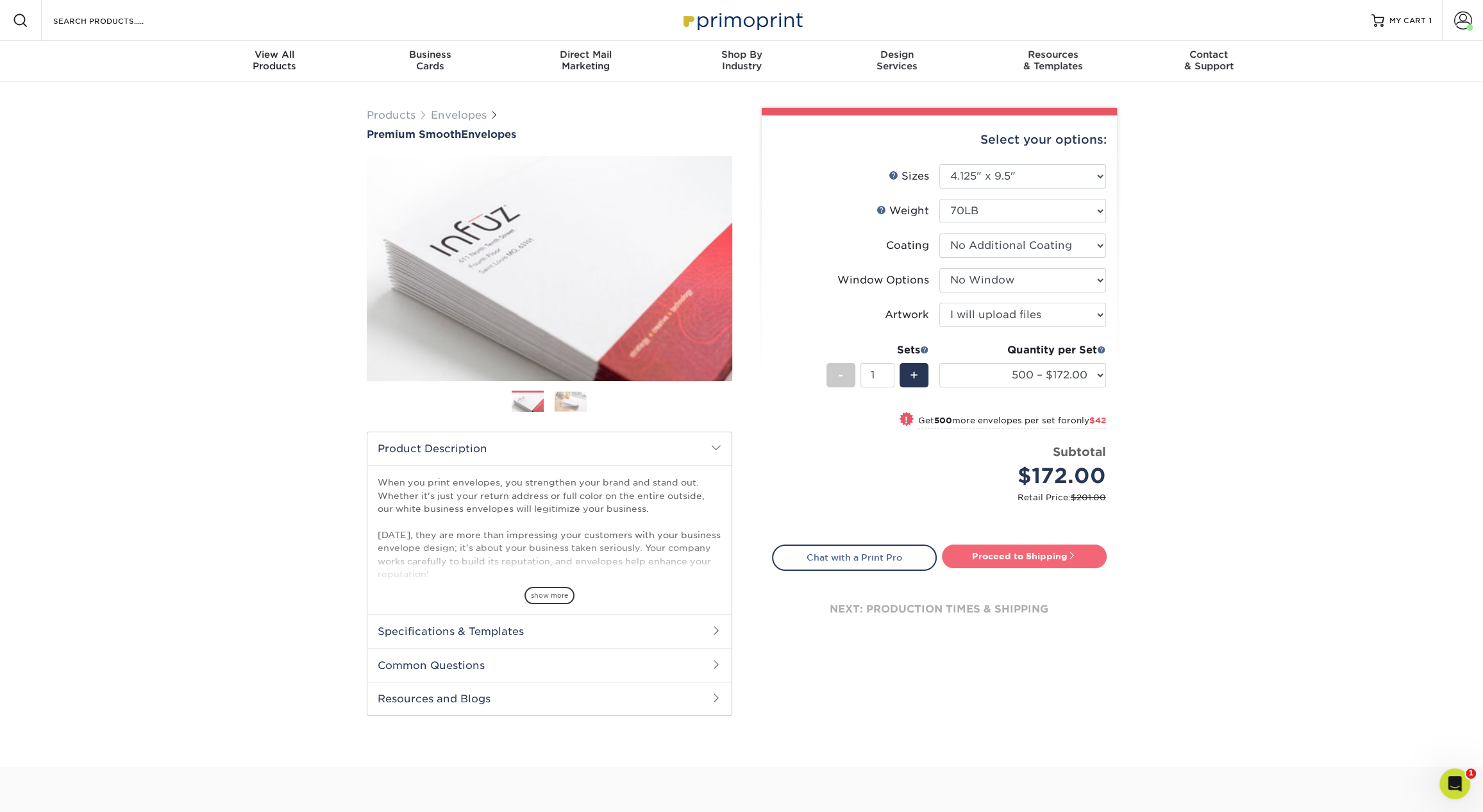
click at [983, 550] on link "Proceed to Shipping" at bounding box center [1024, 556] width 165 height 23
type input "Set 1"
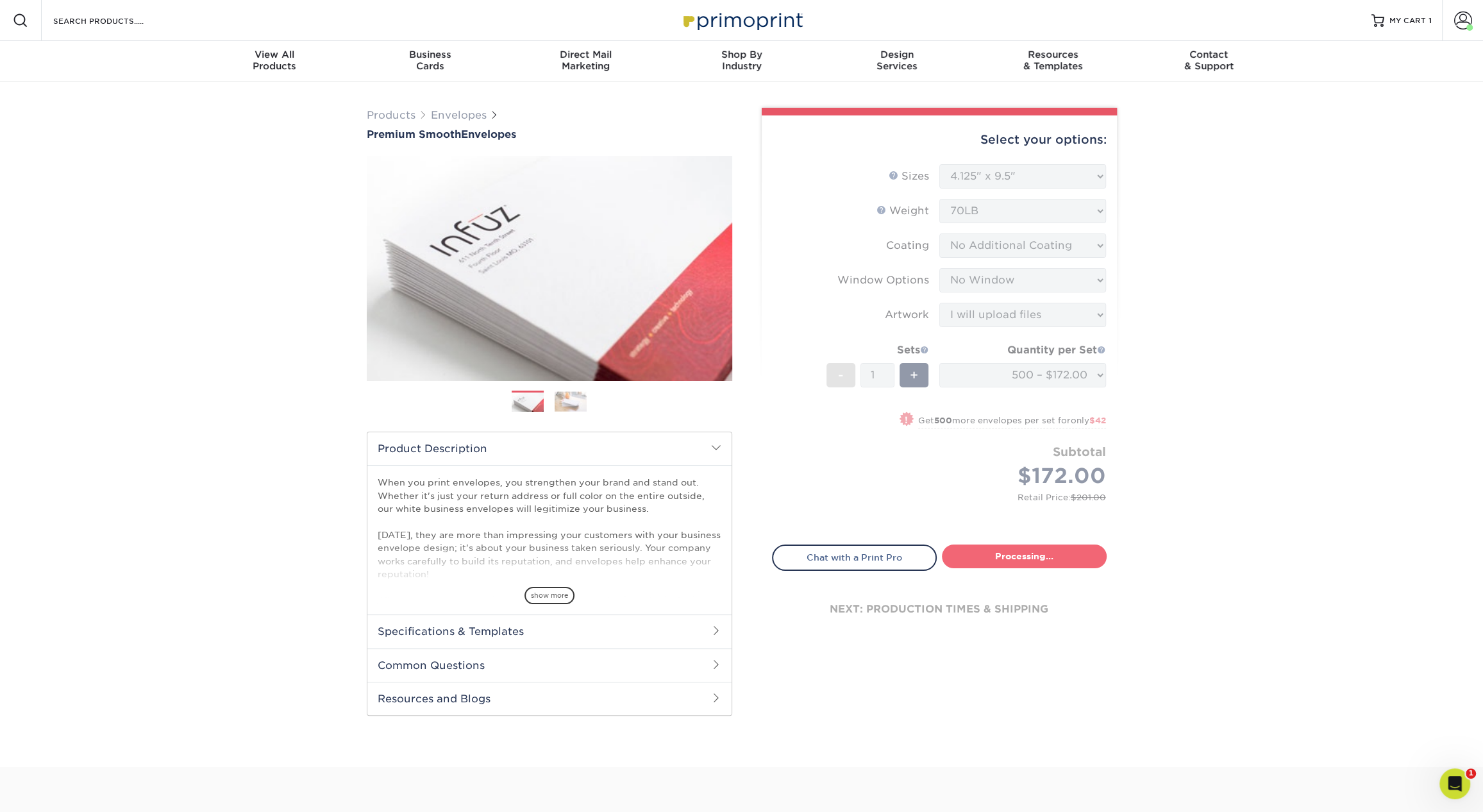
select select "4cc0b264-8e5e-46e8-b1e4-b43ac7dd20da"
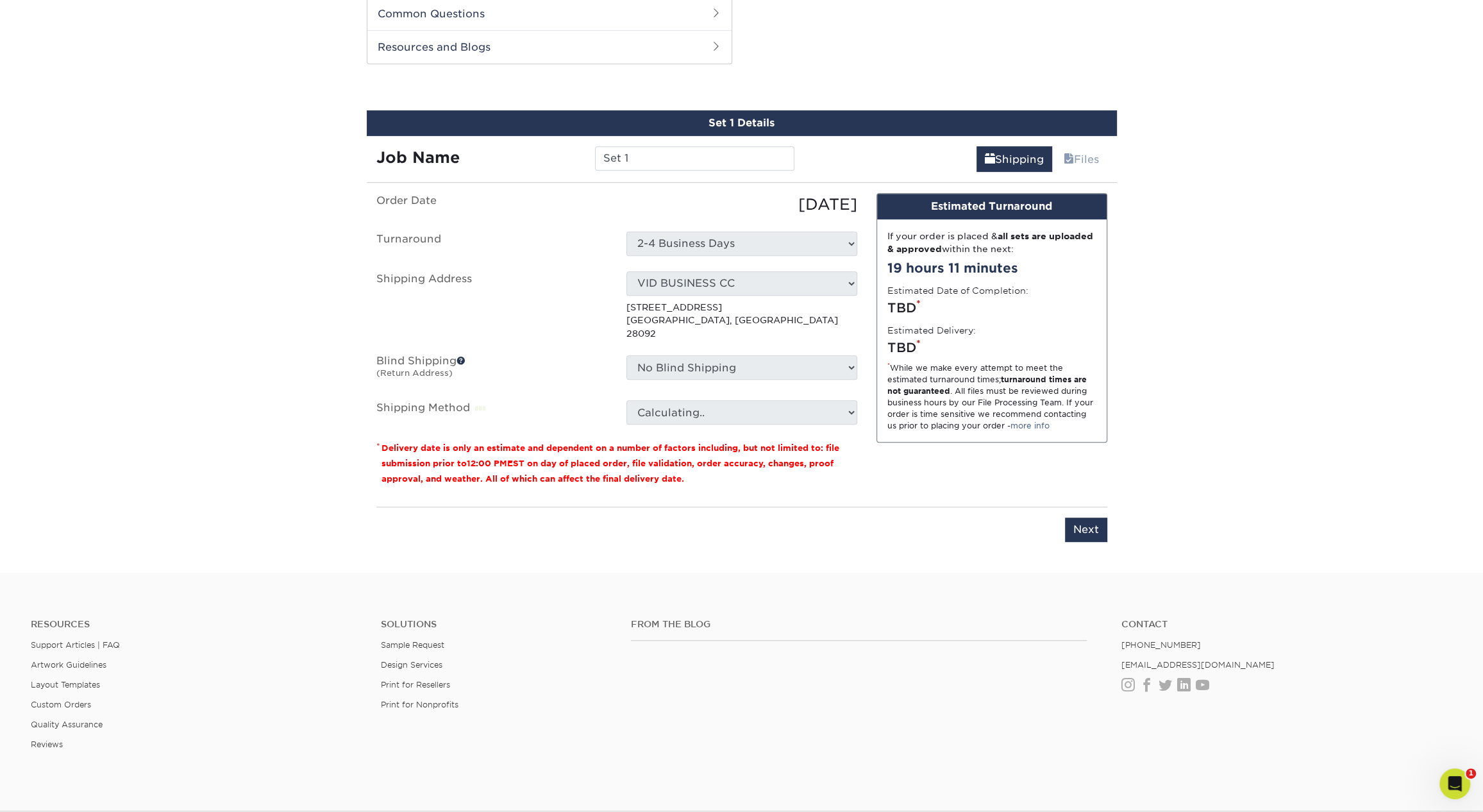
scroll to position [652, 0]
click at [663, 162] on input "Set 1" at bounding box center [694, 157] width 199 height 25
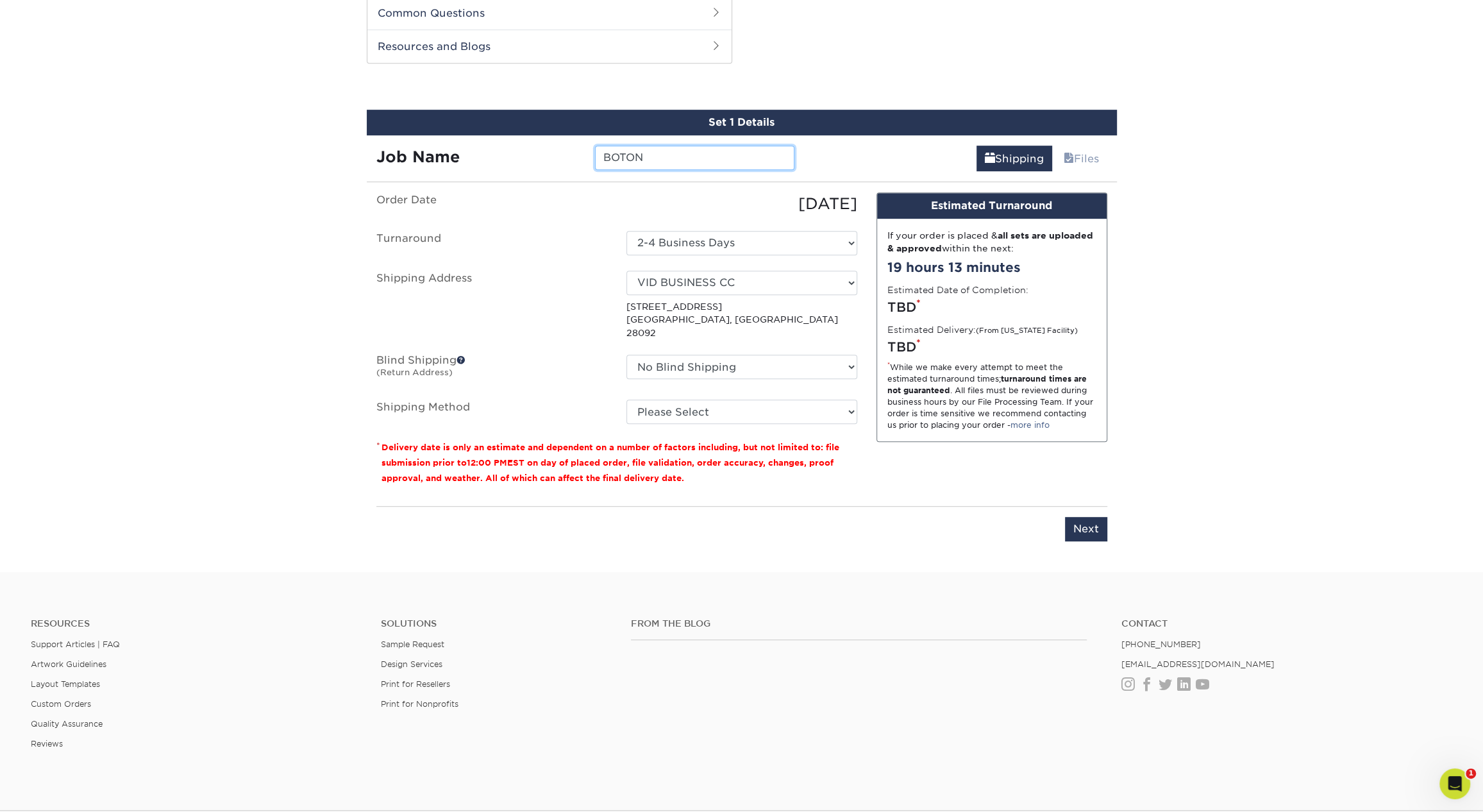
click at [621, 155] on input "BOTON" at bounding box center [694, 157] width 199 height 25
type input "BOLTON"
click at [689, 275] on select "Select One 1 2527 Cleaning 2527 CLEANING (HAMILTON CIRC) 360 Graphics 5812 Acco…" at bounding box center [742, 283] width 230 height 25
select select "234155"
click at [747, 354] on select "No Blind Shipping 1 2527 Cleaning 2527 CLEANING (HAMILTON CIRC) 360 Graphics 58…" at bounding box center [742, 367] width 230 height 25
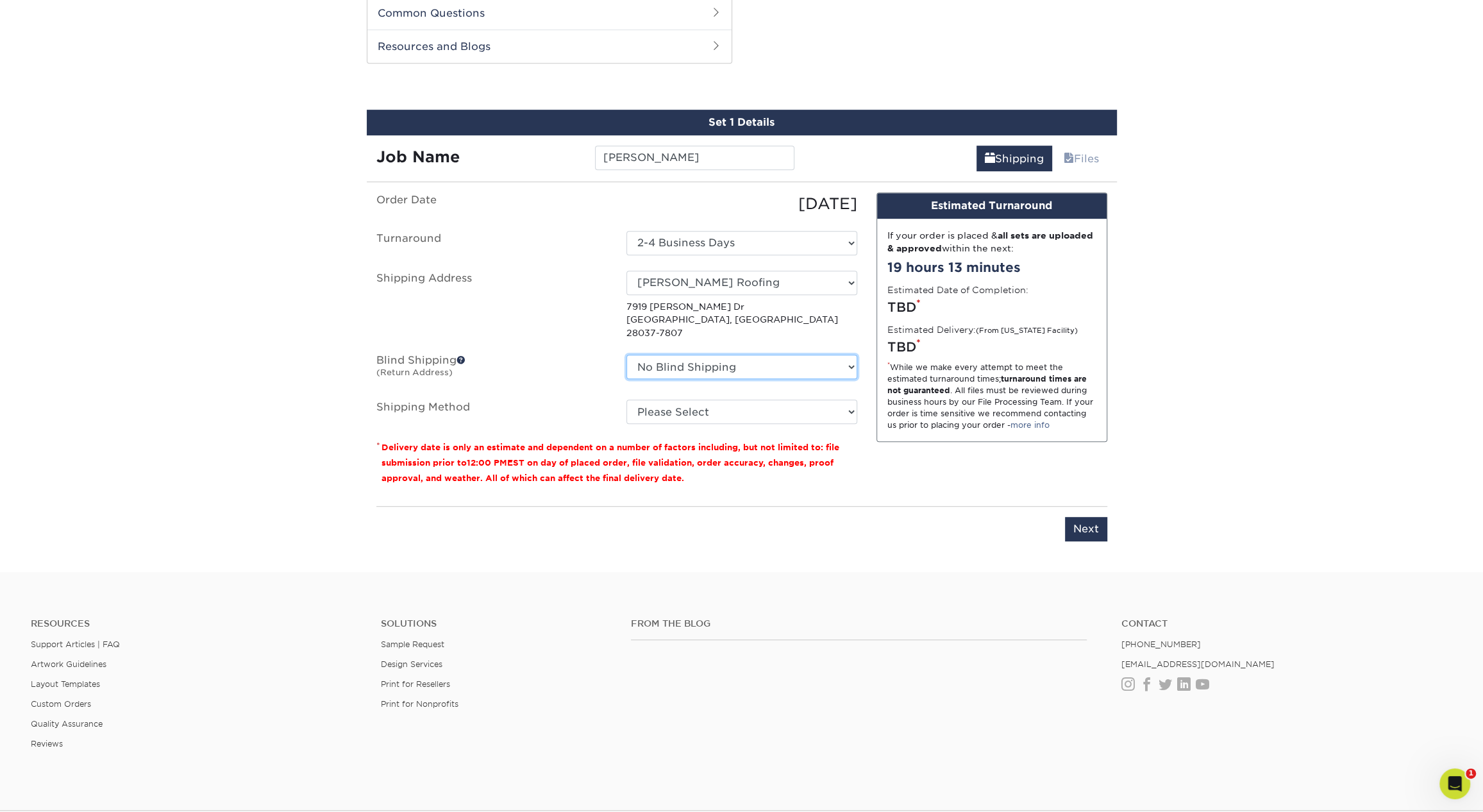
select select "211910"
click at [627, 354] on select "No Blind Shipping 1 2527 Cleaning 2527 CLEANING (HAMILTON CIRC) 360 Graphics 58…" at bounding box center [742, 367] width 230 height 25
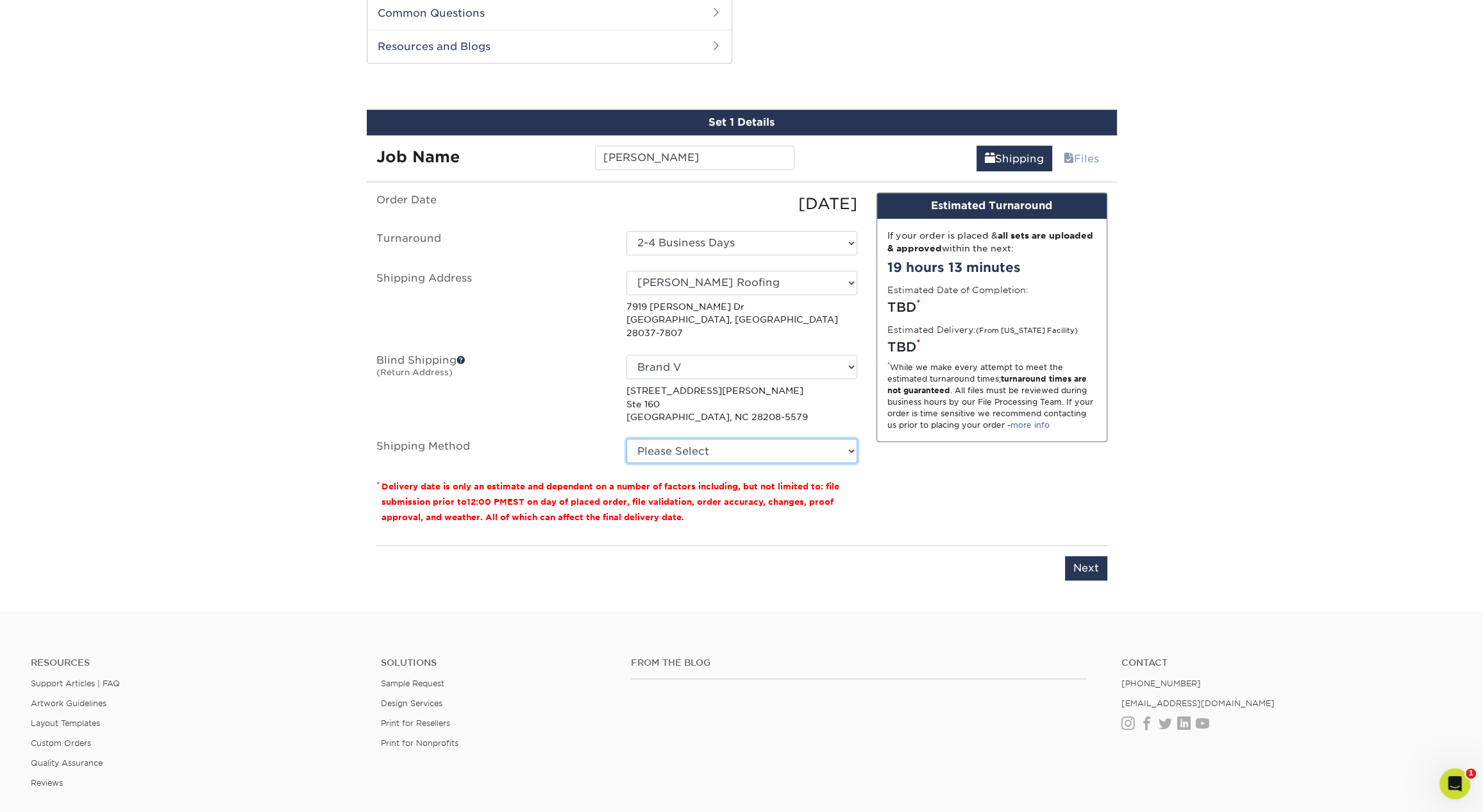
click at [737, 444] on select "Please Select Ground Shipping (+$18.98) 3 Day Shipping Service (+$26.91) 2 Day …" at bounding box center [742, 451] width 230 height 25
select select "03"
click at [627, 439] on select "Please Select Ground Shipping (+$18.98) 3 Day Shipping Service (+$26.91) 2 Day …" at bounding box center [742, 451] width 230 height 25
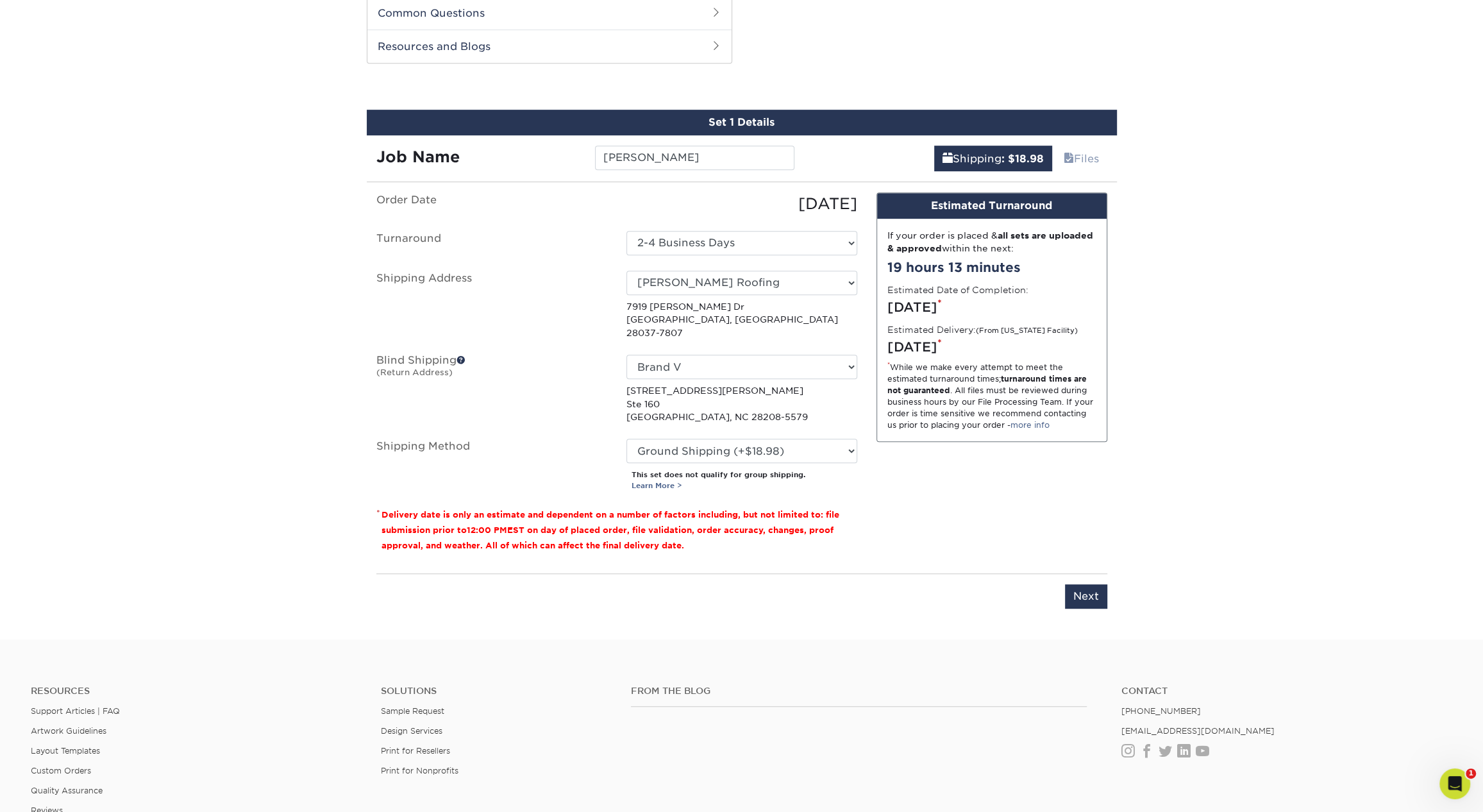
click at [1025, 492] on div "Design Estimated Turnaround If your order is placed & all sets are uploaded & a…" at bounding box center [992, 378] width 250 height 371
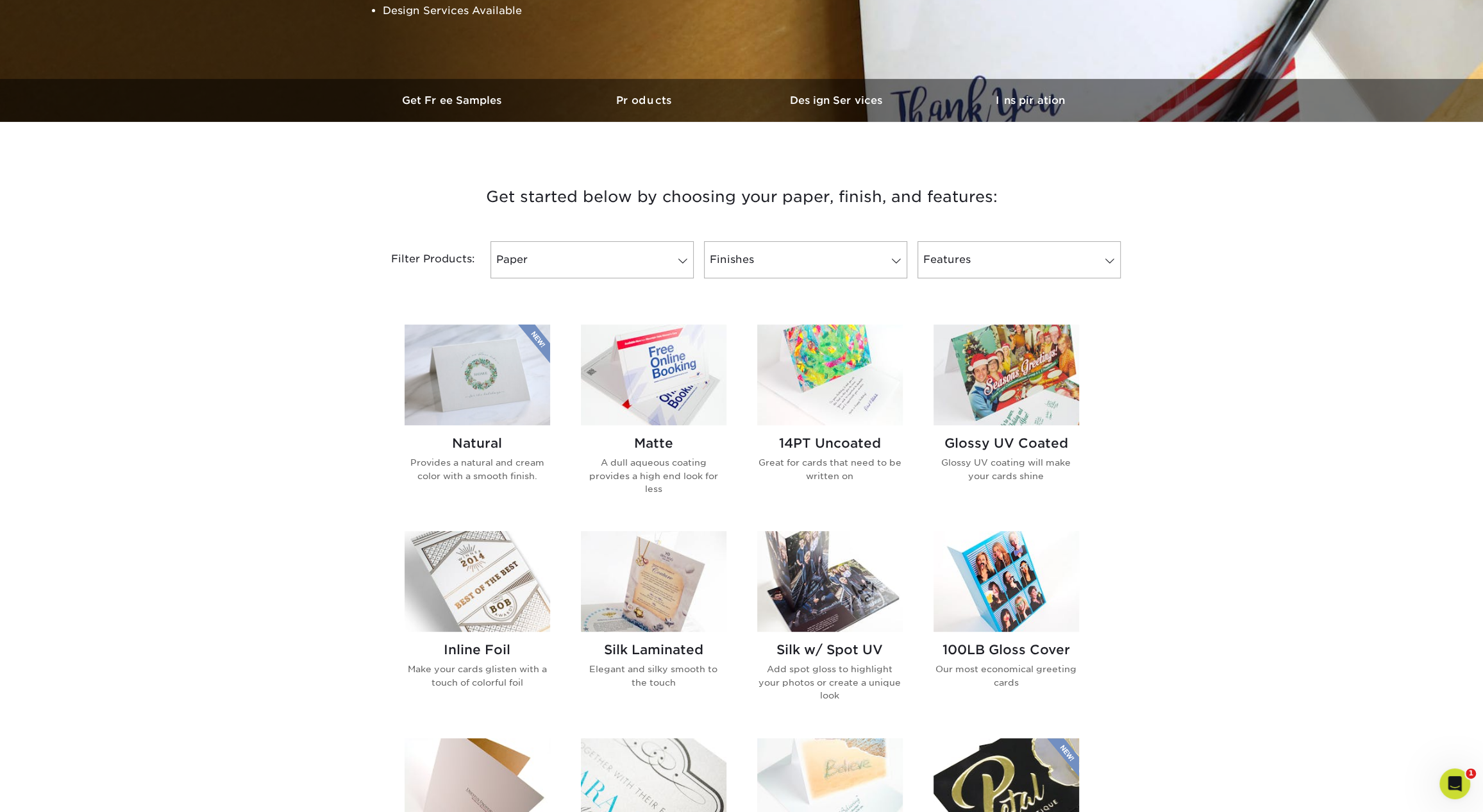
scroll to position [326, 0]
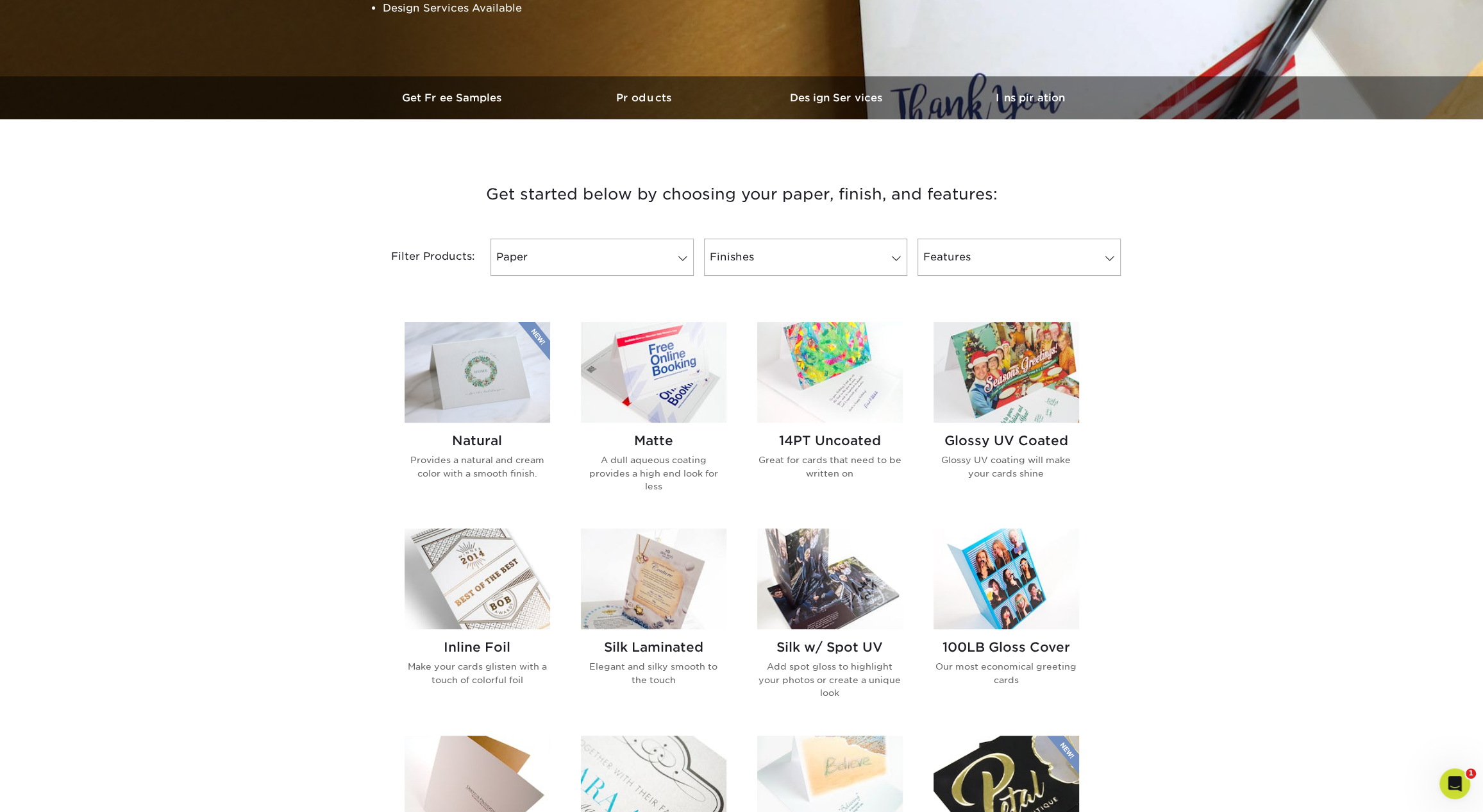
click at [641, 375] on img at bounding box center [653, 372] width 145 height 101
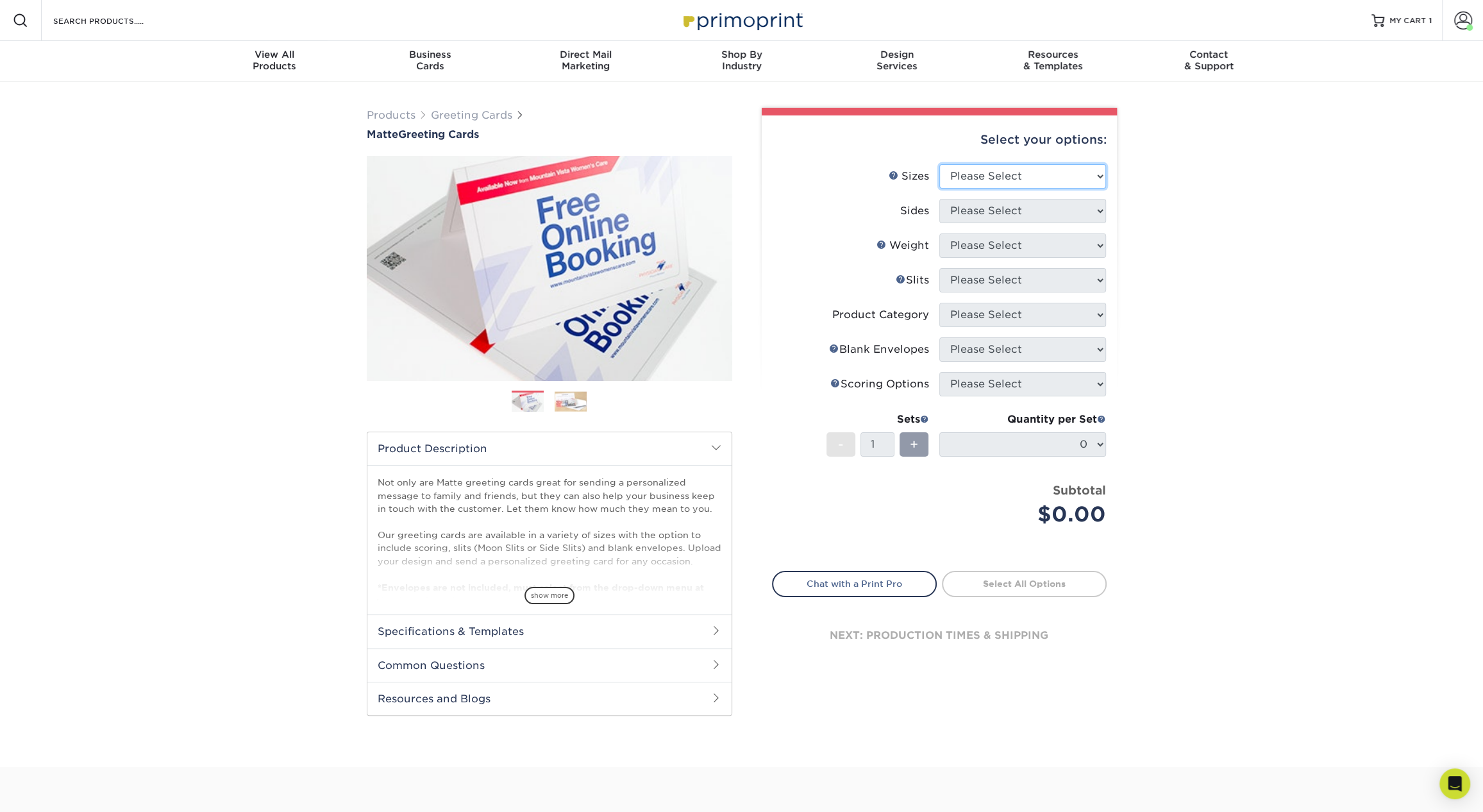
click at [1021, 169] on select "Please Select 4.25" x 11" 5.5" x 8.5" 6" x 9" 6" x 12" 7" x 10" 8.5" x 11"" at bounding box center [1022, 176] width 167 height 25
select select "5.50x8.50"
click at [939, 164] on select "Please Select 4.25" x 11" 5.5" x 8.5" 6" x 9" 6" x 12" 7" x 10" 8.5" x 11"" at bounding box center [1022, 176] width 167 height 25
click at [1002, 220] on select "Please Select Print Both Sides Print Front Only" at bounding box center [1022, 211] width 167 height 25
select select "13abbda7-1d64-4f25-8bb2-c179b224825d"
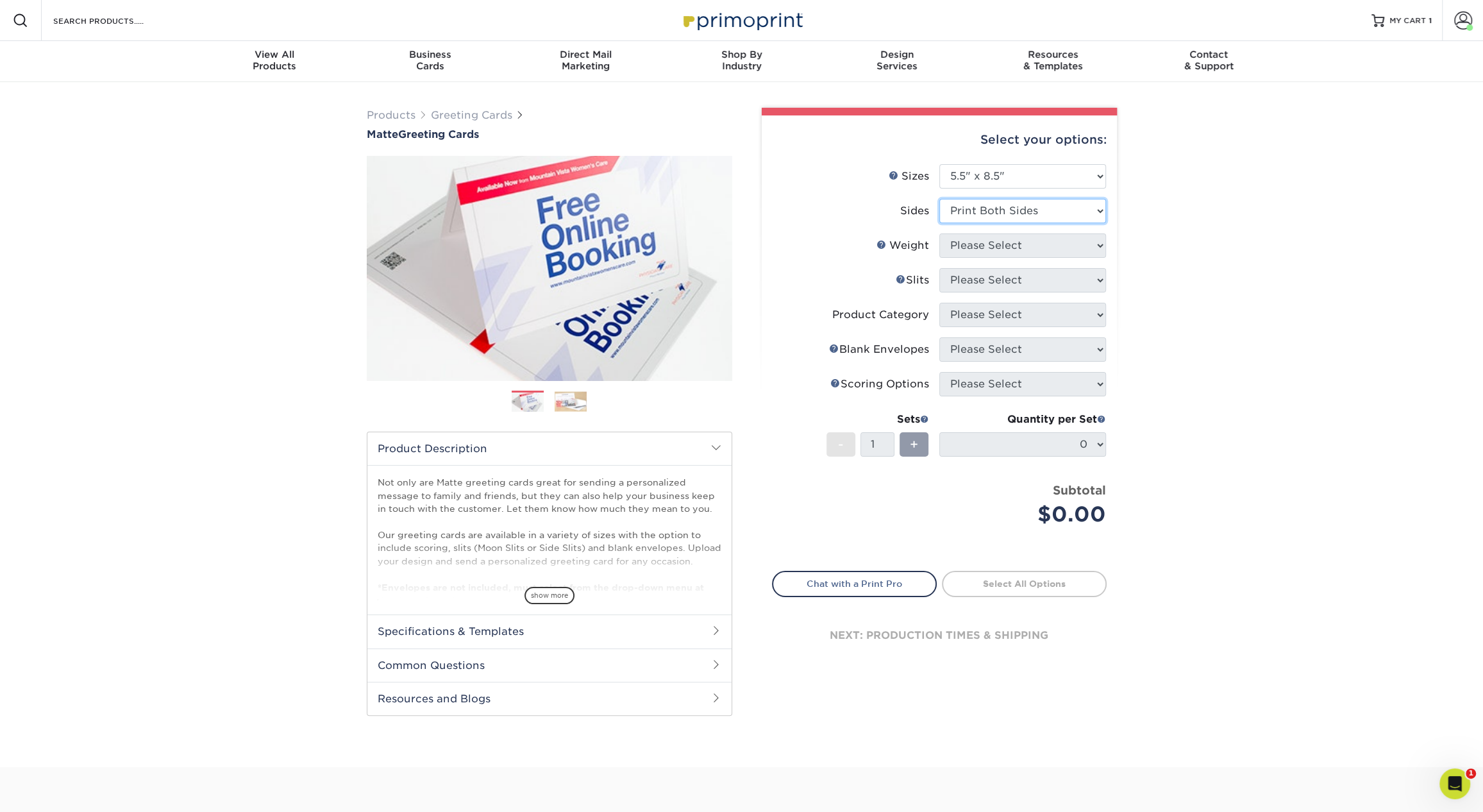
click at [939, 198] on select "Please Select Print Both Sides Print Front Only" at bounding box center [1022, 211] width 167 height 25
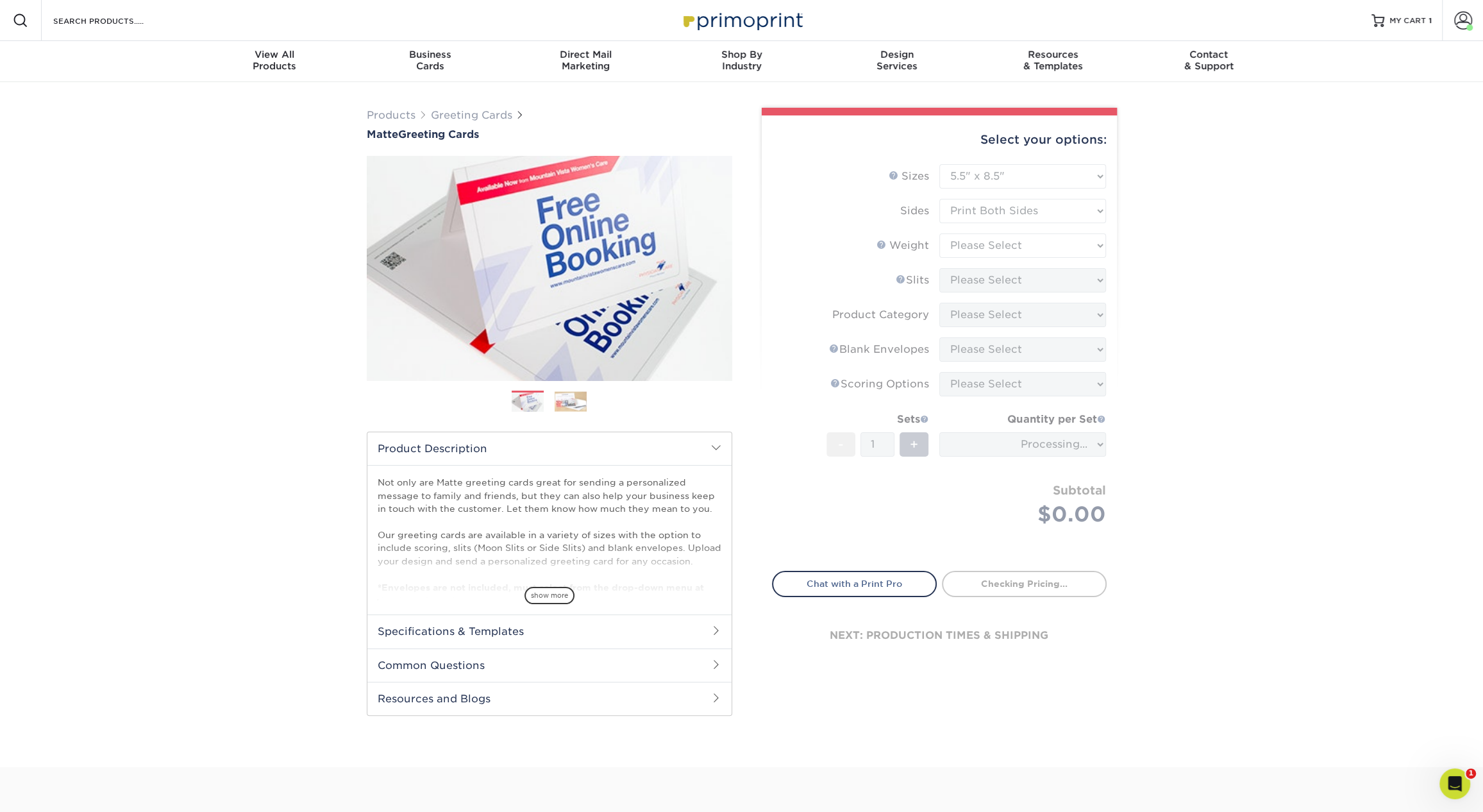
click at [986, 243] on form "Sizes Help Sizes Please Select 4.25" x 11" 5.5" x 8.5" 6" x 9" 6" x 12" 7" x 10…" at bounding box center [939, 360] width 335 height 392
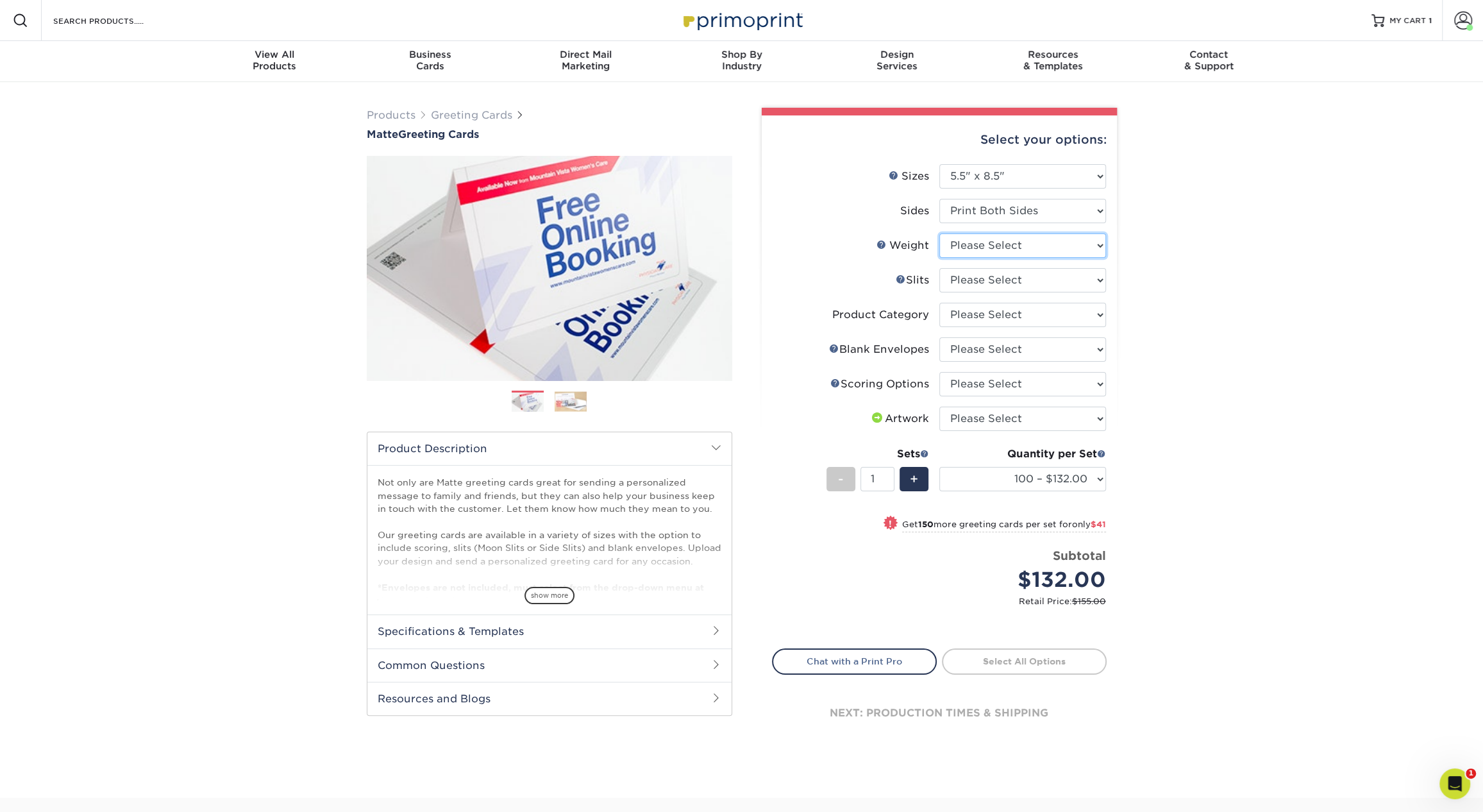
click at [986, 243] on select "Please Select 14PT" at bounding box center [1022, 246] width 167 height 25
select select "14PT"
click at [939, 234] on select "Please Select 14PT" at bounding box center [1022, 246] width 167 height 25
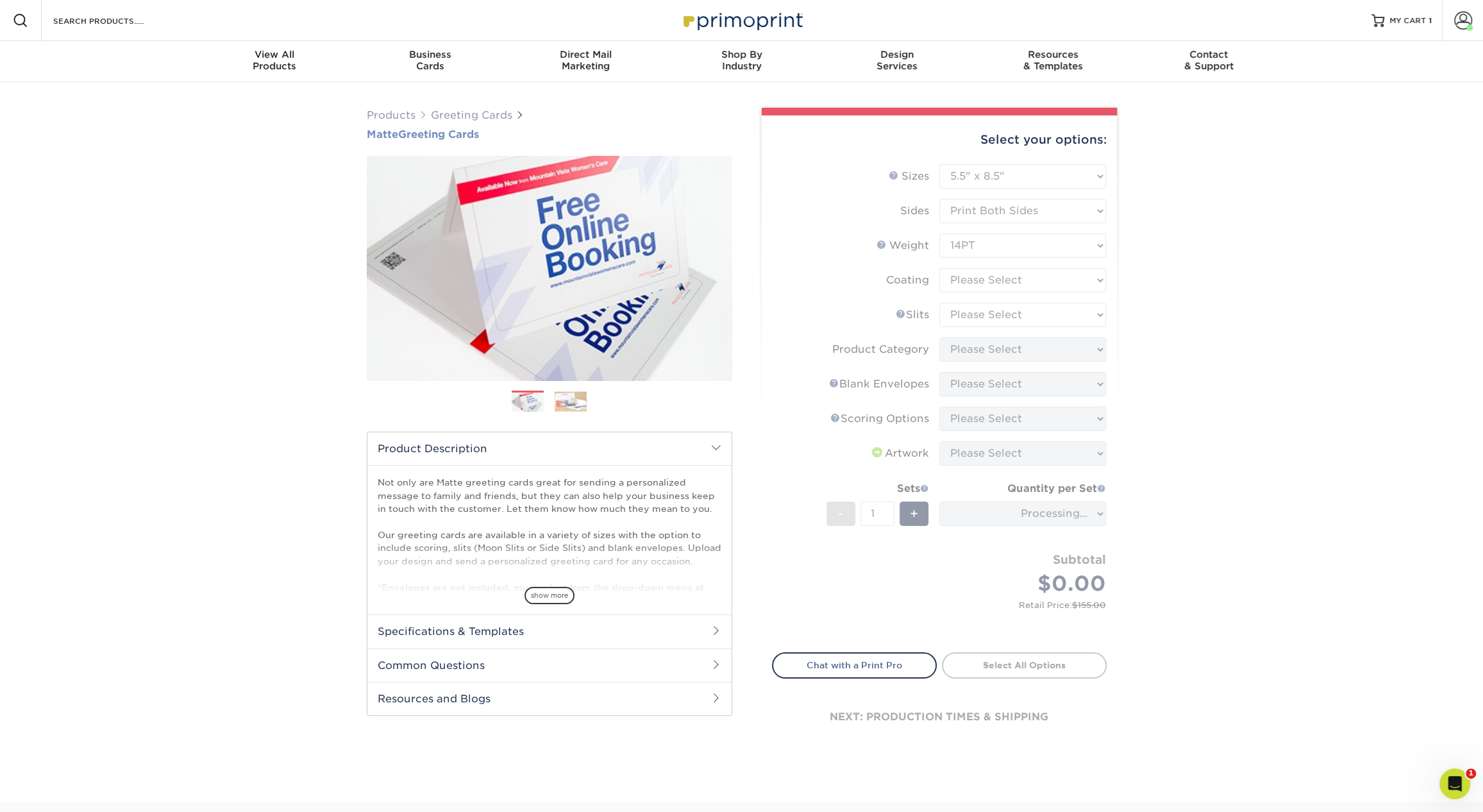
drag, startPoint x: 425, startPoint y: 131, endPoint x: 527, endPoint y: 133, distance: 102.0
click at [527, 133] on div "Products Greeting Cards Matte Greeting Cards Previous Next show more /" at bounding box center [742, 441] width 1483 height 719
copy h1 "Matte Greeting Cards"
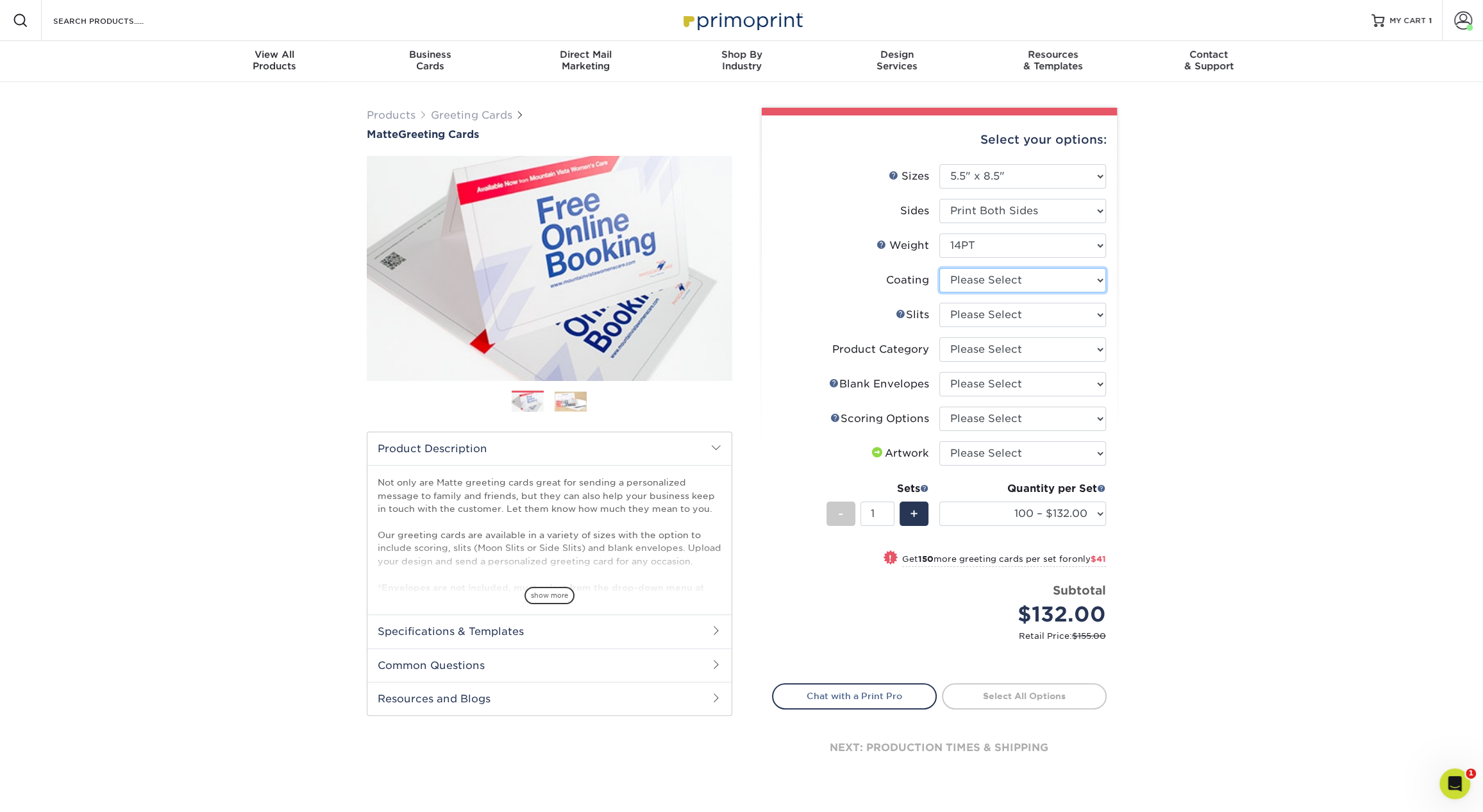
click at [988, 276] on select at bounding box center [1022, 281] width 167 height 25
select select "121bb7b5-3b4d-429f-bd8d-bbf80e953313"
click at [939, 268] on select at bounding box center [1022, 281] width 167 height 25
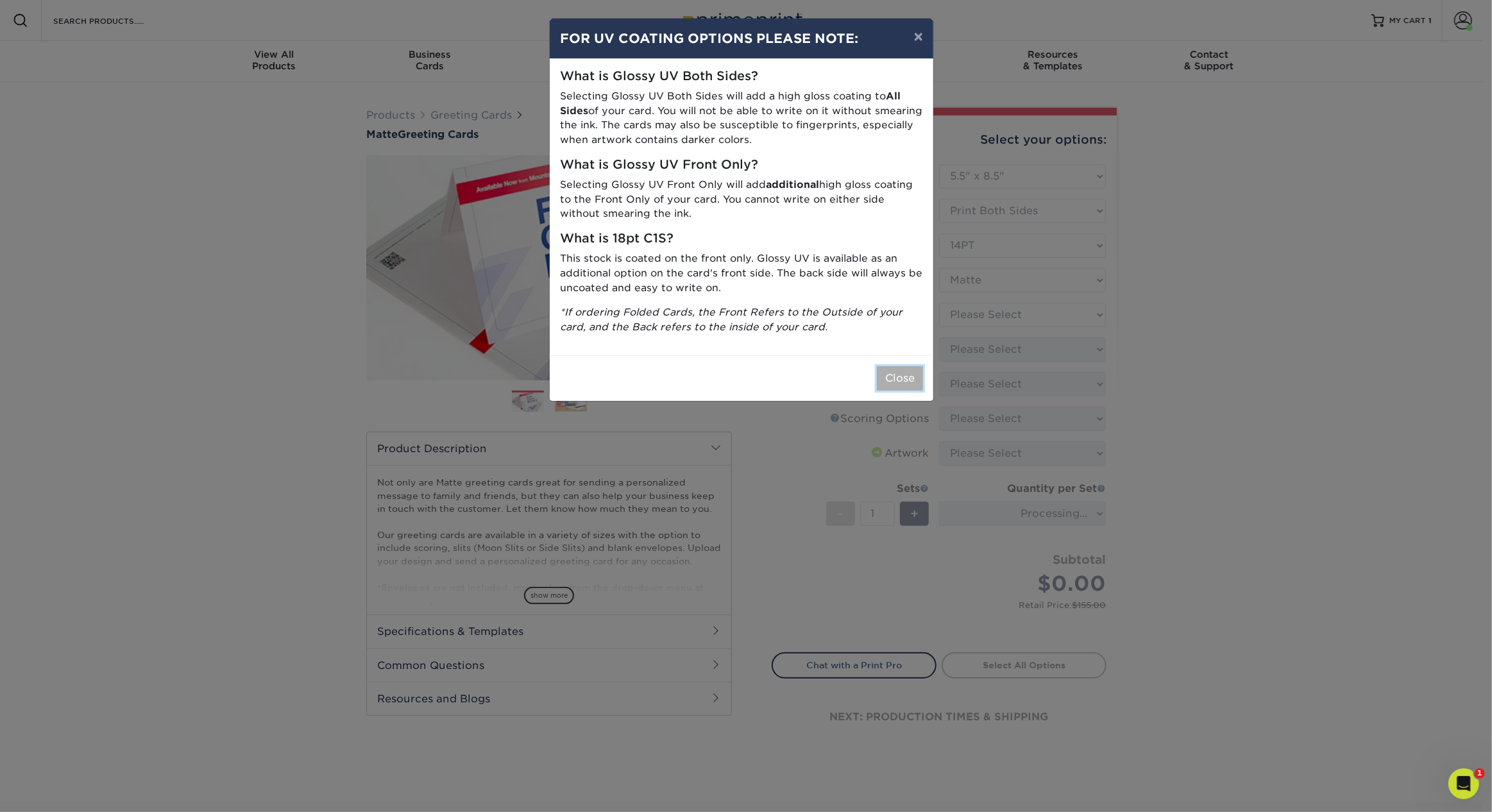
click at [907, 380] on button "Close" at bounding box center [900, 378] width 46 height 25
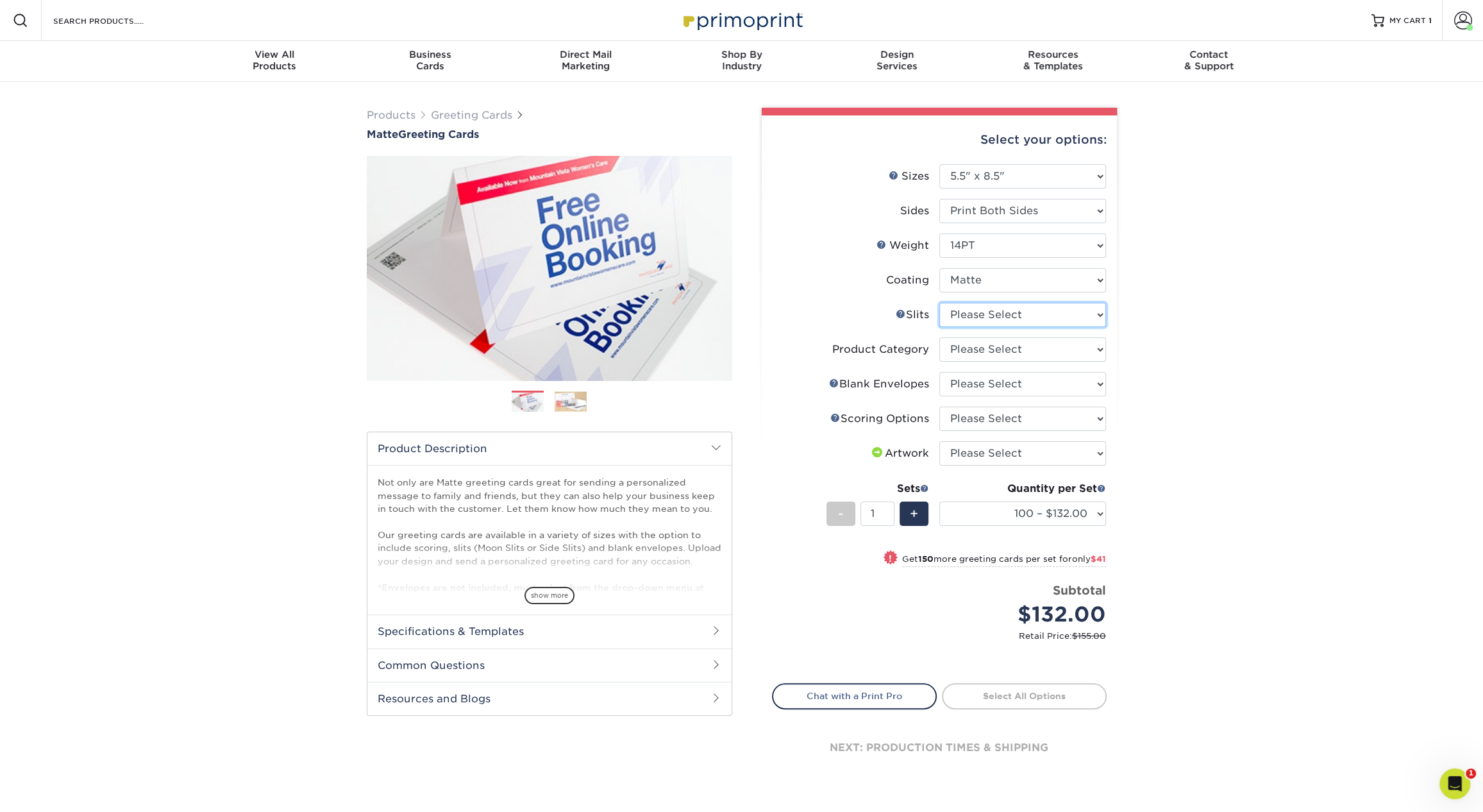
click at [983, 316] on select "Please Select Moon Slits Bottom Panel Moon Slits Right Panel No Gift Card Slits…" at bounding box center [1022, 315] width 167 height 25
select select "c4055f3c-a707-4a99-931b-ce83690041fd"
click at [939, 303] on select "Please Select Moon Slits Bottom Panel Moon Slits Right Panel No Gift Card Slits…" at bounding box center [1022, 315] width 167 height 25
click at [959, 344] on select "Please Select Greeting Cards" at bounding box center [1022, 349] width 167 height 25
select select "b7f8198f-f281-4438-a52e-cd7a5c5c0cfc"
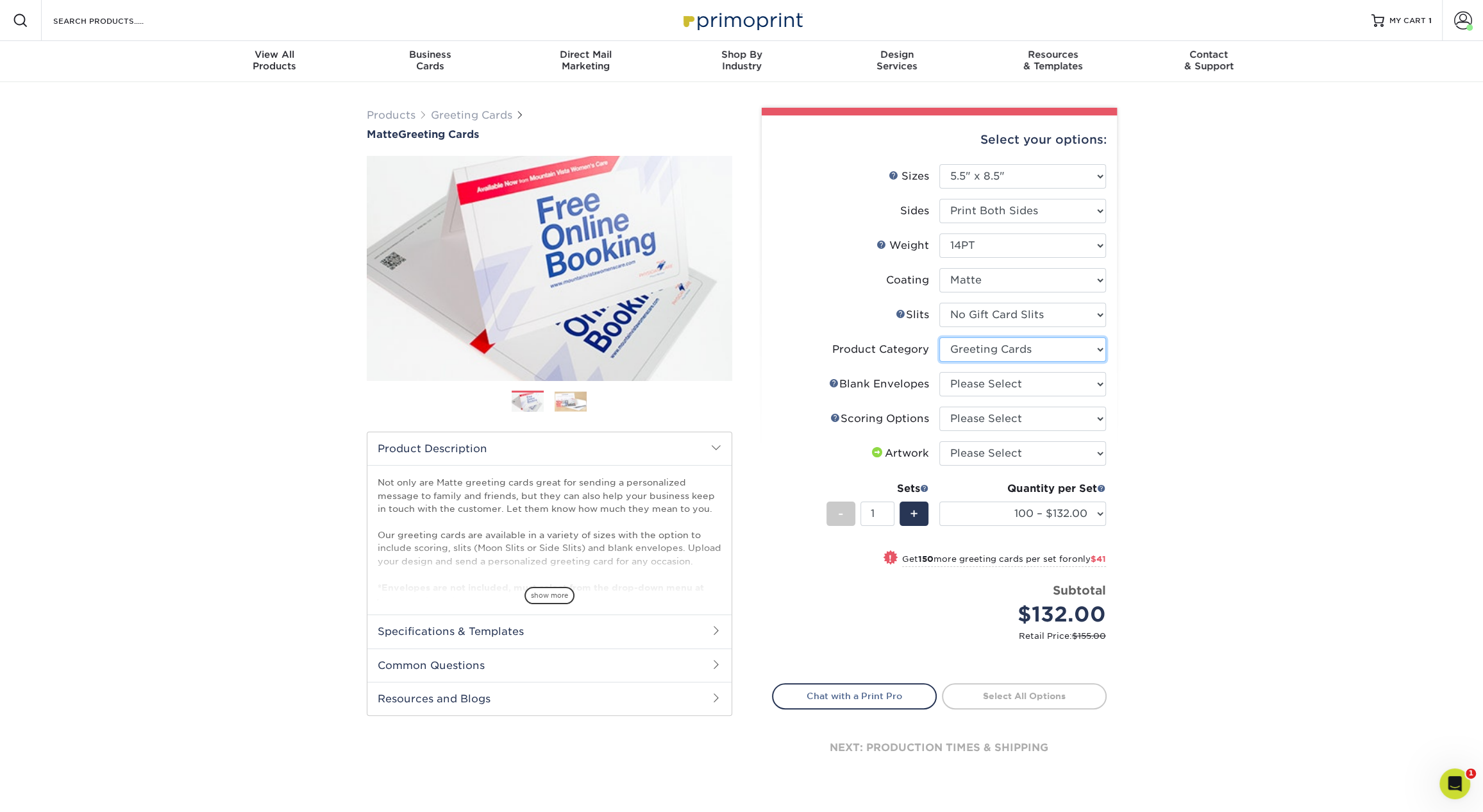
click at [939, 337] on select "Please Select Greeting Cards" at bounding box center [1022, 349] width 167 height 25
click at [989, 385] on select "Please Select No Blank Envelopes Yes 100 Envelopes A2 Yes 250 Envelopes A2 Yes …" at bounding box center [1022, 384] width 167 height 25
select select "9f137334-7cf0-4a73-8a74-a4df662606ea"
click at [939, 372] on select "Please Select No Blank Envelopes Yes 100 Envelopes A2 Yes 250 Envelopes A2 Yes …" at bounding box center [1022, 384] width 167 height 25
click at [997, 421] on select "Please Select Score in Half" at bounding box center [1022, 419] width 167 height 25
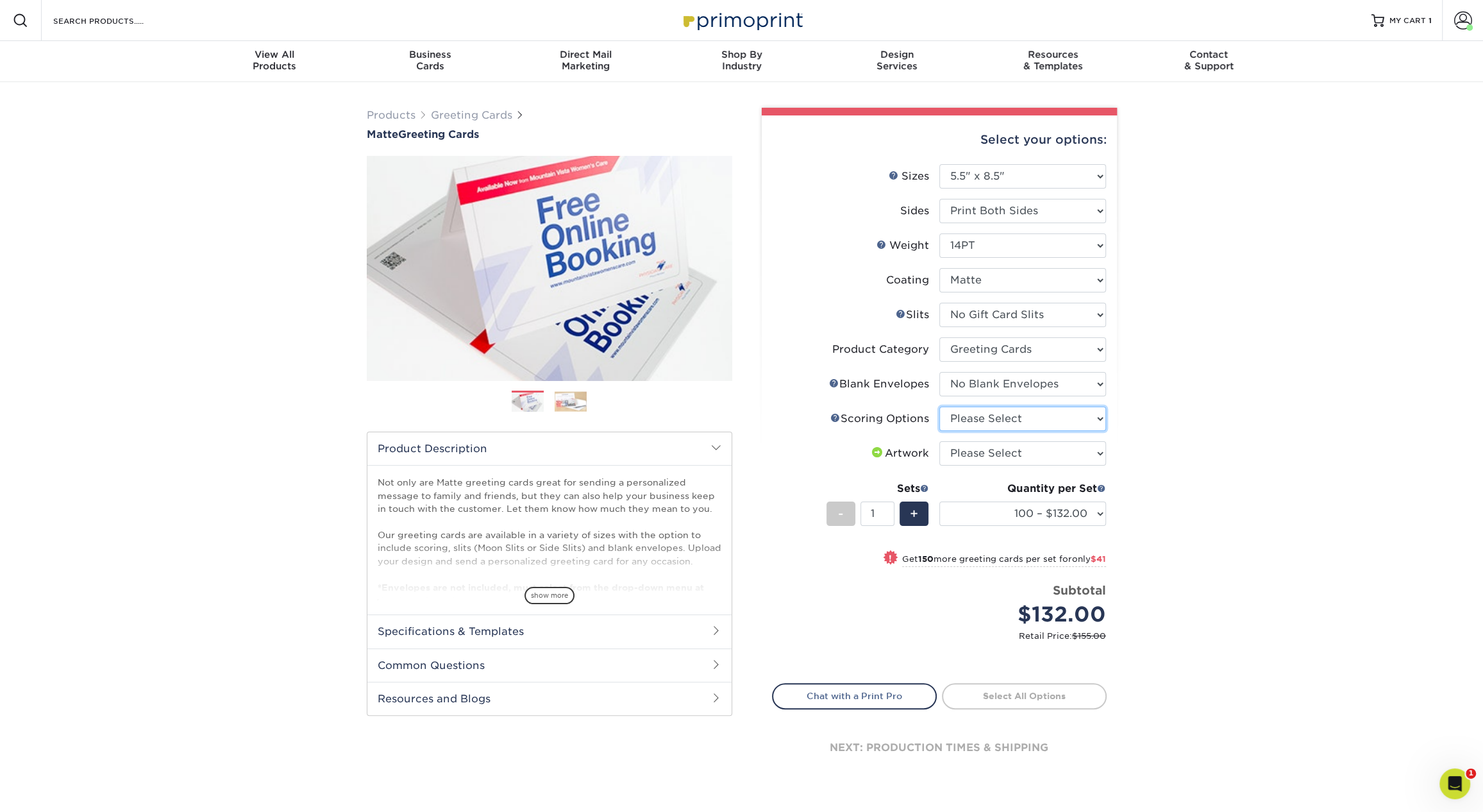
select select "b23166fa-223a-4016-b2d3-d3438452c7d9"
click at [939, 407] on select "Please Select Score in Half" at bounding box center [1022, 419] width 167 height 25
click at [1007, 460] on select "Please Select I will upload files I need a design - $75" at bounding box center [1022, 454] width 167 height 25
select select "upload"
click at [939, 441] on select "Please Select I will upload files I need a design - $75" at bounding box center [1022, 454] width 167 height 25
